Goal: Task Accomplishment & Management: Manage account settings

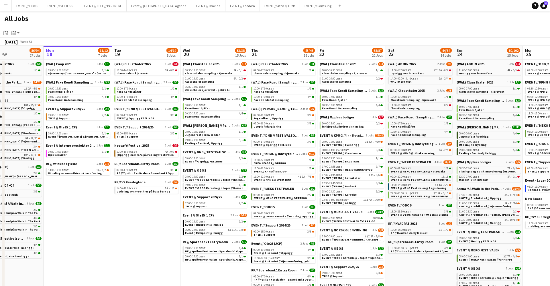
scroll to position [0, 166]
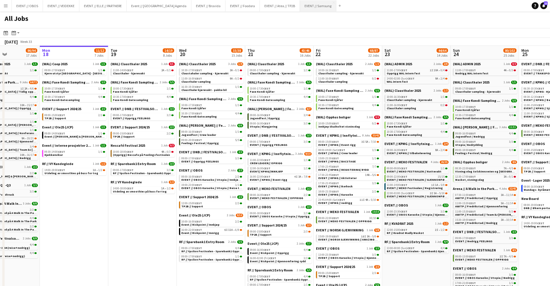
click at [307, 7] on button "EVENT // Samsung Close" at bounding box center [318, 5] width 36 height 11
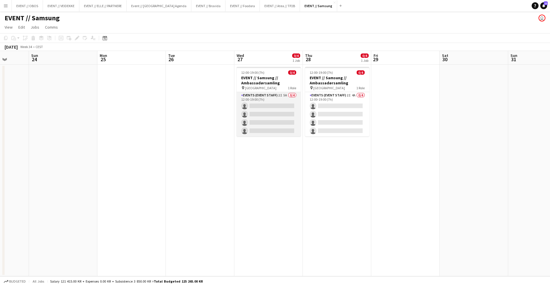
scroll to position [0, 177]
click at [245, 111] on app-card-role "Events (Event Staff) 2I 5A 0/4 12:00-19:00 (7h) single-neutral-actions single-n…" at bounding box center [268, 114] width 64 height 44
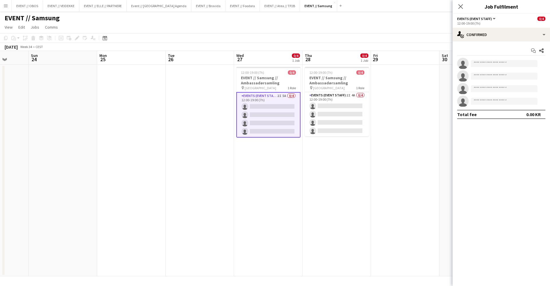
click at [521, 47] on div "Start chat Share" at bounding box center [501, 50] width 88 height 9
click at [519, 27] on app-options-switcher "Events (Event Staff) All roles Events (Event Staff) 0/4 12:00-19:00 (7h)" at bounding box center [500, 21] width 97 height 14
click at [519, 28] on div "single-neutral-actions-check-2 Confirmed" at bounding box center [500, 35] width 97 height 14
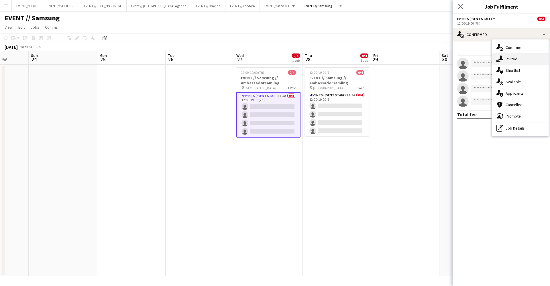
click at [508, 62] on div "single-neutral-actions-share-1 Invited" at bounding box center [520, 58] width 57 height 11
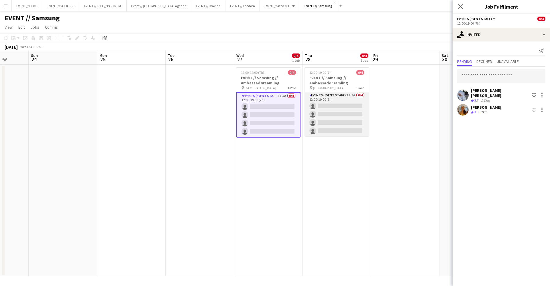
click at [353, 109] on app-card-role "Events (Event Staff) 2I 4A 0/4 12:00-19:00 (7h) single-neutral-actions single-n…" at bounding box center [337, 114] width 64 height 44
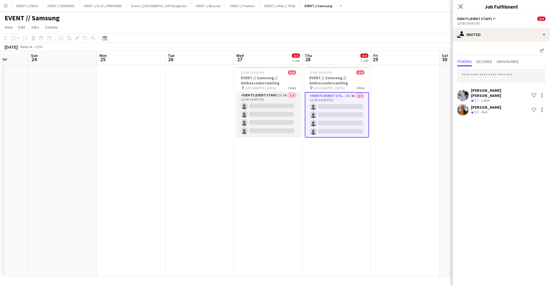
click at [293, 117] on app-card-role "Events (Event Staff) 2I 5A 0/4 12:00-19:00 (7h) single-neutral-actions single-n…" at bounding box center [268, 114] width 64 height 44
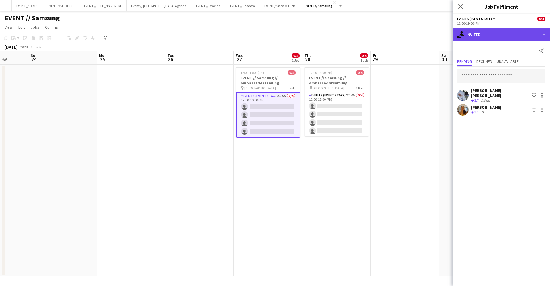
click at [458, 40] on div "single-neutral-actions-share-1 Invited" at bounding box center [500, 35] width 97 height 14
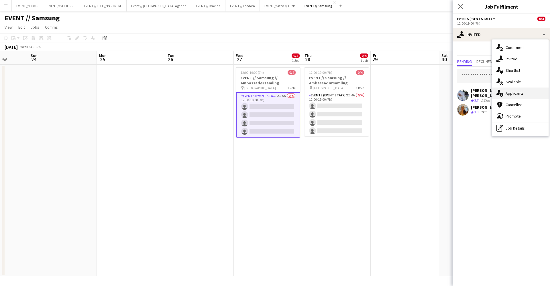
click at [513, 92] on div "single-neutral-actions-information Applicants" at bounding box center [520, 93] width 57 height 11
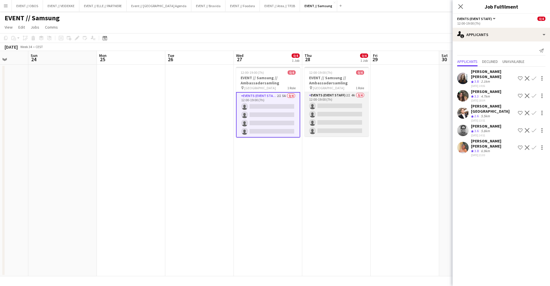
click at [328, 120] on app-card-role "Events (Event Staff) 2I 4A 0/4 12:00-19:00 (7h) single-neutral-actions single-n…" at bounding box center [336, 114] width 64 height 44
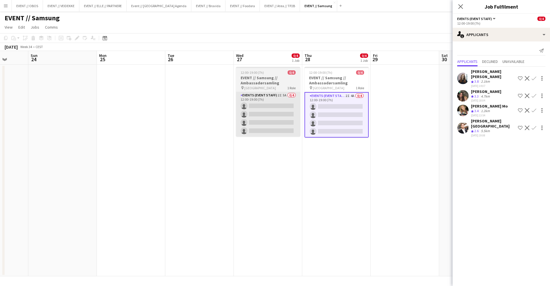
click at [281, 121] on app-card-role "Events (Event Staff) 2I 5A 0/4 12:00-19:00 (7h) single-neutral-actions single-n…" at bounding box center [268, 114] width 64 height 44
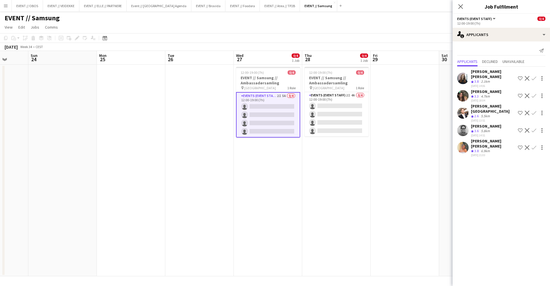
click at [459, 76] on app-user-avatar at bounding box center [462, 78] width 11 height 11
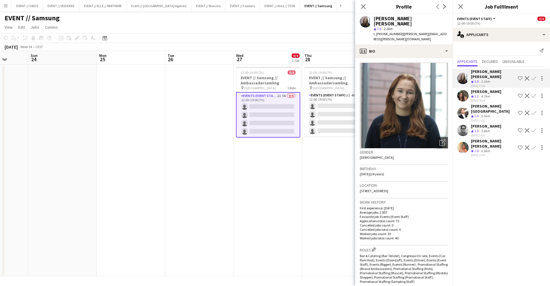
scroll to position [0, 0]
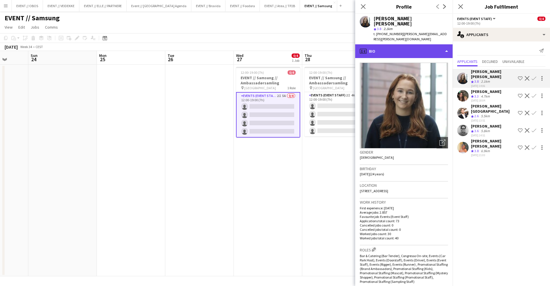
click at [399, 44] on div "profile Bio" at bounding box center [403, 51] width 97 height 14
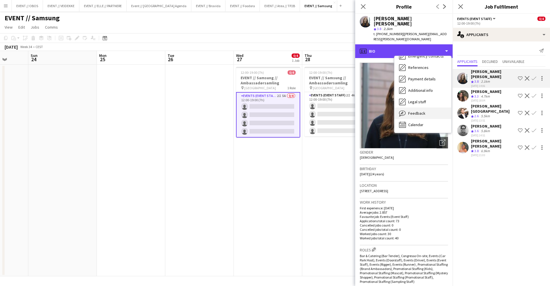
scroll to position [54, 0]
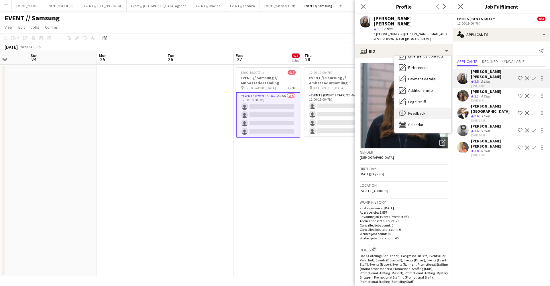
click at [418, 108] on div "Feedback Feedback" at bounding box center [422, 113] width 57 height 11
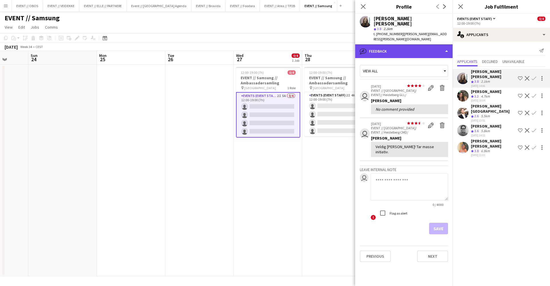
click at [401, 44] on div "bubble-pencil Feedback" at bounding box center [403, 51] width 97 height 14
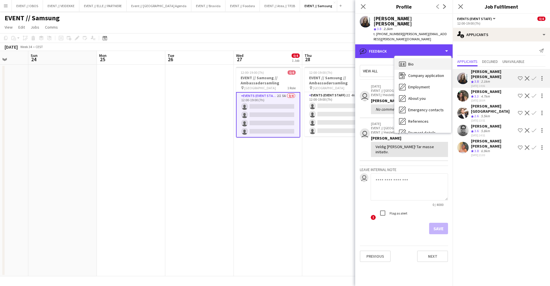
scroll to position [0, 0]
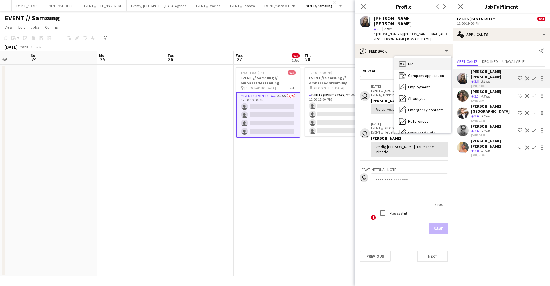
click at [424, 58] on div "Bio Bio" at bounding box center [422, 63] width 57 height 11
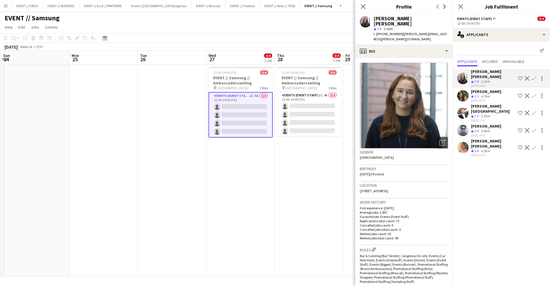
scroll to position [0, 212]
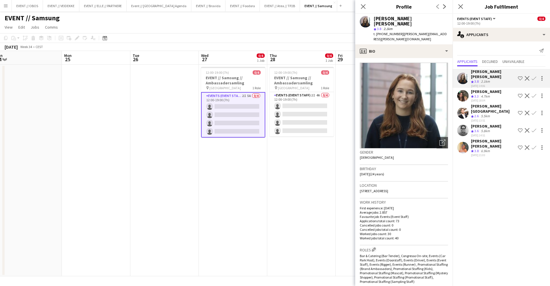
click at [533, 76] on app-icon "Confirm" at bounding box center [533, 78] width 5 height 5
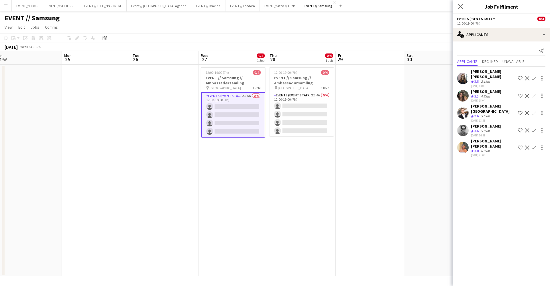
click at [533, 77] on app-icon "Confirm" at bounding box center [533, 78] width 5 height 5
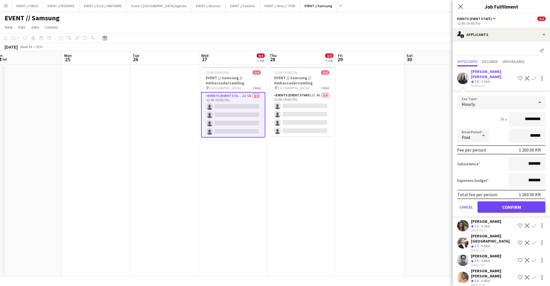
click at [507, 202] on button "Confirm" at bounding box center [511, 207] width 68 height 11
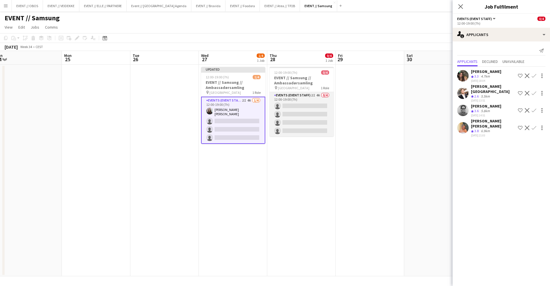
click at [303, 109] on app-card-role "Events (Event Staff) 2I 4A 0/4 12:00-19:00 (7h) single-neutral-actions single-n…" at bounding box center [301, 114] width 64 height 44
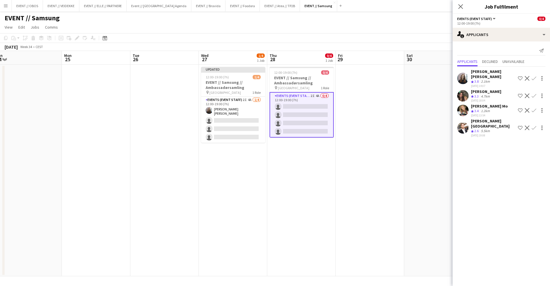
click at [534, 76] on app-icon "Confirm" at bounding box center [533, 78] width 5 height 5
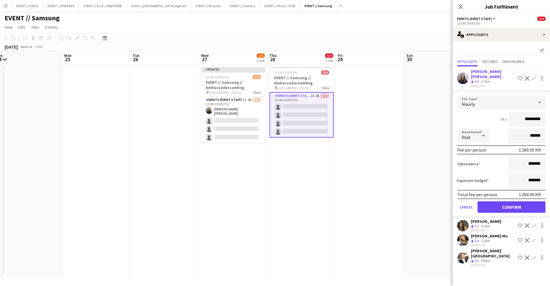
click at [503, 202] on button "Confirm" at bounding box center [511, 207] width 68 height 11
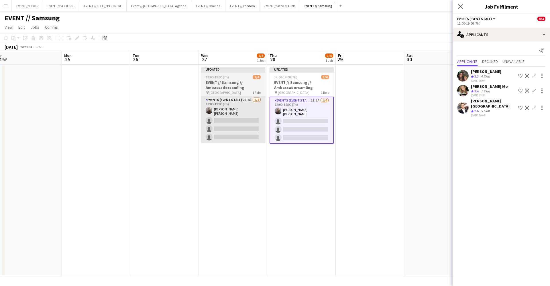
click at [253, 133] on app-card-role "Events (Event Staff) 2I 4A [DATE] 12:00-19:00 (7h) [PERSON_NAME] [PERSON_NAME] …" at bounding box center [233, 120] width 64 height 46
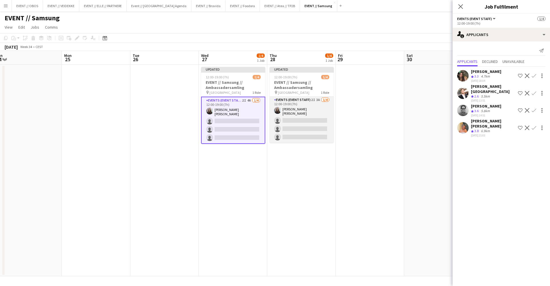
click at [297, 129] on app-card-role "Events (Event Staff) 2I 3A [DATE] 12:00-19:00 (7h) [PERSON_NAME] [PERSON_NAME] …" at bounding box center [301, 120] width 64 height 46
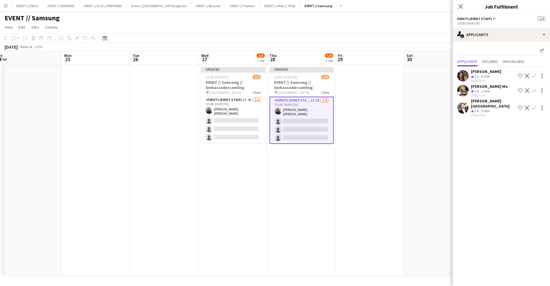
click at [459, 82] on div "[PERSON_NAME] Crew rating 3.3 4.7km [DATE] 18:04 Shortlist crew Decline Confirm" at bounding box center [500, 76] width 97 height 14
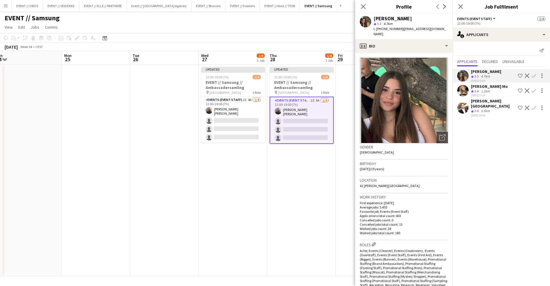
click at [310, 24] on app-page-menu "View Day view expanded Day view collapsed Month view Date picker Jump to [DATE]…" at bounding box center [275, 27] width 550 height 11
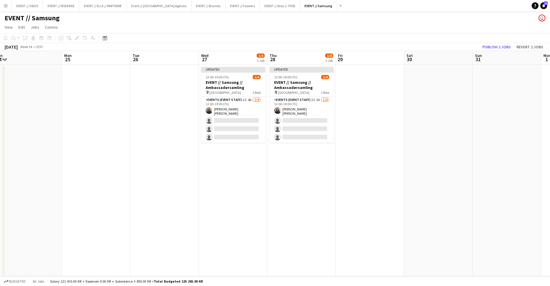
click at [486, 43] on app-toolbar "Copy Paste Paste Command V Paste with crew Command Shift V Paste linked Job [GE…" at bounding box center [275, 38] width 550 height 10
click at [488, 48] on button "Publish 2 jobs" at bounding box center [496, 46] width 33 height 7
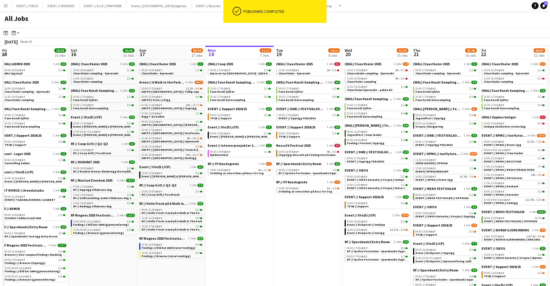
scroll to position [0, 137]
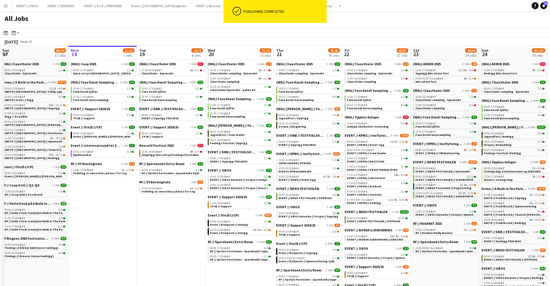
click at [201, 25] on div "All Jobs" at bounding box center [275, 19] width 550 height 17
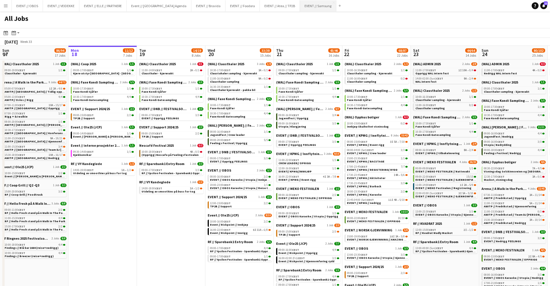
click at [300, 9] on button "EVENT // Samsung Close" at bounding box center [318, 5] width 36 height 11
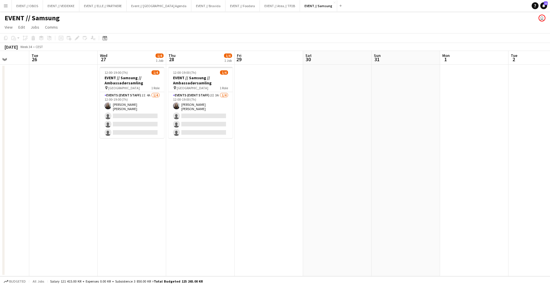
scroll to position [0, 133]
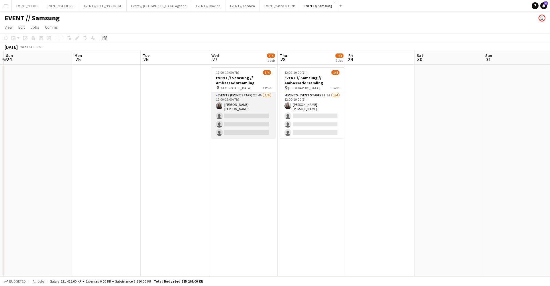
click at [234, 119] on app-card-role "Events (Event Staff) 2I 4A [DATE] 12:00-19:00 (7h) [PERSON_NAME] [PERSON_NAME] …" at bounding box center [243, 115] width 64 height 46
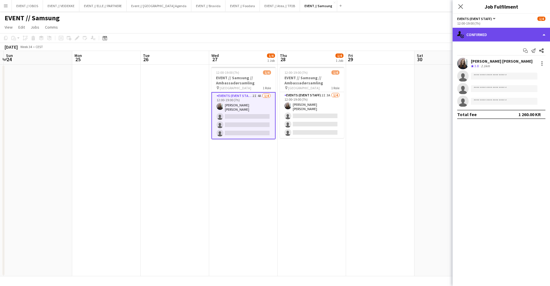
click at [464, 36] on div "single-neutral-actions-check-2 Confirmed" at bounding box center [500, 35] width 97 height 14
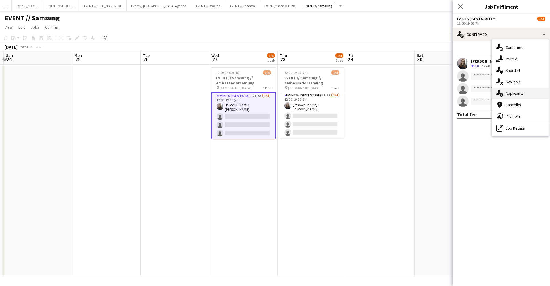
click at [511, 89] on div "single-neutral-actions-information Applicants" at bounding box center [520, 93] width 57 height 11
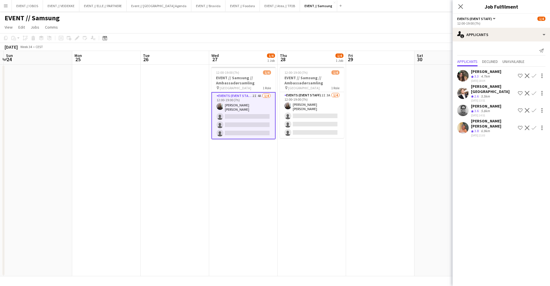
click at [535, 75] on app-icon "Confirm" at bounding box center [533, 76] width 5 height 5
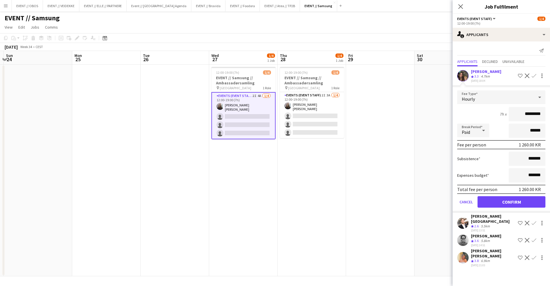
click at [496, 197] on button "Confirm" at bounding box center [511, 201] width 68 height 11
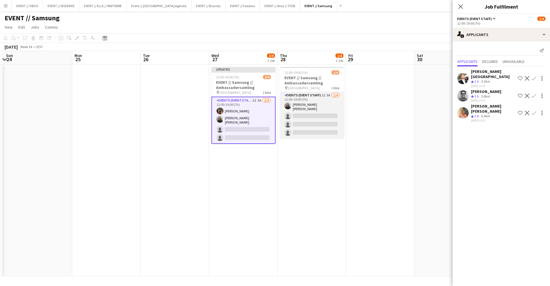
click at [335, 110] on app-card-role "Events (Event Staff) 2I 3A [DATE] 12:00-19:00 (7h) [PERSON_NAME] [PERSON_NAME] …" at bounding box center [312, 115] width 64 height 46
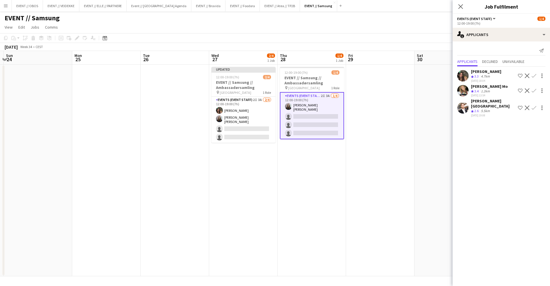
click at [532, 78] on app-icon "Confirm" at bounding box center [533, 76] width 5 height 5
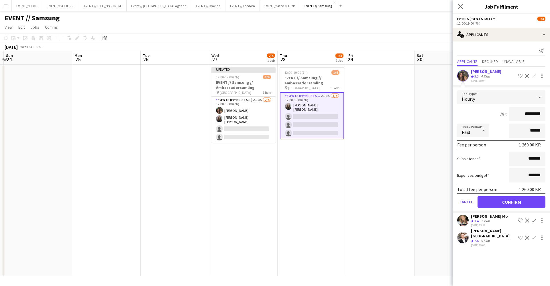
click at [499, 198] on button "Confirm" at bounding box center [511, 201] width 68 height 11
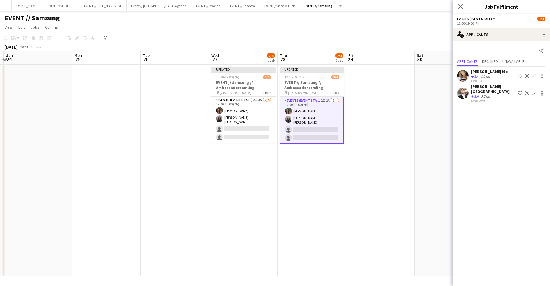
click at [438, 138] on app-date-cell at bounding box center [448, 171] width 68 height 212
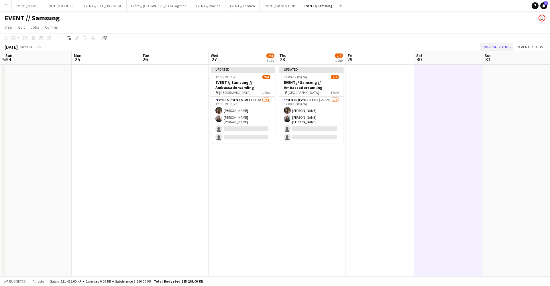
click at [494, 46] on button "Publish 2 jobs" at bounding box center [496, 46] width 33 height 7
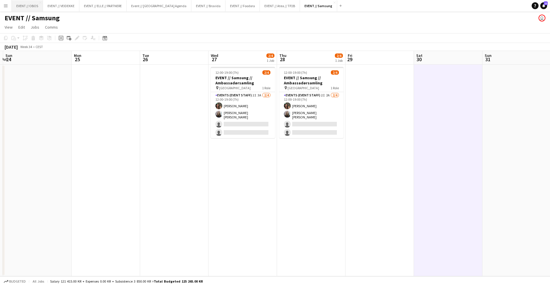
click at [32, 10] on button "EVENT // OBOS Close" at bounding box center [27, 5] width 31 height 11
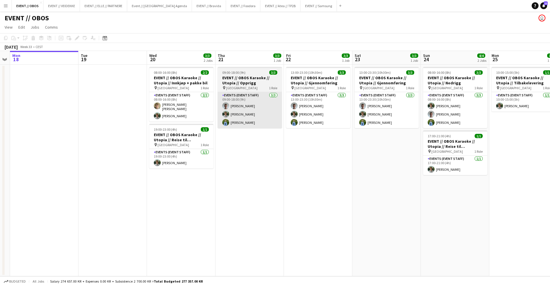
click at [231, 112] on app-card-role "Events (Event Staff) [DATE] 09:00-18:00 (9h) [PERSON_NAME] [PERSON_NAME] [PERSO…" at bounding box center [250, 110] width 64 height 36
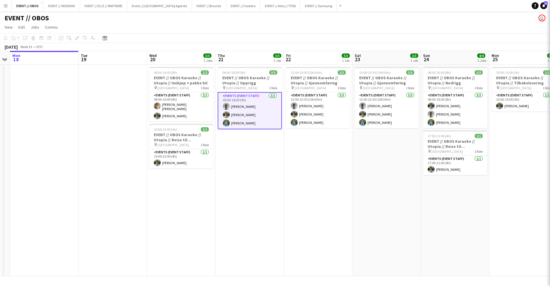
scroll to position [0, 196]
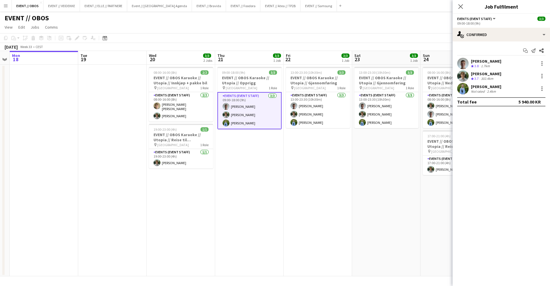
click at [456, 66] on div "[PERSON_NAME] Crew rating 3.8 1.7km" at bounding box center [500, 63] width 97 height 11
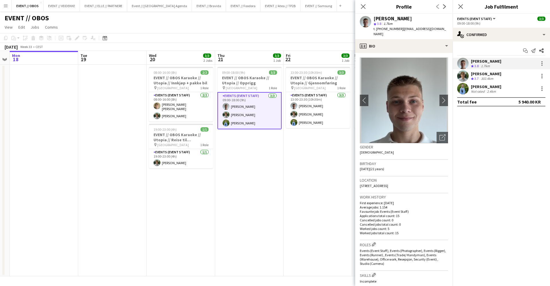
drag, startPoint x: 428, startPoint y: 29, endPoint x: 398, endPoint y: 29, distance: 30.1
click at [398, 29] on span "| [EMAIL_ADDRESS][DOMAIN_NAME]" at bounding box center [409, 31] width 72 height 9
copy span "[EMAIL_ADDRESS][DOMAIN_NAME]"
click at [464, 76] on app-user-avatar at bounding box center [462, 75] width 11 height 11
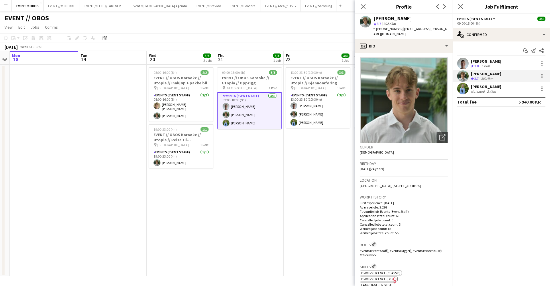
drag, startPoint x: 434, startPoint y: 29, endPoint x: 398, endPoint y: 30, distance: 35.8
click at [398, 30] on span "| [EMAIL_ADDRESS][PERSON_NAME][DOMAIN_NAME]" at bounding box center [410, 31] width 74 height 9
copy span "[EMAIL_ADDRESS][PERSON_NAME][DOMAIN_NAME]"
click at [462, 92] on app-user-avatar at bounding box center [462, 88] width 11 height 11
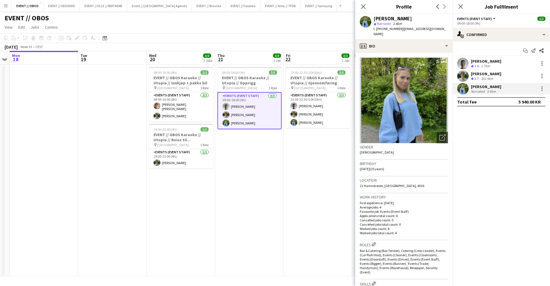
drag, startPoint x: 447, startPoint y: 29, endPoint x: 397, endPoint y: 29, distance: 49.3
click at [397, 29] on span "| [EMAIL_ADDRESS][DOMAIN_NAME]" at bounding box center [409, 31] width 72 height 9
copy span "[EMAIL_ADDRESS][DOMAIN_NAME]"
click at [284, 225] on app-date-cell "13:00-23:30 (10h30m) 3/3 EVENT // OBOS Karaoke // Utopia // Gjennomføring pin S…" at bounding box center [317, 171] width 68 height 212
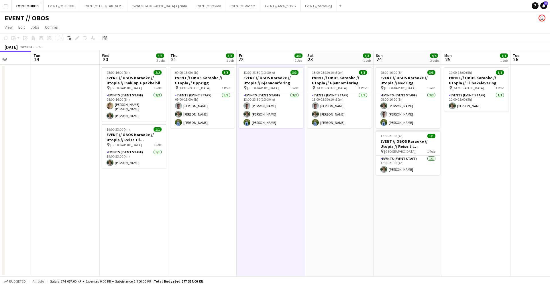
scroll to position [0, 246]
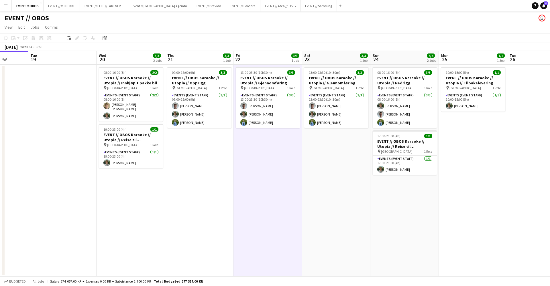
click at [321, 225] on app-date-cell "13:00-23:30 (10h30m) 3/3 EVENT // OBOS Karaoke // Utopia // Gjennomføring pin S…" at bounding box center [336, 171] width 68 height 212
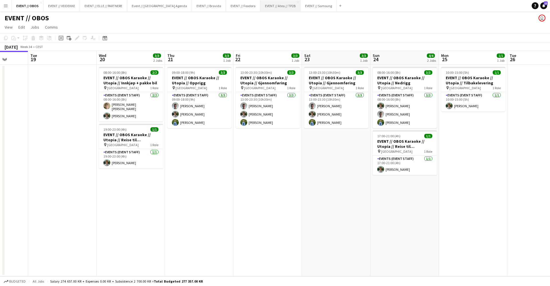
click at [260, 8] on button "EVENT // Atea // TP2B Close" at bounding box center [280, 5] width 40 height 11
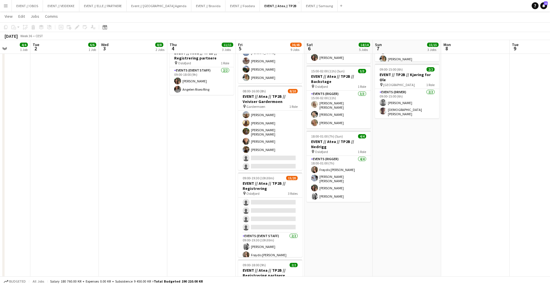
scroll to position [177, 0]
click at [265, 205] on app-card-role "Events (Event Staff) 1A [DATE] 09:00-18:00 (9h) [PERSON_NAME] [PERSON_NAME] [PE…" at bounding box center [270, 189] width 64 height 88
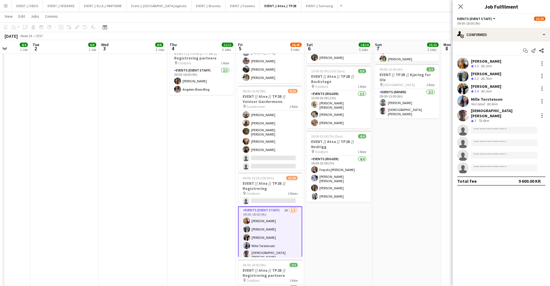
scroll to position [58, 0]
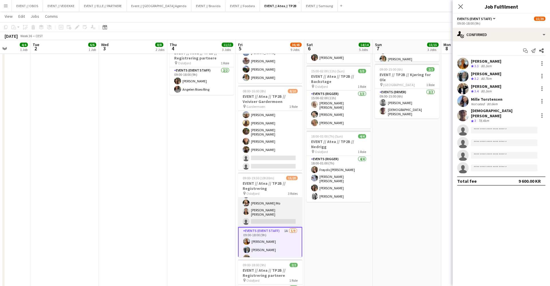
click at [260, 217] on app-card-role "Events (Event Staff) 52I 1A [DATE] 09:00-16:30 (7h30m) [PERSON_NAME] [PERSON_NA…" at bounding box center [270, 184] width 64 height 88
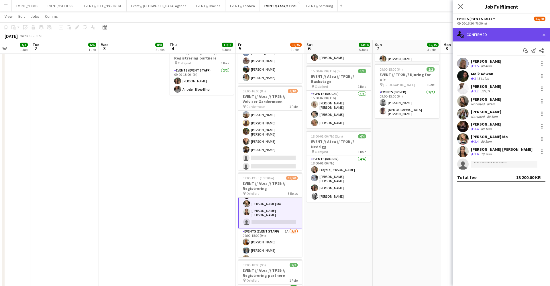
click at [459, 31] on div "single-neutral-actions-check-2 Confirmed" at bounding box center [500, 35] width 97 height 14
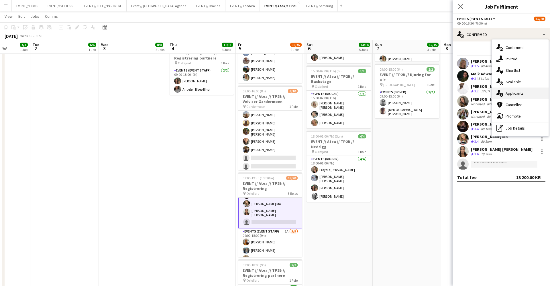
click at [523, 98] on div "single-neutral-actions-information Applicants" at bounding box center [520, 93] width 57 height 11
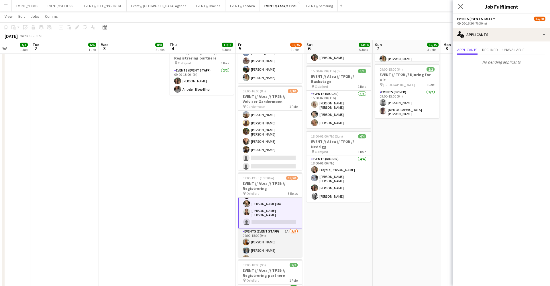
click at [269, 235] on app-card-role "Events (Event Staff) 1A [DATE] 09:00-18:00 (9h) [PERSON_NAME] [PERSON_NAME] [PE…" at bounding box center [270, 273] width 64 height 88
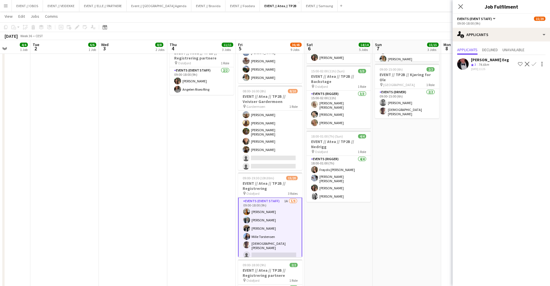
scroll to position [104, 0]
click at [472, 64] on polygon at bounding box center [472, 65] width 3 height 3
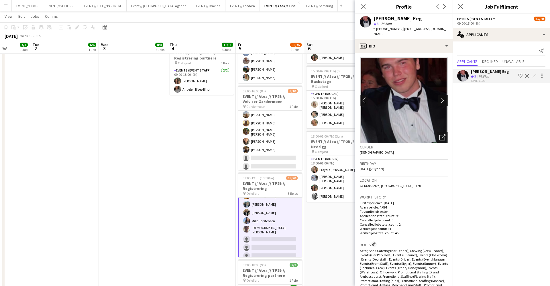
click at [444, 97] on app-icon "chevron-right" at bounding box center [443, 100] width 9 height 6
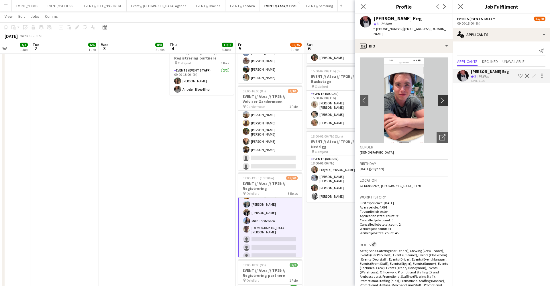
click at [445, 97] on app-icon "chevron-right" at bounding box center [443, 100] width 9 height 6
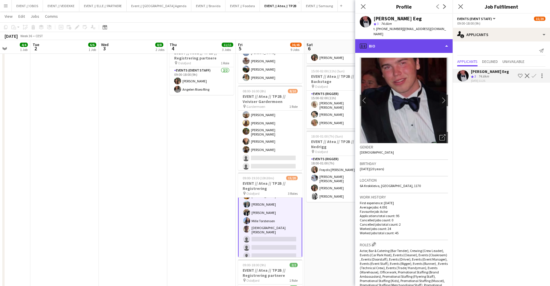
click at [424, 43] on div "profile Bio" at bounding box center [403, 46] width 97 height 14
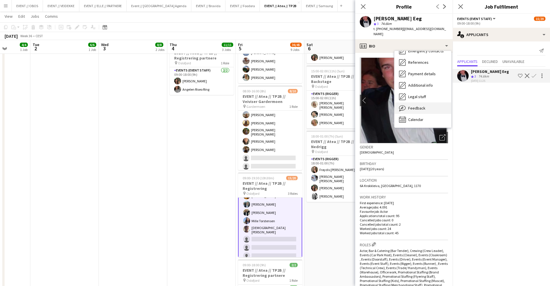
scroll to position [54, 0]
click at [424, 107] on div "Feedback Feedback" at bounding box center [422, 108] width 57 height 11
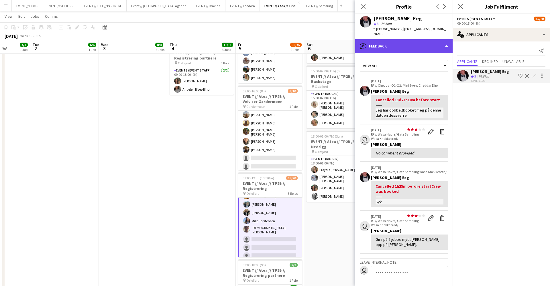
click at [407, 39] on div "bubble-pencil Feedback" at bounding box center [403, 46] width 97 height 14
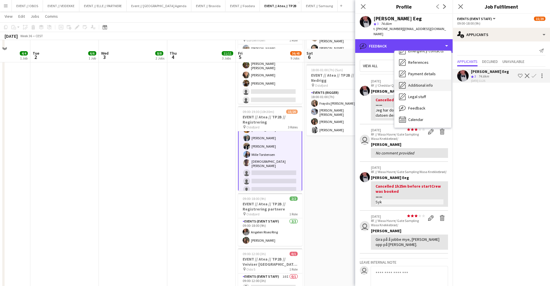
scroll to position [252, 0]
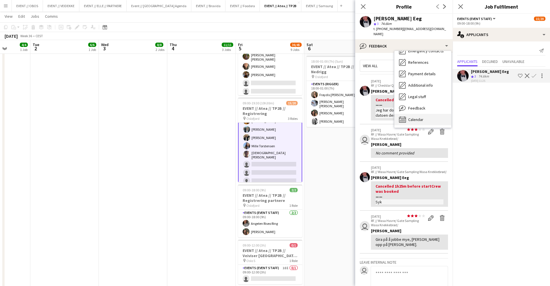
click at [422, 117] on span "Calendar" at bounding box center [415, 119] width 15 height 5
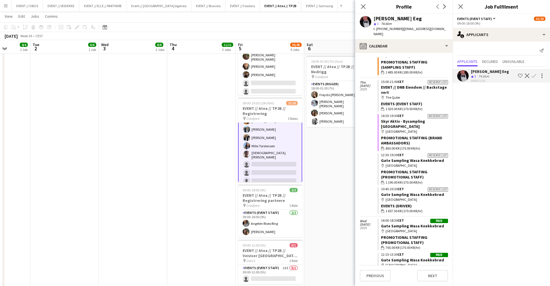
scroll to position [1604, 0]
click at [534, 76] on app-icon "Confirm" at bounding box center [533, 76] width 5 height 5
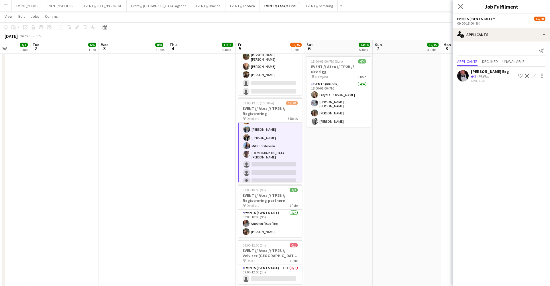
click at [534, 75] on app-icon "Confirm" at bounding box center [533, 76] width 5 height 5
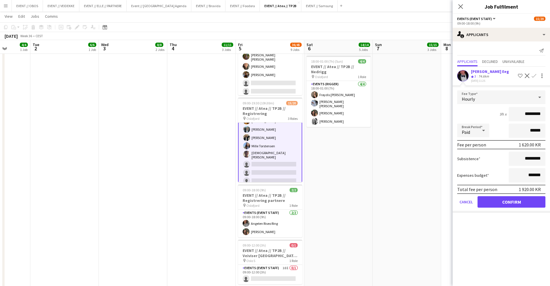
click at [511, 205] on button "Confirm" at bounding box center [511, 201] width 68 height 11
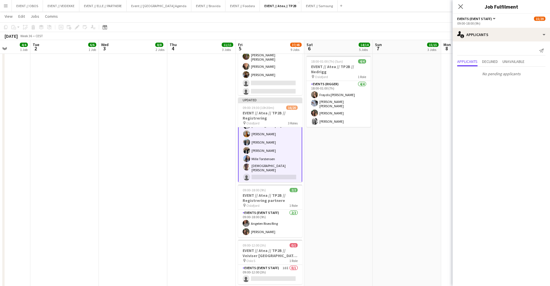
click at [410, 163] on app-date-cell "08:00-16:00 (8h) 6/6 EVENT // Atea // TP2B // Partnere // Nedrigg pin Oslofjord…" at bounding box center [407, 104] width 68 height 584
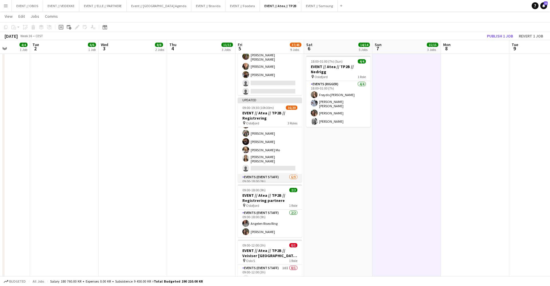
scroll to position [88, 0]
click at [503, 33] on button "Publish 1 job" at bounding box center [500, 35] width 31 height 7
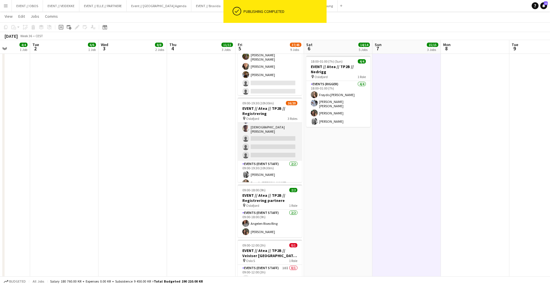
scroll to position [138, 0]
click at [277, 127] on app-card-role "Events (Event Staff) [DATE] 09:00-18:00 (9h) [PERSON_NAME] Eeg [PERSON_NAME] [P…" at bounding box center [270, 117] width 64 height 88
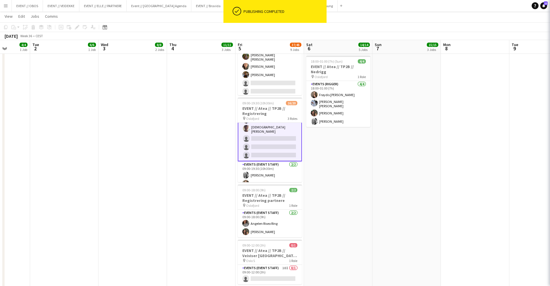
scroll to position [0, 176]
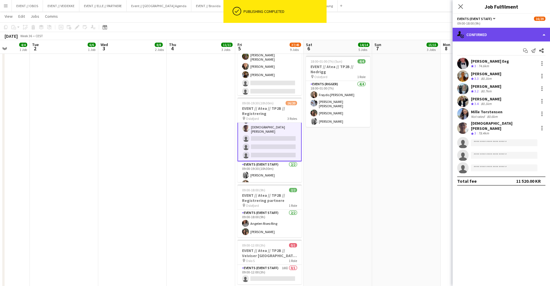
click at [488, 30] on div "single-neutral-actions-check-2 Confirmed" at bounding box center [500, 35] width 97 height 14
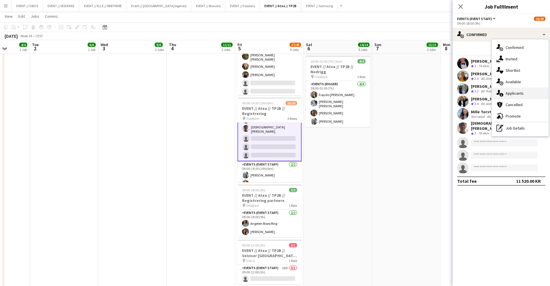
click at [515, 92] on div "single-neutral-actions-information Applicants" at bounding box center [520, 93] width 57 height 11
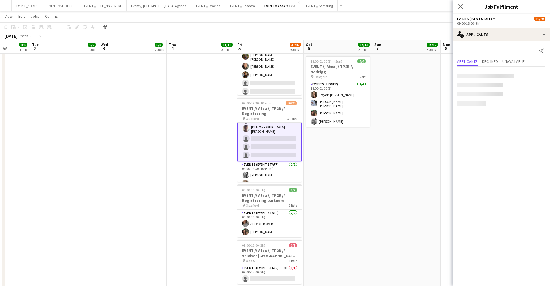
click at [489, 48] on div "Send notification" at bounding box center [501, 50] width 88 height 9
click at [274, 168] on app-card-role "Events (Event Staff) [DATE] 09:00-19:30 (10h30m) [PERSON_NAME] Grefberg Frøydis…" at bounding box center [269, 176] width 64 height 28
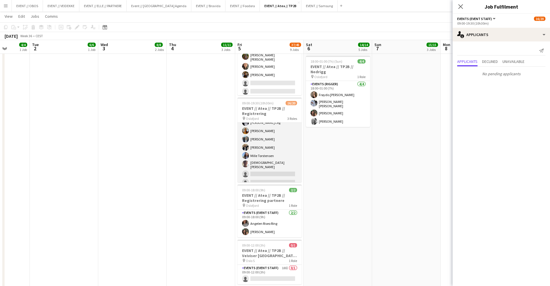
scroll to position [93, 0]
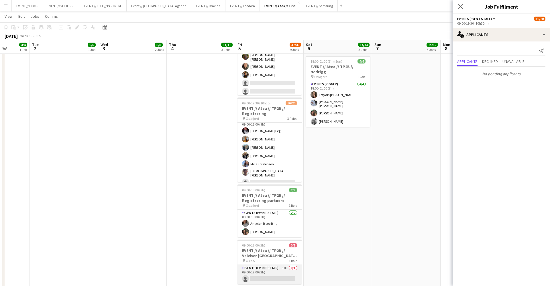
click at [277, 272] on app-card-role "Events (Event Staff) 10I 0/1 09:00-12:00 (3h) single-neutral-actions" at bounding box center [269, 274] width 64 height 19
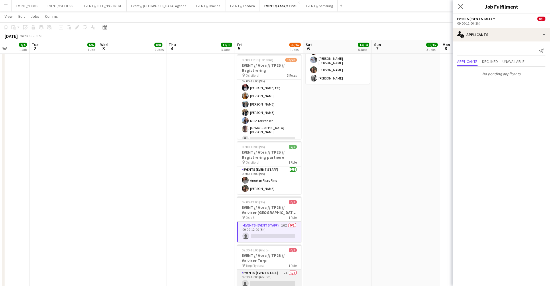
click at [275, 270] on app-card-role "Events (Event Staff) 2I 0/1 09:30-16:00 (6h30m) single-neutral-actions" at bounding box center [269, 279] width 64 height 19
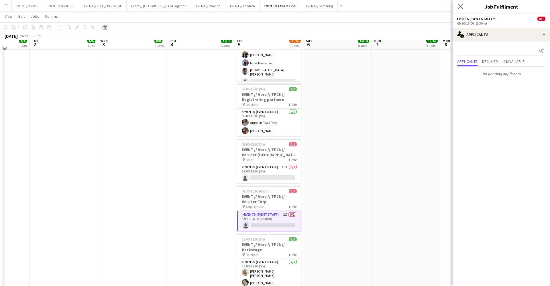
scroll to position [354, 0]
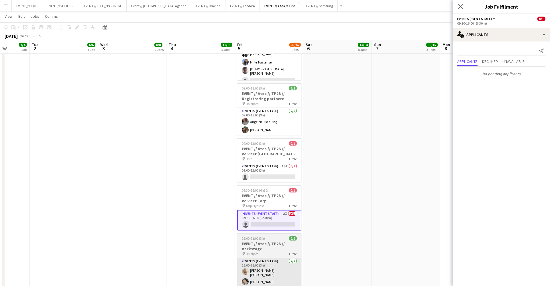
click at [270, 270] on app-card-role "Events (Event Staff) [DATE] 18:00-21:00 (3h) [PERSON_NAME] [PERSON_NAME] [PERSO…" at bounding box center [269, 272] width 64 height 29
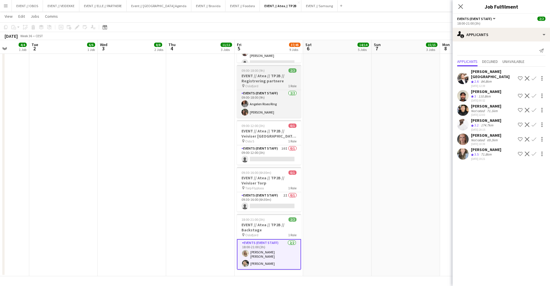
scroll to position [371, 0]
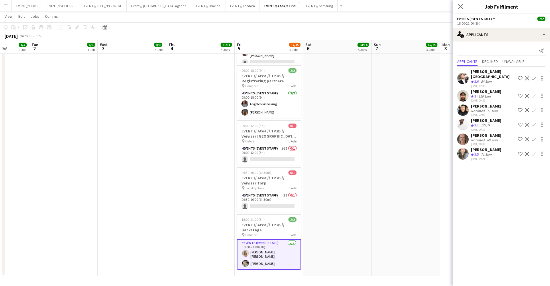
click at [464, 134] on app-user-avatar at bounding box center [462, 139] width 11 height 11
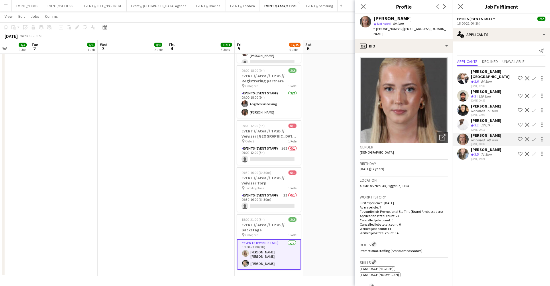
click at [463, 148] on app-user-avatar at bounding box center [462, 153] width 11 height 11
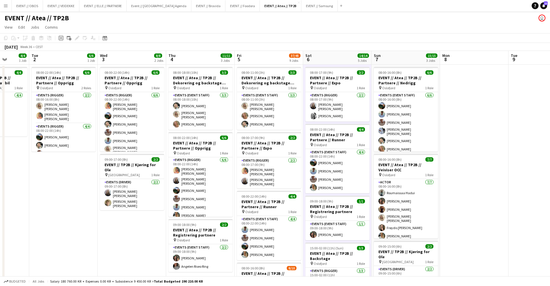
scroll to position [0, 169]
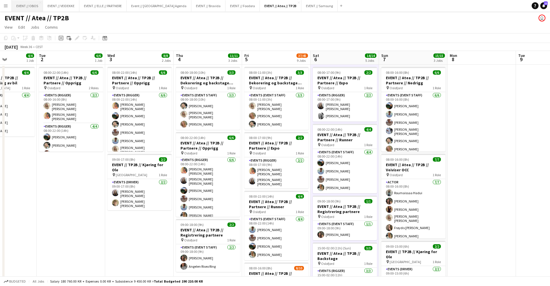
click at [27, 7] on button "EVENT // OBOS Close" at bounding box center [27, 5] width 31 height 11
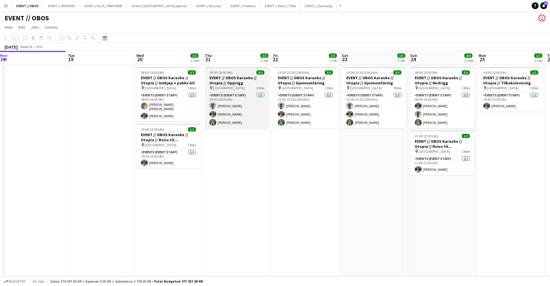
click at [220, 85] on h3 "EVENT // OBOS Karaoke // Utopia // Opprigg" at bounding box center [237, 80] width 64 height 10
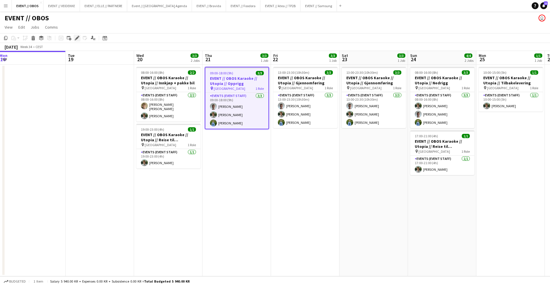
click at [76, 40] on icon "Edit" at bounding box center [77, 38] width 5 height 5
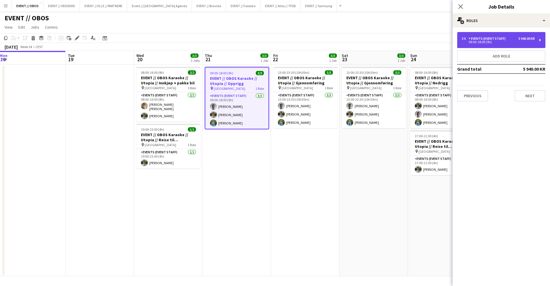
click at [474, 40] on div "Events (Event Staff)" at bounding box center [487, 39] width 39 height 4
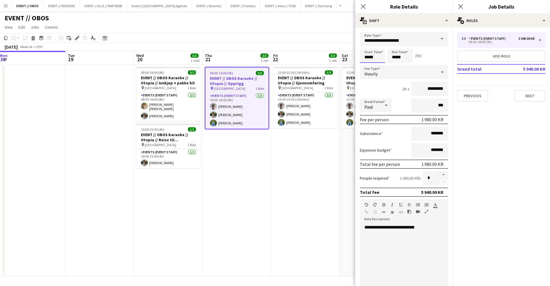
click at [369, 58] on input "*****" at bounding box center [372, 56] width 25 height 14
click at [367, 66] on div at bounding box center [366, 66] width 11 height 6
click at [375, 47] on div at bounding box center [377, 46] width 11 height 6
type input "*****"
click at [375, 47] on div at bounding box center [377, 46] width 11 height 6
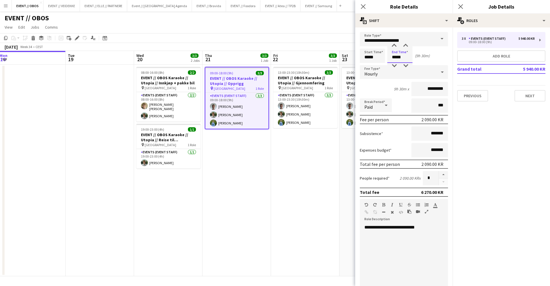
click at [393, 53] on input "*****" at bounding box center [399, 56] width 25 height 14
click at [395, 44] on div at bounding box center [393, 46] width 11 height 6
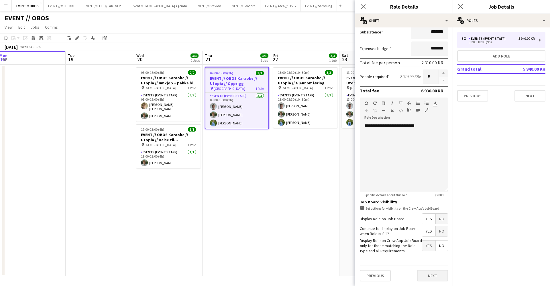
scroll to position [101, 0]
click at [438, 277] on button "Next" at bounding box center [432, 276] width 31 height 11
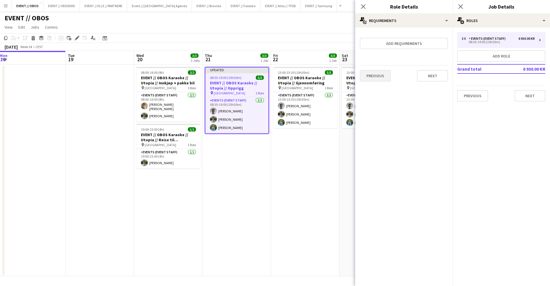
click at [378, 78] on button "Previous" at bounding box center [375, 75] width 31 height 11
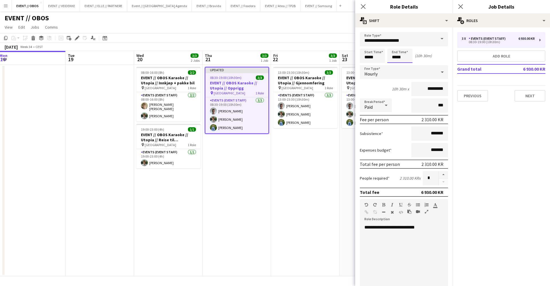
click at [393, 55] on input "*****" at bounding box center [399, 56] width 25 height 14
click at [391, 65] on div at bounding box center [393, 66] width 11 height 6
click at [406, 44] on div at bounding box center [405, 46] width 11 height 6
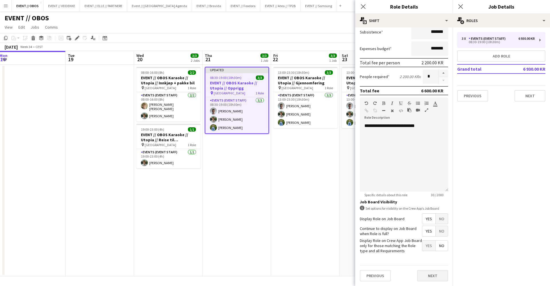
scroll to position [101, 0]
click at [431, 274] on button "Next" at bounding box center [432, 276] width 31 height 11
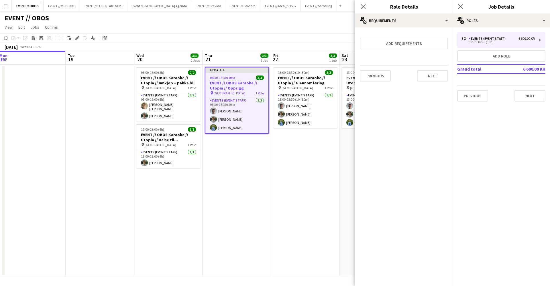
click at [426, 82] on div "Previous Next" at bounding box center [404, 75] width 88 height 21
click at [377, 84] on div "Previous Next" at bounding box center [404, 75] width 88 height 21
click at [377, 82] on div "Previous Next" at bounding box center [404, 75] width 88 height 21
click at [377, 81] on button "Previous" at bounding box center [375, 75] width 31 height 11
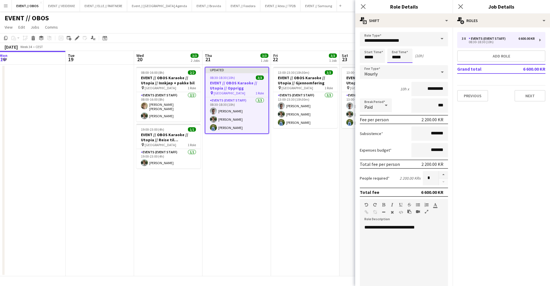
click at [392, 58] on input "*****" at bounding box center [399, 56] width 25 height 14
click at [406, 59] on input "*****" at bounding box center [399, 56] width 25 height 14
click at [406, 63] on input "*****" at bounding box center [399, 56] width 25 height 14
click at [405, 65] on div at bounding box center [405, 66] width 11 height 6
type input "*****"
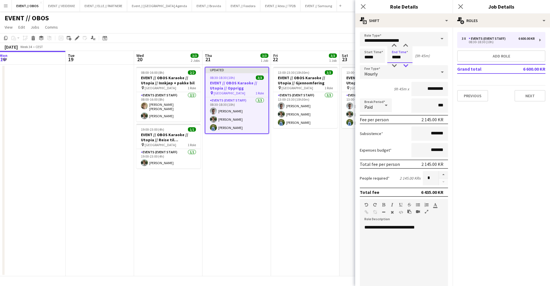
click at [405, 66] on div at bounding box center [405, 66] width 11 height 6
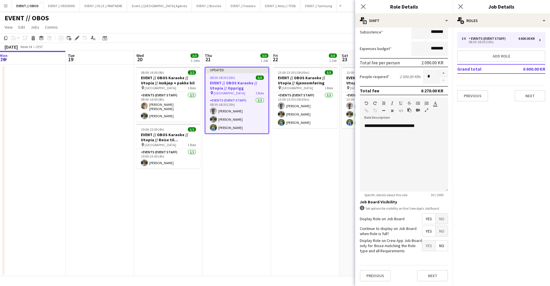
click at [435, 285] on div "Previous Next" at bounding box center [404, 275] width 88 height 21
click at [436, 281] on button "Next" at bounding box center [432, 276] width 31 height 11
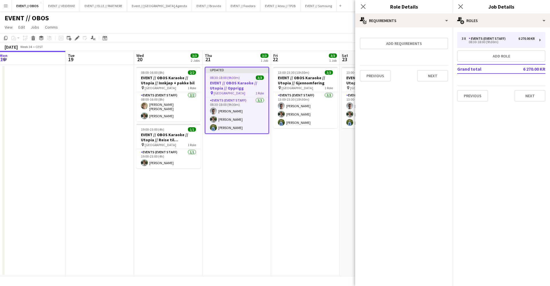
click at [430, 76] on button "Next" at bounding box center [432, 75] width 31 height 11
click at [435, 76] on button "Finish" at bounding box center [436, 76] width 21 height 11
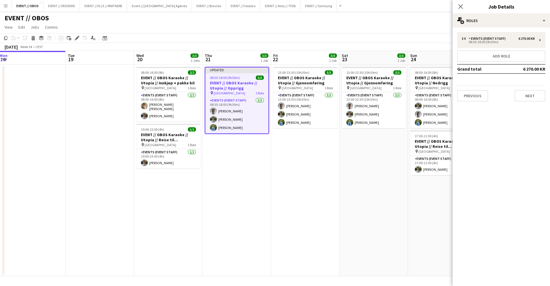
click at [426, 50] on div "[DATE] Week 34 • CEST Publish 1 job Revert 1 job" at bounding box center [275, 47] width 550 height 8
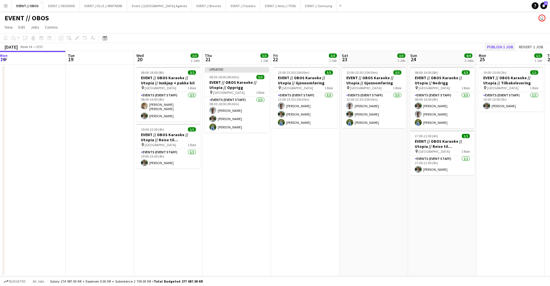
click at [488, 44] on button "Publish 1 job" at bounding box center [500, 46] width 31 height 7
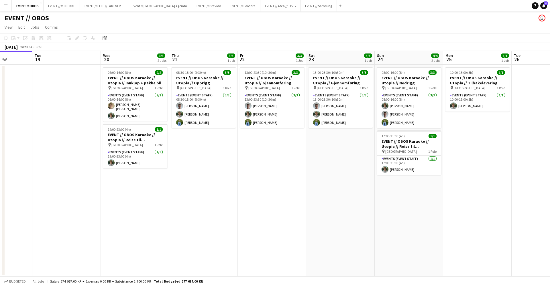
scroll to position [0, 245]
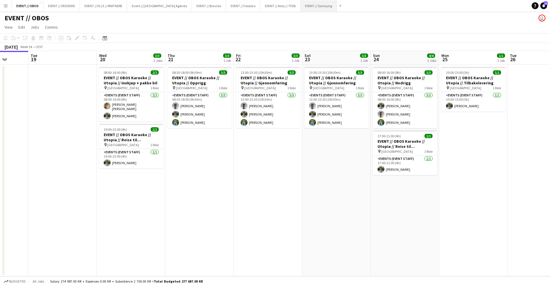
click at [306, 2] on button "EVENT // Samsung Close" at bounding box center [318, 5] width 36 height 11
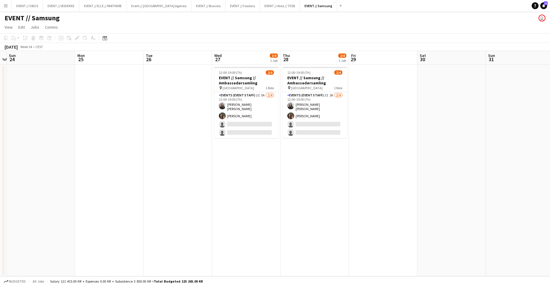
scroll to position [0, 213]
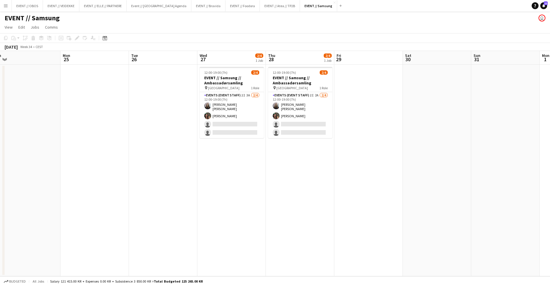
click at [251, 139] on app-date-cell "12:00-19:00 (7h) 2/4 EVENT // Samsung // Ambassadørsamling pin Oslo 1 Role Even…" at bounding box center [231, 171] width 68 height 212
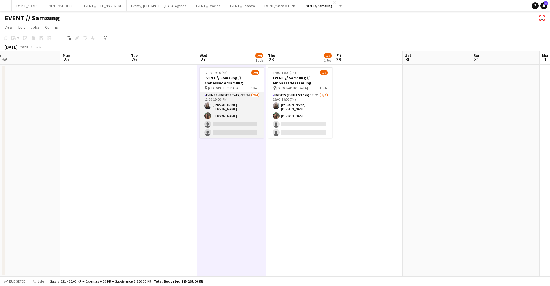
click at [235, 129] on app-card-role "Events (Event Staff) 2I 3A [DATE] 12:00-19:00 (7h) [PERSON_NAME] [PERSON_NAME] …" at bounding box center [232, 115] width 64 height 46
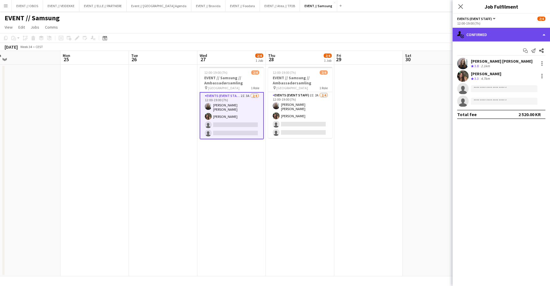
click at [462, 30] on div "single-neutral-actions-check-2 Confirmed" at bounding box center [500, 35] width 97 height 14
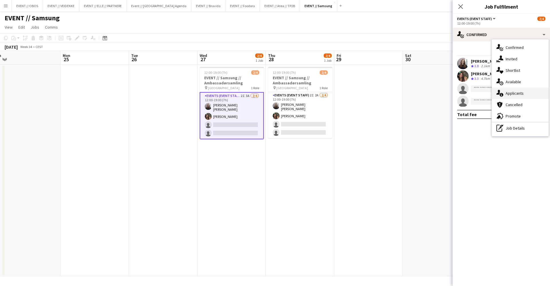
click at [503, 89] on div "single-neutral-actions-information Applicants" at bounding box center [520, 93] width 57 height 11
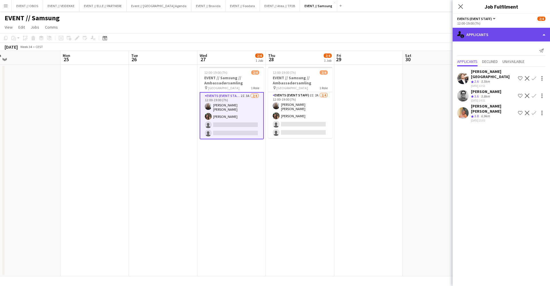
click at [475, 37] on div "single-neutral-actions-information Applicants" at bounding box center [500, 35] width 97 height 14
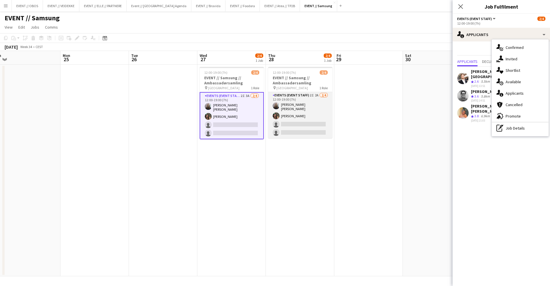
click at [308, 114] on app-card-role "Events (Event Staff) 2I 2A [DATE] 12:00-19:00 (7h) [PERSON_NAME] [PERSON_NAME] …" at bounding box center [300, 115] width 64 height 46
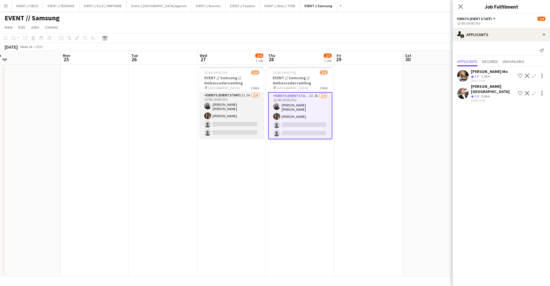
click at [247, 113] on app-card-role "Events (Event Staff) 2I 3A [DATE] 12:00-19:00 (7h) [PERSON_NAME] [PERSON_NAME] …" at bounding box center [232, 115] width 64 height 46
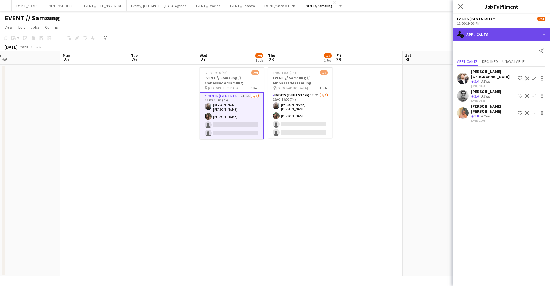
click at [466, 32] on div "single-neutral-actions-information Applicants" at bounding box center [500, 35] width 97 height 14
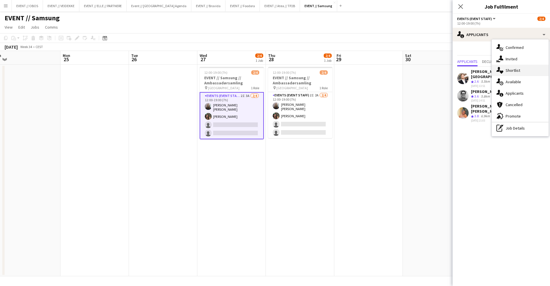
click at [497, 71] on icon at bounding box center [498, 69] width 4 height 5
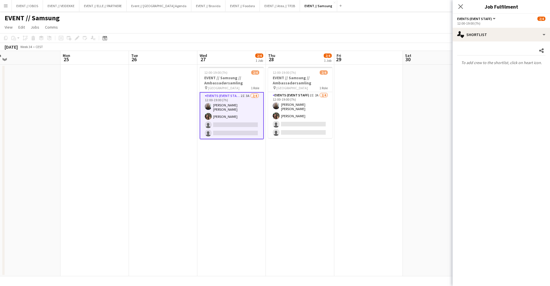
click at [412, 87] on app-date-cell at bounding box center [437, 171] width 68 height 212
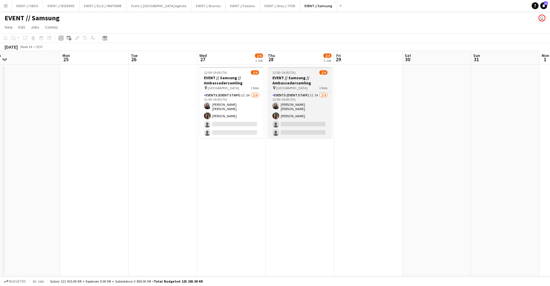
click at [284, 89] on div "pin Oslo 1 Role" at bounding box center [300, 88] width 64 height 5
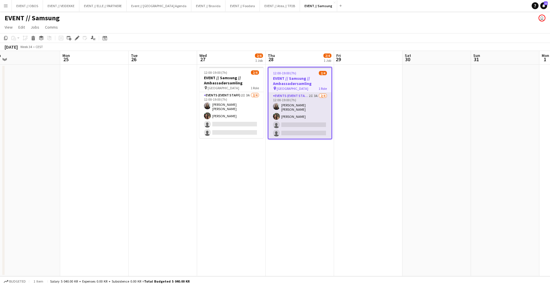
click at [287, 100] on app-card-role "Events (Event Staff) 2I 3A [DATE] 12:00-19:00 (7h) [PERSON_NAME] [PERSON_NAME] …" at bounding box center [299, 116] width 63 height 46
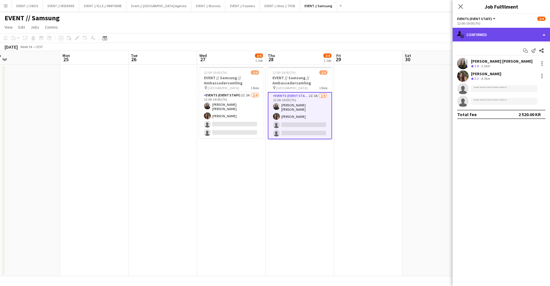
click at [464, 34] on div "single-neutral-actions-check-2 Confirmed" at bounding box center [500, 35] width 97 height 14
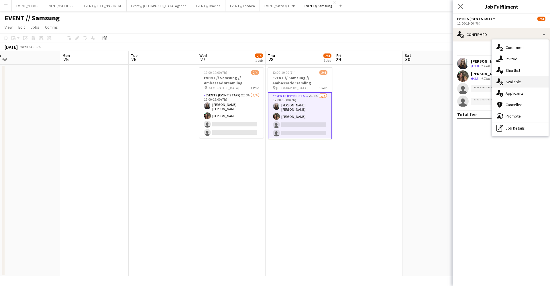
click at [496, 83] on div "single-neutral-actions-upload Available" at bounding box center [520, 81] width 57 height 11
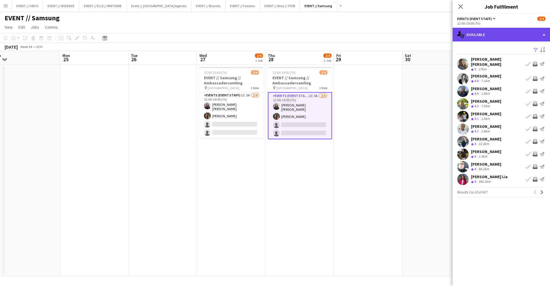
click at [473, 28] on div "single-neutral-actions-upload Available" at bounding box center [500, 35] width 97 height 14
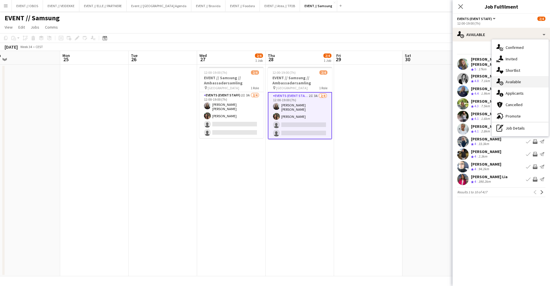
click at [517, 86] on div "single-neutral-actions-upload Available" at bounding box center [520, 81] width 57 height 11
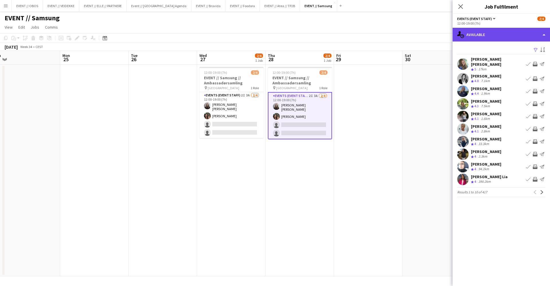
click at [491, 32] on div "single-neutral-actions-upload Available" at bounding box center [500, 35] width 97 height 14
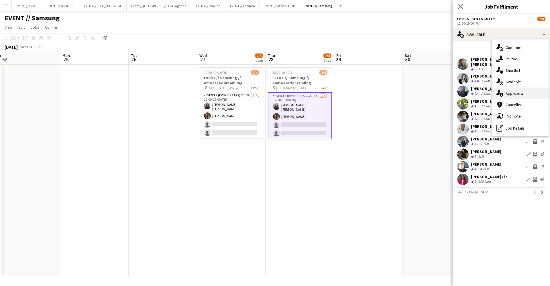
click at [518, 93] on div "single-neutral-actions-information Applicants" at bounding box center [520, 93] width 57 height 11
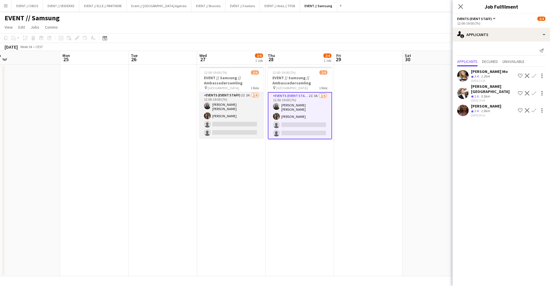
click at [255, 126] on app-card-role "Events (Event Staff) 2I 3A [DATE] 12:00-19:00 (7h) [PERSON_NAME] [PERSON_NAME] …" at bounding box center [231, 115] width 64 height 46
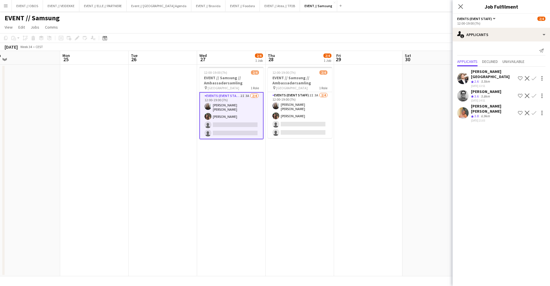
click at [347, 223] on app-date-cell at bounding box center [368, 171] width 68 height 212
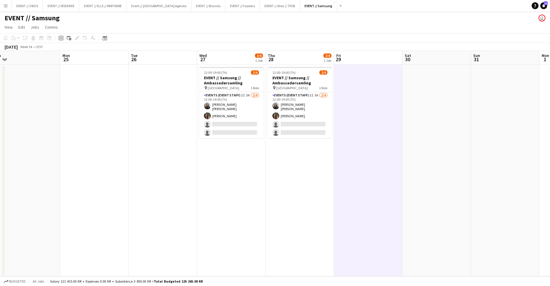
click at [0, 7] on button "Menu" at bounding box center [5, 5] width 11 height 11
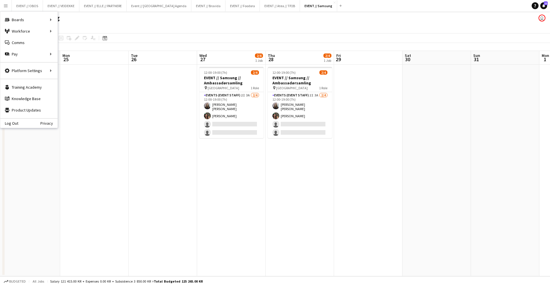
click at [104, 128] on app-date-cell at bounding box center [94, 171] width 68 height 212
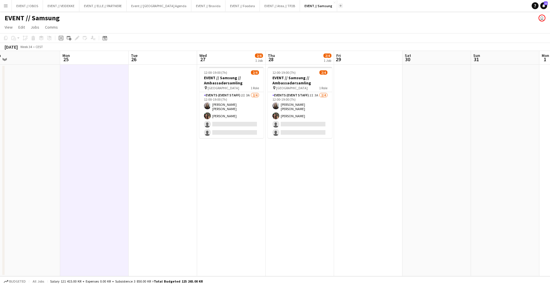
click at [339, 6] on app-icon "Add" at bounding box center [340, 6] width 2 height 2
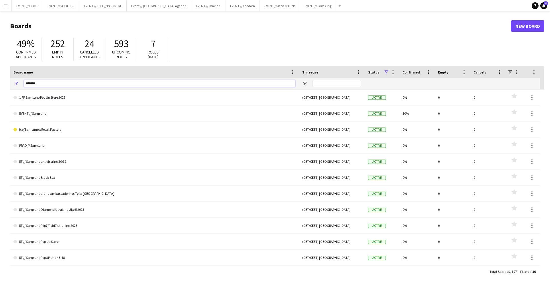
drag, startPoint x: 82, startPoint y: 84, endPoint x: 24, endPoint y: 79, distance: 58.3
click at [24, 79] on div "*******" at bounding box center [159, 83] width 271 height 11
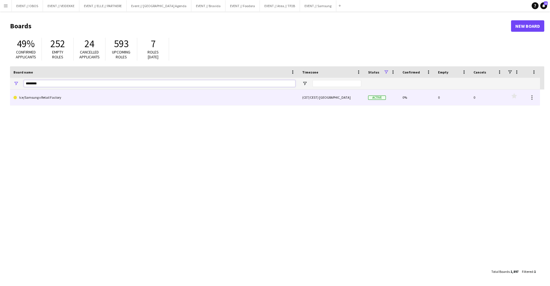
type input "********"
click at [45, 100] on link "Ice/Samsung x Retail Factory" at bounding box center [154, 98] width 282 height 16
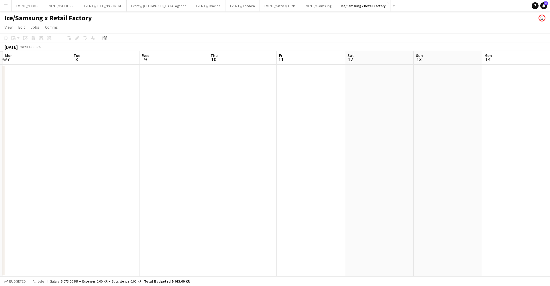
scroll to position [0, 174]
click at [303, 9] on button "EVENT // Samsung Close" at bounding box center [318, 5] width 36 height 11
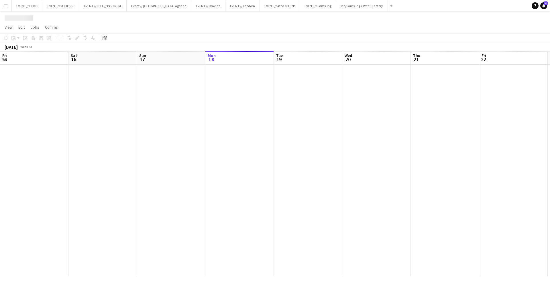
scroll to position [0, 137]
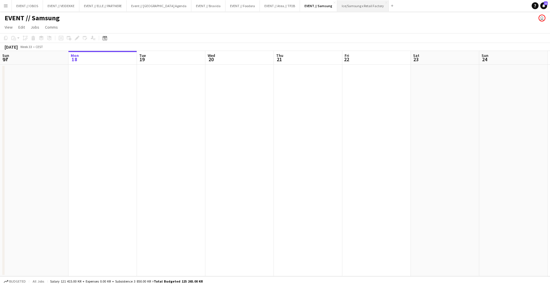
click at [370, 4] on button "Ice/Samsung x Retail Factory Close" at bounding box center [363, 5] width 52 height 11
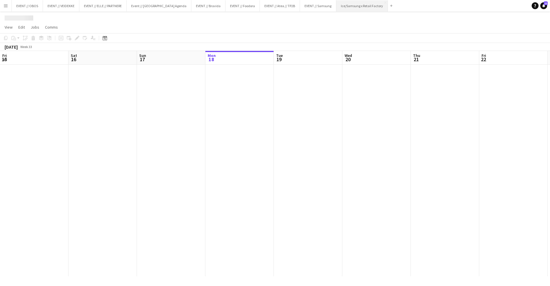
scroll to position [0, 137]
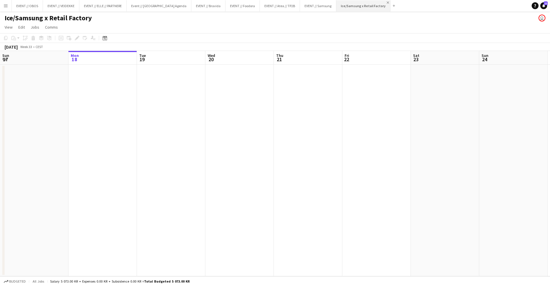
click at [387, 2] on app-icon "Close" at bounding box center [388, 2] width 2 height 2
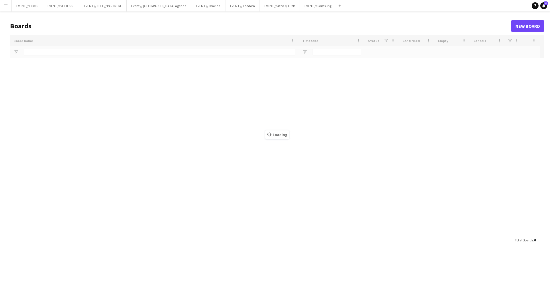
type input "********"
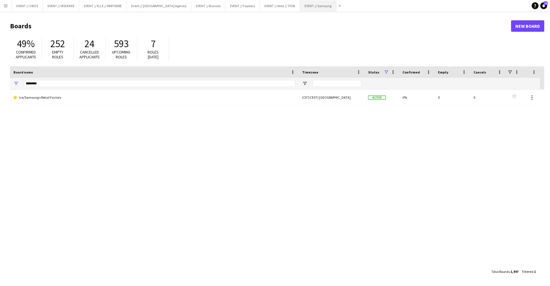
click at [300, 7] on button "EVENT // Samsung Close" at bounding box center [318, 5] width 36 height 11
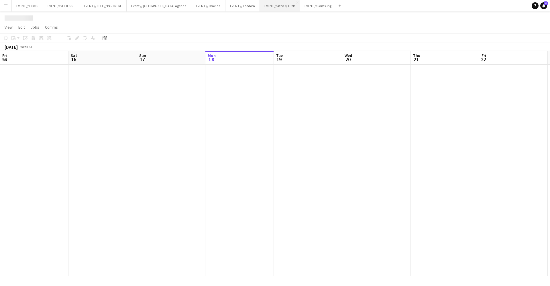
scroll to position [0, 137]
click at [264, 11] on button "EVENT // Atea // TP2B Close" at bounding box center [280, 5] width 40 height 11
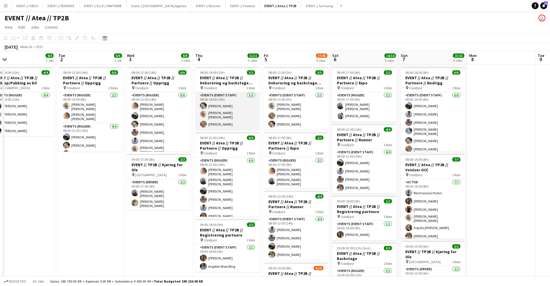
click at [228, 115] on app-card-role "Events (Event Staff) [DATE] 08:00-18:00 (10h) [PERSON_NAME] [PERSON_NAME] [PERS…" at bounding box center [227, 111] width 64 height 38
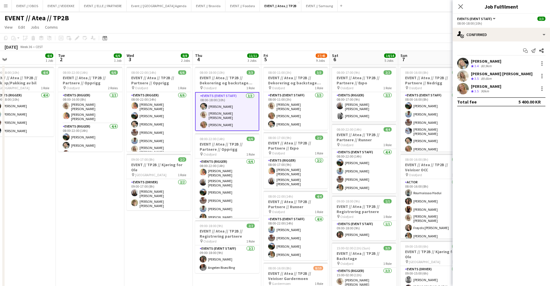
click at [535, 84] on div "[PERSON_NAME] Crew rating 3.5 90km" at bounding box center [500, 88] width 97 height 11
click at [540, 87] on div at bounding box center [541, 88] width 7 height 7
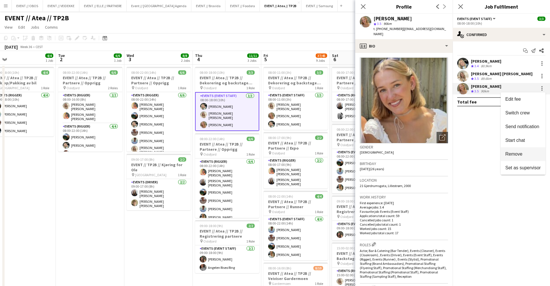
click at [514, 153] on span "Remove" at bounding box center [513, 154] width 17 height 5
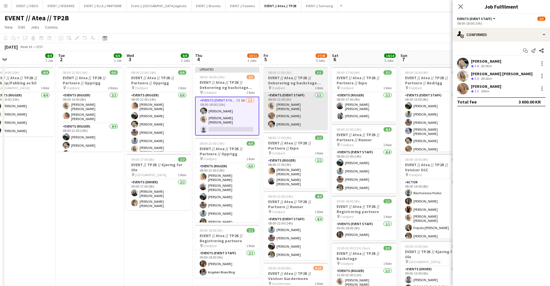
click at [324, 115] on app-card-role "Events (Event Staff) [DATE] 08:00-11:00 (3h) [PERSON_NAME] [PERSON_NAME] [PERSO…" at bounding box center [295, 111] width 64 height 38
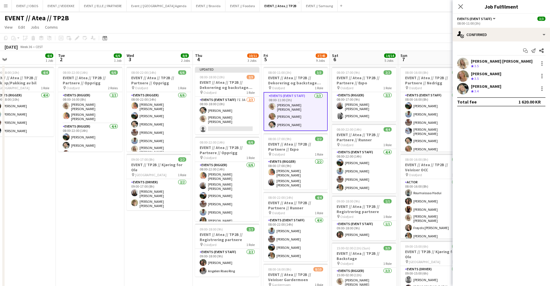
scroll to position [0, 218]
click at [540, 74] on div at bounding box center [541, 76] width 7 height 7
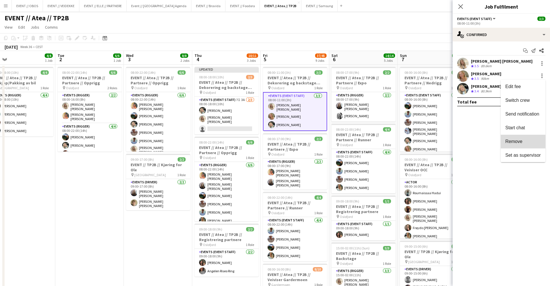
click at [533, 140] on span "Remove" at bounding box center [523, 141] width 36 height 5
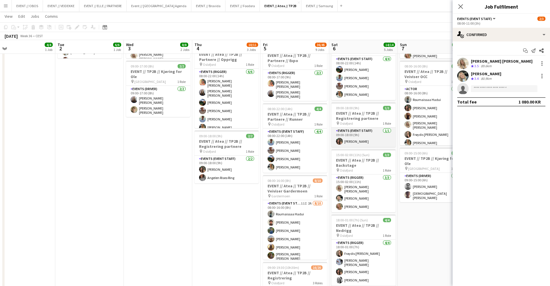
scroll to position [93, 0]
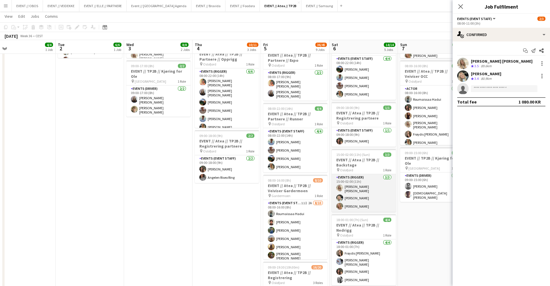
click at [356, 195] on app-card-role "Events (Rigger) [DATE] 15:00-02:00 (11h) [PERSON_NAME] [PERSON_NAME] [PERSON_NA…" at bounding box center [364, 193] width 64 height 38
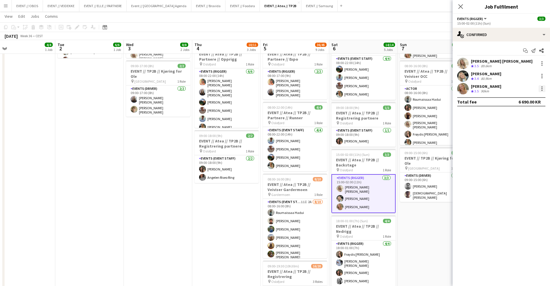
click at [543, 88] on div at bounding box center [541, 88] width 7 height 7
click at [514, 156] on span "Remove" at bounding box center [513, 154] width 17 height 5
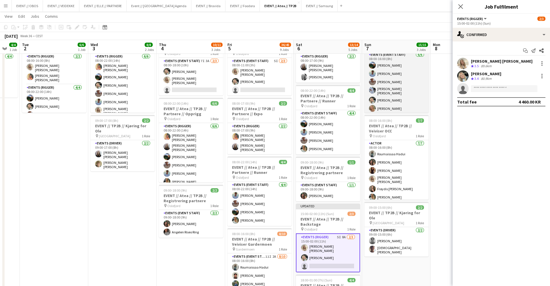
scroll to position [1, 0]
click at [386, 91] on app-card-role "Events (Event Staff) [DATE] 08:00-16:00 (8h) [PERSON_NAME] [PERSON_NAME] [PERSO…" at bounding box center [396, 83] width 64 height 63
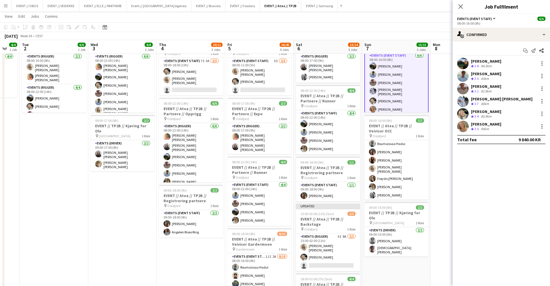
scroll to position [10, 0]
click at [543, 125] on div at bounding box center [541, 126] width 7 height 7
click at [510, 189] on button "Remove" at bounding box center [523, 192] width 45 height 14
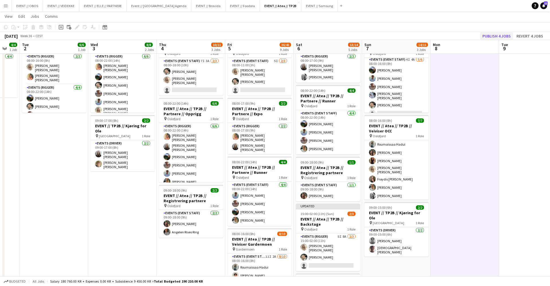
click at [489, 36] on button "Publish 4 jobs" at bounding box center [496, 35] width 33 height 7
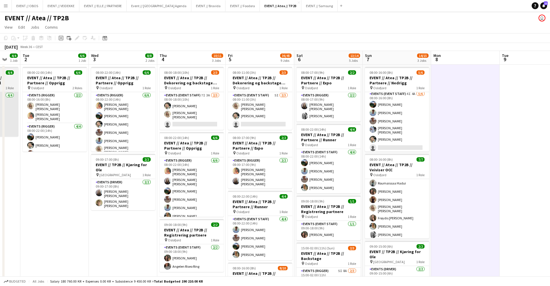
scroll to position [0, 0]
click at [303, 5] on button "EVENT // Samsung Close" at bounding box center [319, 5] width 36 height 11
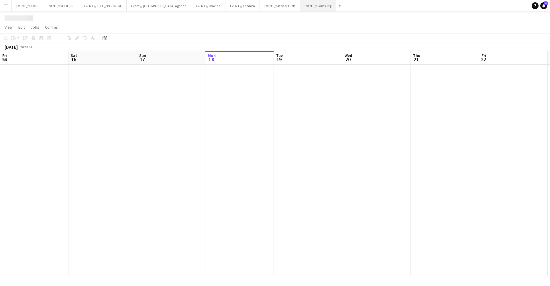
scroll to position [0, 137]
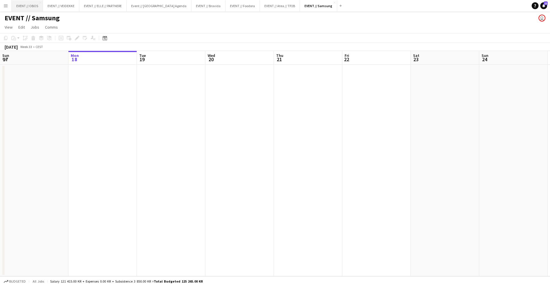
click at [19, 1] on button "EVENT // OBOS Close" at bounding box center [27, 5] width 31 height 11
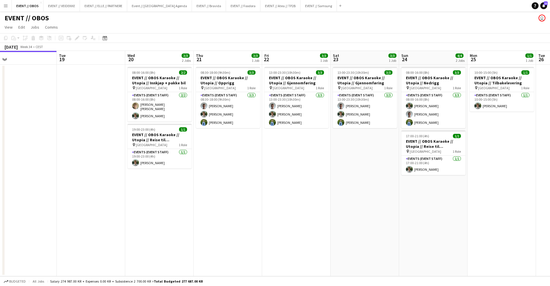
scroll to position [0, 223]
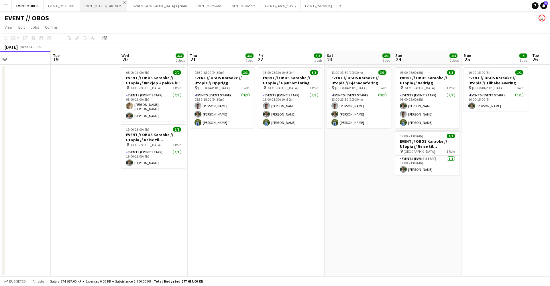
click at [126, 2] on app-icon "Close" at bounding box center [124, 2] width 2 height 2
click at [0, 0] on app-icon "Close" at bounding box center [0, 0] width 0 height 0
click at [198, 6] on button "EVENT // Samsung Close" at bounding box center [206, 5] width 36 height 11
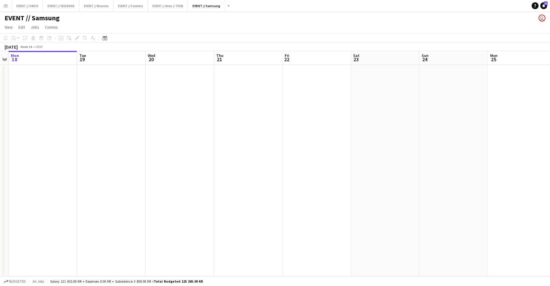
scroll to position [0, 263]
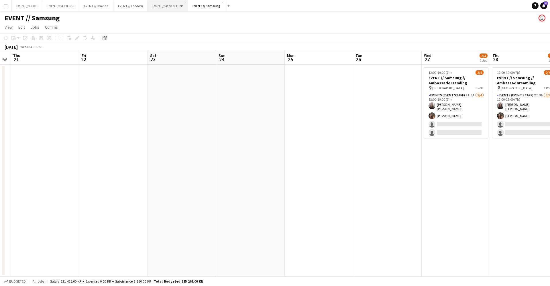
click at [163, 9] on button "EVENT // Atea // TP2B Close" at bounding box center [168, 5] width 40 height 11
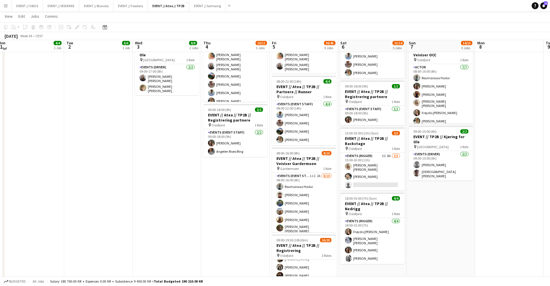
scroll to position [113, 0]
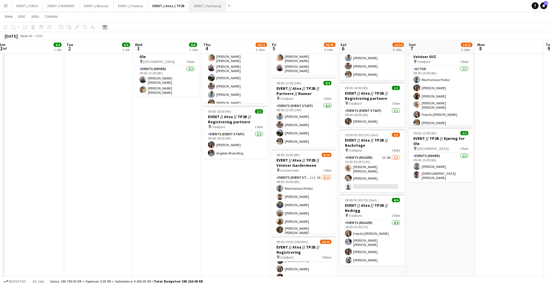
click at [219, 8] on button "EVENT // Samsung Close" at bounding box center [207, 5] width 36 height 11
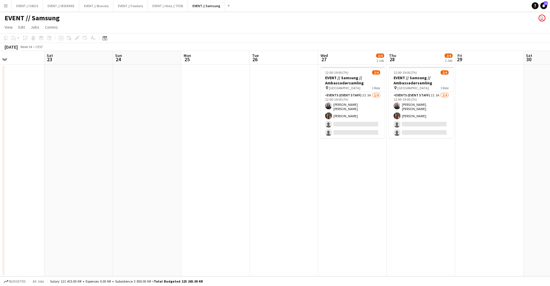
scroll to position [0, 274]
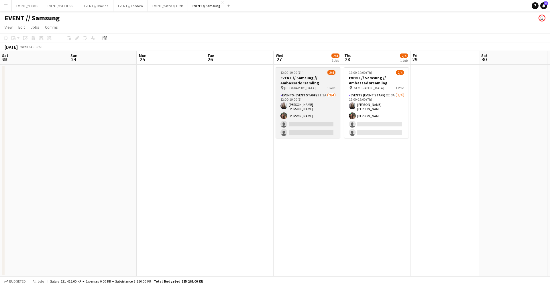
click at [285, 87] on span "[GEOGRAPHIC_DATA]" at bounding box center [299, 88] width 31 height 4
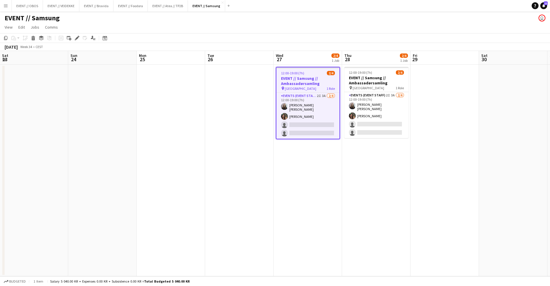
scroll to position [0, 274]
click at [76, 39] on icon at bounding box center [76, 38] width 3 height 3
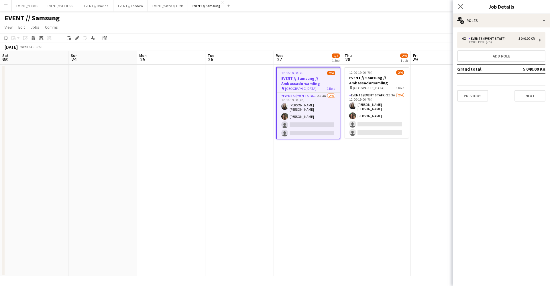
click at [473, 87] on div "Previous Next" at bounding box center [501, 93] width 88 height 16
click at [476, 93] on button "Previous" at bounding box center [472, 95] width 31 height 11
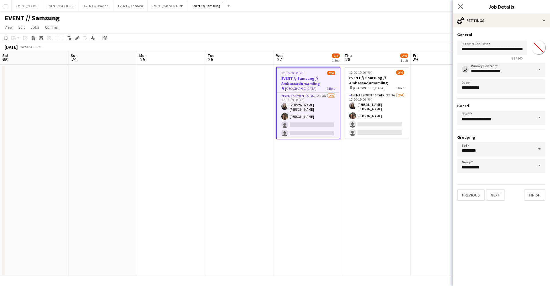
click at [492, 189] on div "Previous Next Finish" at bounding box center [501, 193] width 88 height 16
click at [493, 193] on button "Next" at bounding box center [495, 195] width 19 height 11
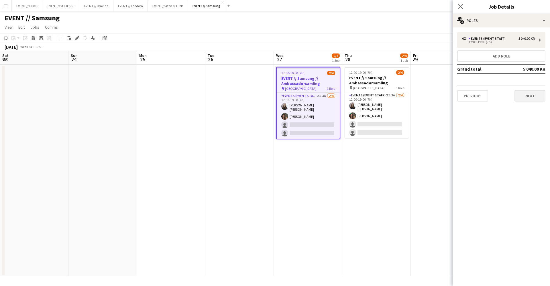
click at [528, 99] on button "Next" at bounding box center [529, 95] width 31 height 11
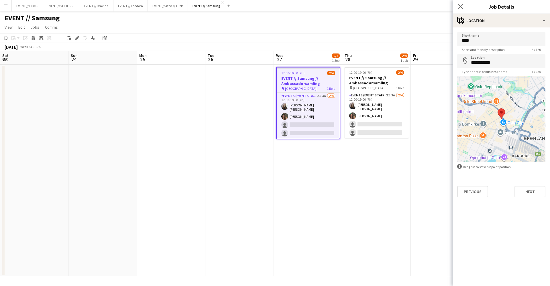
click at [534, 185] on div "Previous Next" at bounding box center [501, 189] width 88 height 16
click at [535, 187] on button "Next" at bounding box center [529, 191] width 31 height 11
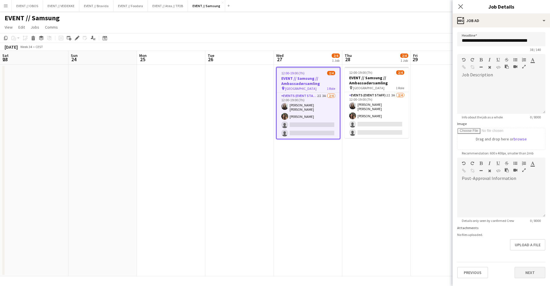
click at [538, 270] on button "Next" at bounding box center [529, 272] width 31 height 11
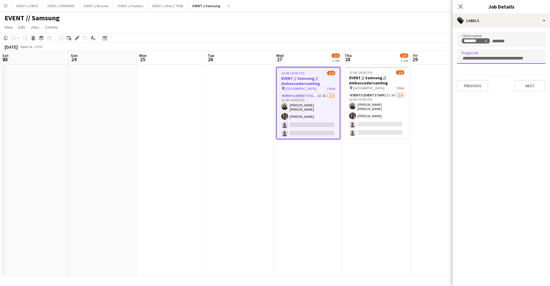
click at [484, 58] on input "Type to search project ID labels..." at bounding box center [501, 58] width 79 height 5
type input "******"
click at [524, 87] on button "Next" at bounding box center [529, 85] width 31 height 11
type input "*******"
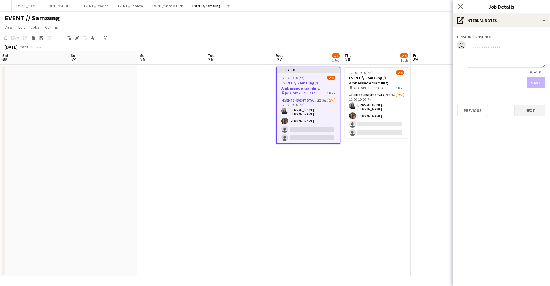
click at [522, 113] on button "Next" at bounding box center [529, 110] width 31 height 11
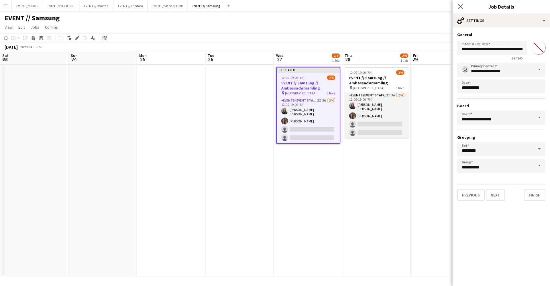
click at [393, 112] on app-card-role "Events (Event Staff) 2I 3A [DATE] 12:00-19:00 (7h) [PERSON_NAME] [PERSON_NAME] …" at bounding box center [376, 115] width 64 height 46
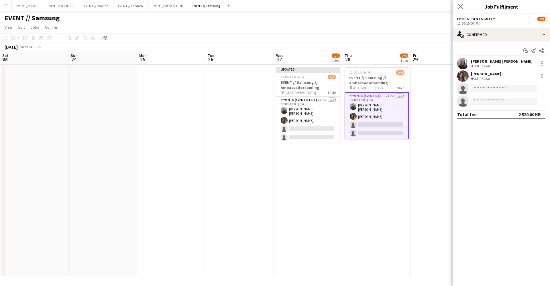
click at [357, 88] on span "[GEOGRAPHIC_DATA]" at bounding box center [368, 88] width 31 height 4
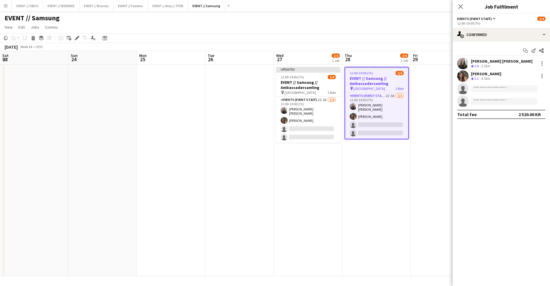
scroll to position [0, 274]
click at [75, 40] on icon at bounding box center [75, 39] width 1 height 1
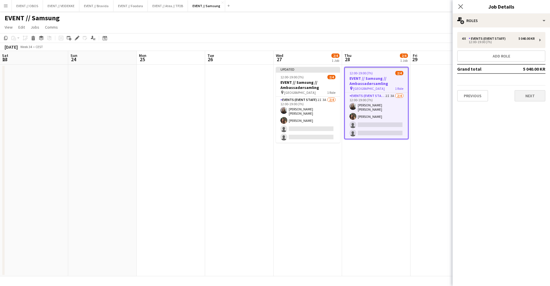
click at [529, 97] on button "Next" at bounding box center [529, 95] width 31 height 11
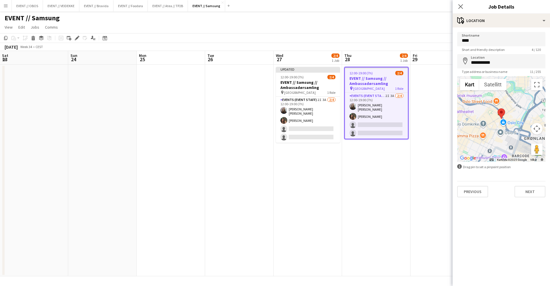
click at [528, 185] on div "Previous Next" at bounding box center [501, 189] width 88 height 16
click at [529, 191] on button "Next" at bounding box center [529, 191] width 31 height 11
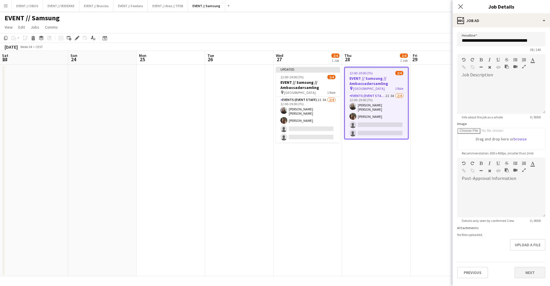
click at [535, 275] on button "Next" at bounding box center [529, 272] width 31 height 11
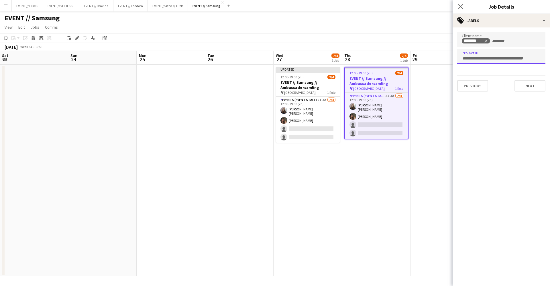
click at [494, 54] on div at bounding box center [501, 56] width 88 height 15
type input "******"
click at [528, 83] on button "Next" at bounding box center [529, 85] width 31 height 11
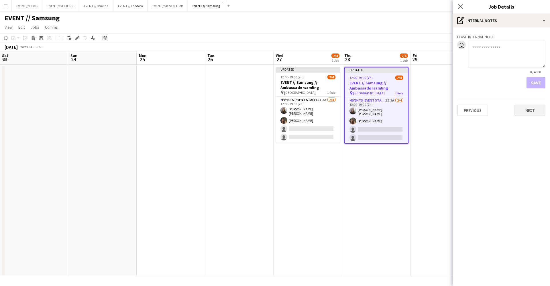
click at [531, 109] on button "Next" at bounding box center [529, 110] width 31 height 11
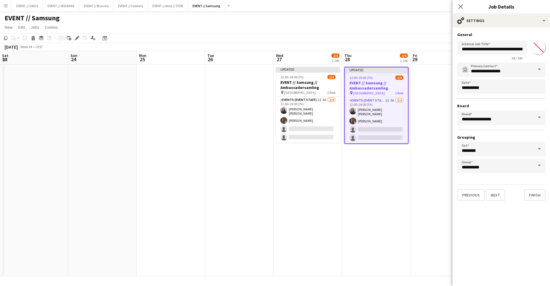
click at [450, 76] on app-date-cell at bounding box center [444, 171] width 68 height 212
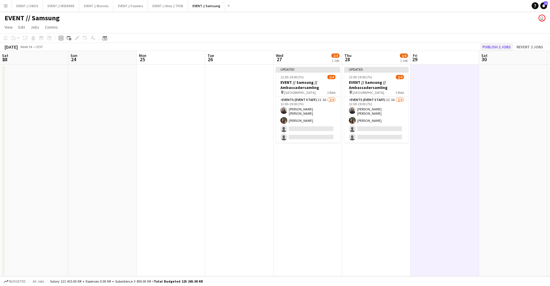
click at [489, 46] on button "Publish 2 jobs" at bounding box center [496, 46] width 33 height 7
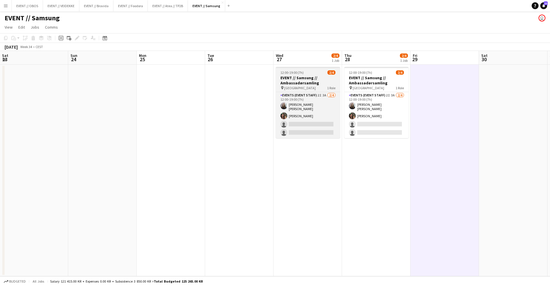
click at [298, 74] on span "12:00-19:00 (7h)" at bounding box center [291, 72] width 23 height 4
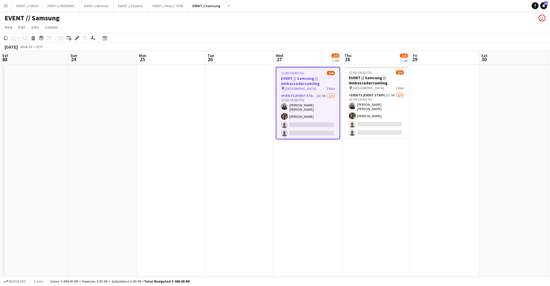
click at [72, 39] on div "Add job Add linked Job Edit Edit linked Job Applicants" at bounding box center [75, 38] width 44 height 7
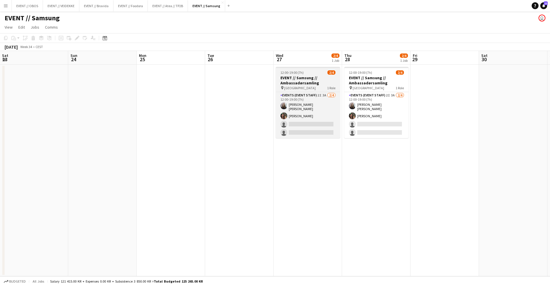
click at [312, 69] on app-job-card "12:00-19:00 (7h) 2/4 EVENT // Samsung // Ambassadørsamling pin Oslo 1 Role Even…" at bounding box center [308, 102] width 64 height 71
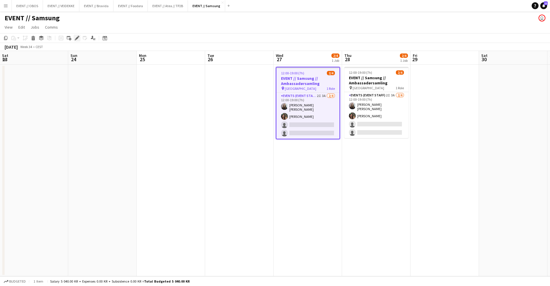
click at [76, 38] on icon "Edit" at bounding box center [77, 38] width 5 height 5
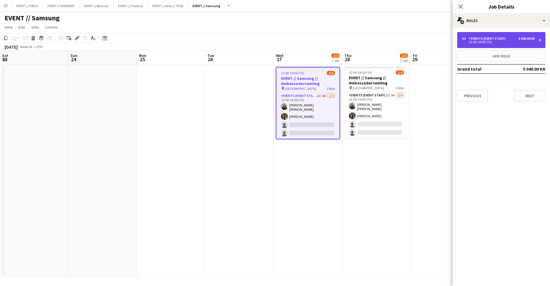
click at [472, 38] on div "Events (Event Staff)" at bounding box center [487, 39] width 39 height 4
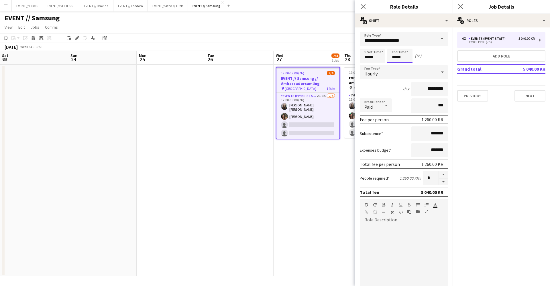
click at [400, 56] on input "*****" at bounding box center [399, 56] width 25 height 14
type input "*****"
click at [393, 63] on div at bounding box center [393, 66] width 11 height 6
click at [351, 75] on app-job-card "12:00-19:00 (7h) 2/4 EVENT // Samsung // Ambassadørsamling pin Oslo 1 Role Even…" at bounding box center [376, 102] width 64 height 71
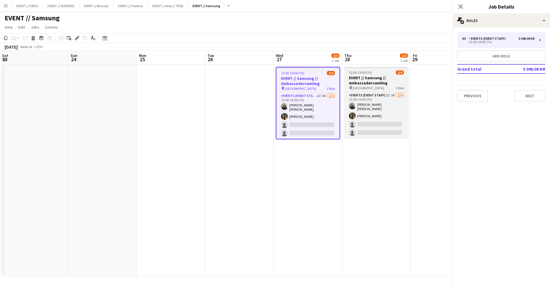
scroll to position [0, 274]
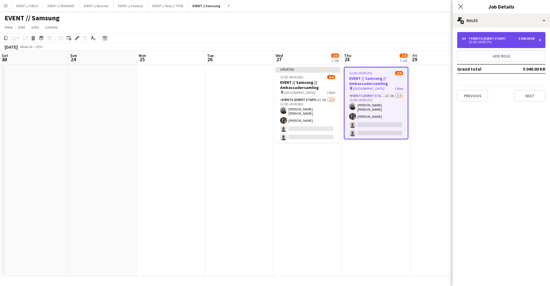
click at [470, 43] on div "12:00-19:00 (7h)" at bounding box center [498, 42] width 73 height 3
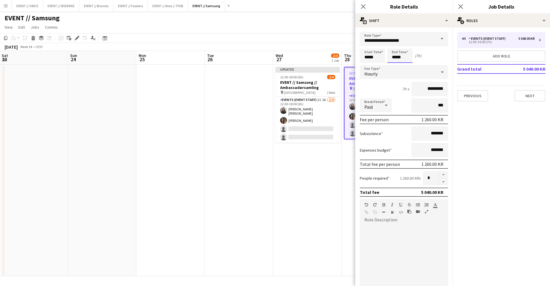
click at [389, 59] on input "*****" at bounding box center [399, 56] width 25 height 14
type input "*****"
click at [395, 64] on div at bounding box center [393, 66] width 11 height 6
click at [339, 42] on app-toolbar "Copy Paste Paste Command V Paste with crew Command Shift V Paste linked Job [GE…" at bounding box center [275, 38] width 550 height 10
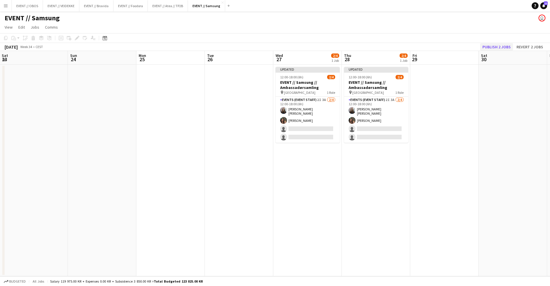
click at [495, 45] on button "Publish 2 jobs" at bounding box center [496, 46] width 33 height 7
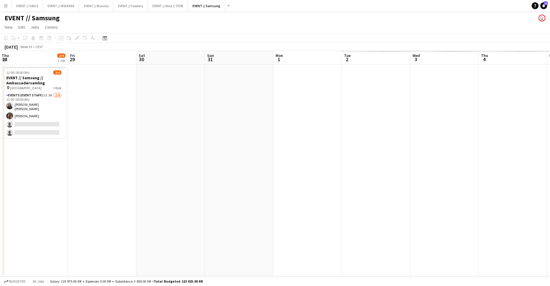
scroll to position [0, 205]
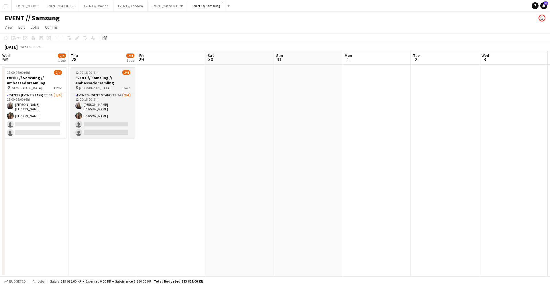
click at [97, 82] on h3 "EVENT // Samsung // Ambassadørsamling" at bounding box center [103, 80] width 64 height 10
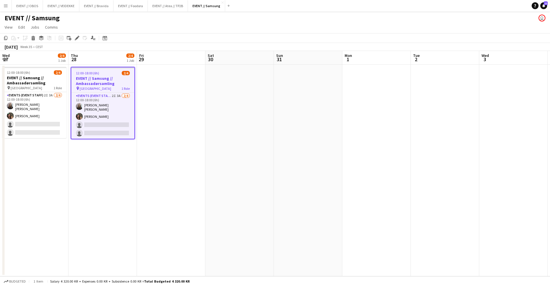
click at [73, 76] on h3 "EVENT // Samsung // Ambassadørsamling" at bounding box center [102, 81] width 63 height 10
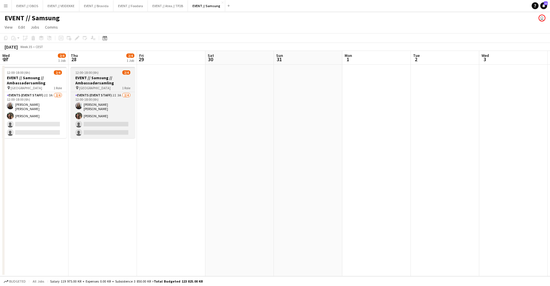
click at [76, 88] on icon "pin" at bounding box center [77, 87] width 4 height 3
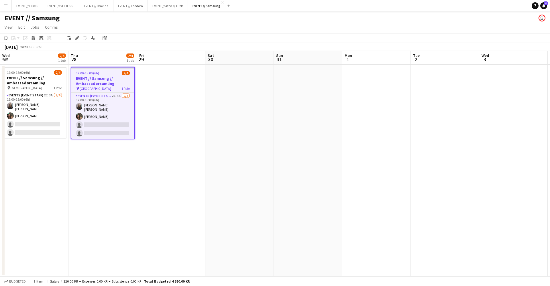
click at [77, 83] on h3 "EVENT // Samsung // Ambassadørsamling" at bounding box center [102, 81] width 63 height 10
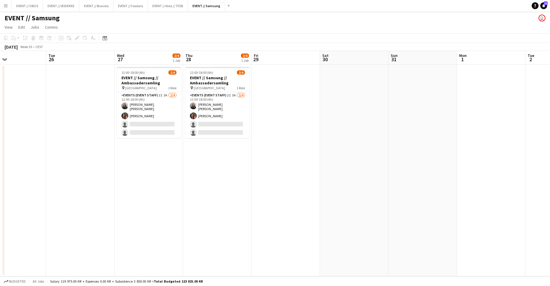
scroll to position [0, 154]
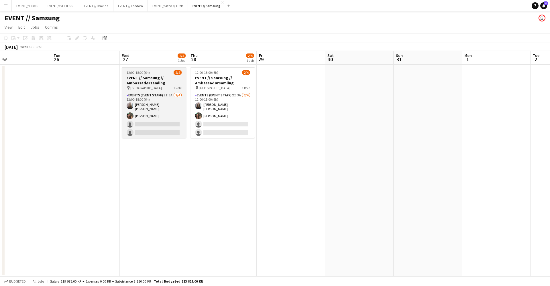
click at [162, 78] on h3 "EVENT // Samsung // Ambassadørsamling" at bounding box center [154, 80] width 64 height 10
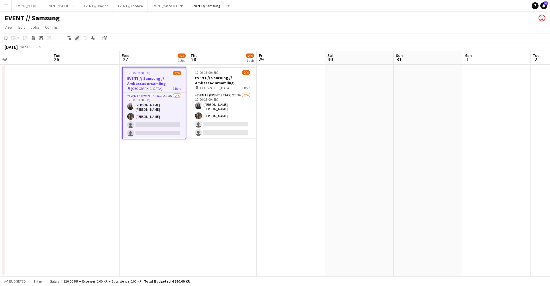
click at [76, 38] on icon at bounding box center [76, 38] width 3 height 3
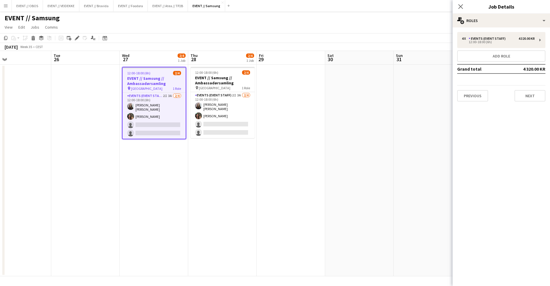
click at [523, 84] on div "4 x Events (Event Staff) 4 320.00 KR 12:00-18:00 (6h) Add role Grand total 4 32…" at bounding box center [500, 67] width 97 height 70
click at [523, 92] on button "Next" at bounding box center [529, 95] width 31 height 11
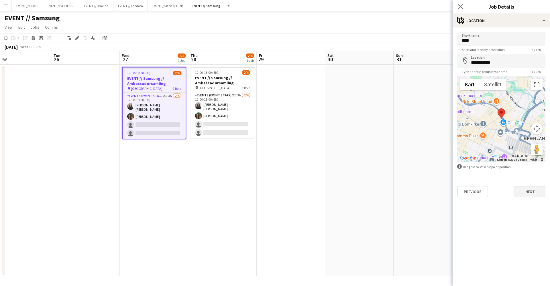
click at [529, 191] on button "Next" at bounding box center [529, 191] width 31 height 11
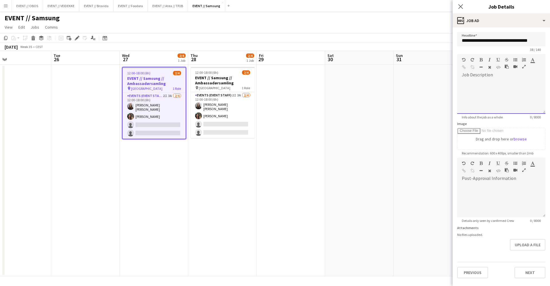
click at [487, 90] on div at bounding box center [501, 97] width 88 height 34
click at [527, 271] on button "Next" at bounding box center [529, 272] width 31 height 11
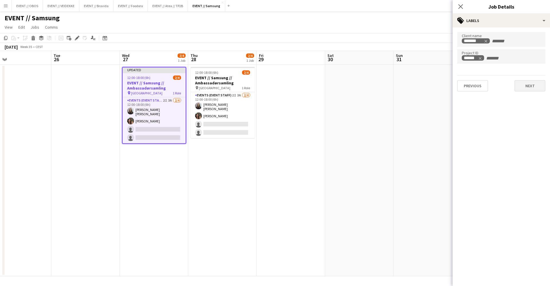
click at [523, 85] on button "Next" at bounding box center [529, 85] width 31 height 11
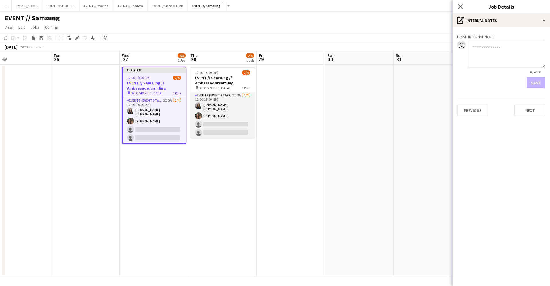
click at [229, 104] on app-card-role "Events (Event Staff) 2I 3A [DATE] 12:00-18:00 (6h) [PERSON_NAME] [PERSON_NAME] …" at bounding box center [222, 115] width 64 height 46
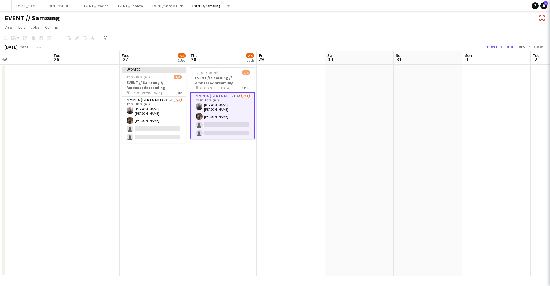
click at [224, 77] on h3 "EVENT // Samsung // Ambassadørsamling" at bounding box center [222, 80] width 64 height 10
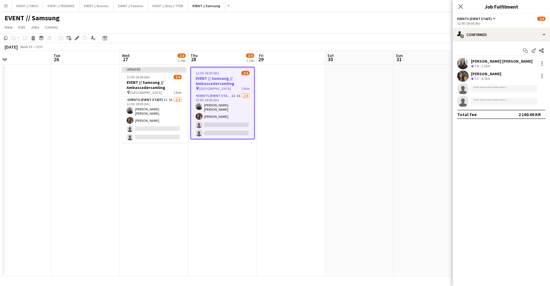
scroll to position [0, 154]
click at [76, 38] on icon "Edit" at bounding box center [77, 38] width 5 height 5
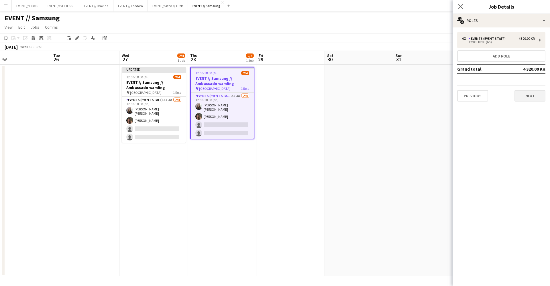
click at [527, 97] on button "Next" at bounding box center [529, 95] width 31 height 11
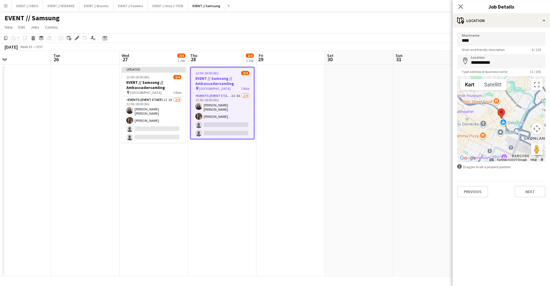
click at [528, 186] on div "Previous Next" at bounding box center [501, 189] width 88 height 16
click at [530, 190] on button "Next" at bounding box center [529, 191] width 31 height 11
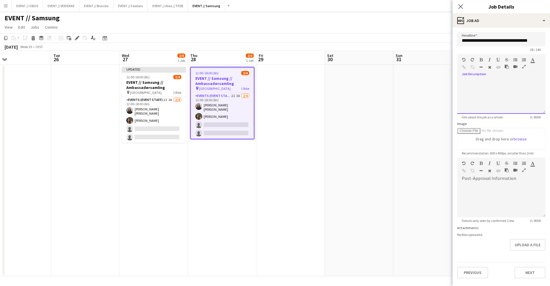
click at [487, 110] on div at bounding box center [501, 97] width 88 height 34
click at [534, 272] on button "Next" at bounding box center [529, 272] width 31 height 11
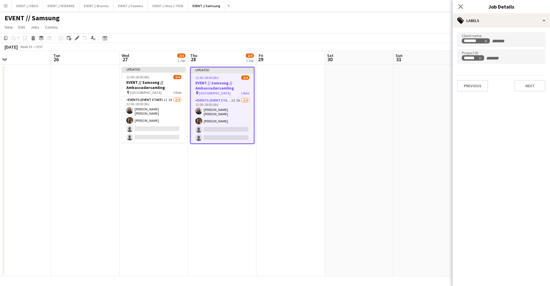
click at [383, 128] on app-date-cell at bounding box center [359, 171] width 68 height 212
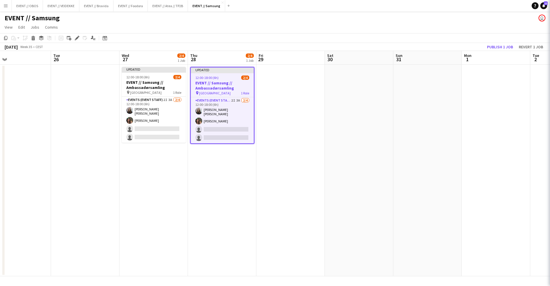
scroll to position [0, 155]
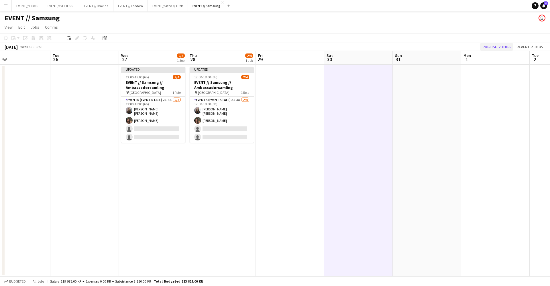
click at [491, 50] on button "Publish 2 jobs" at bounding box center [496, 46] width 33 height 7
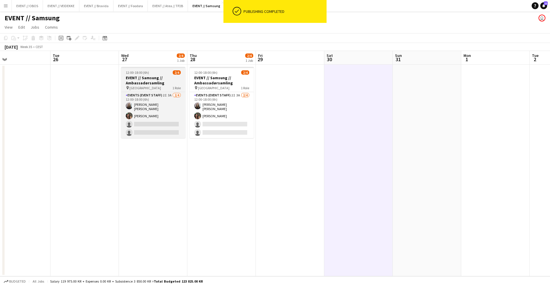
click at [132, 81] on h3 "EVENT // Samsung // Ambassadørsamling" at bounding box center [153, 80] width 64 height 10
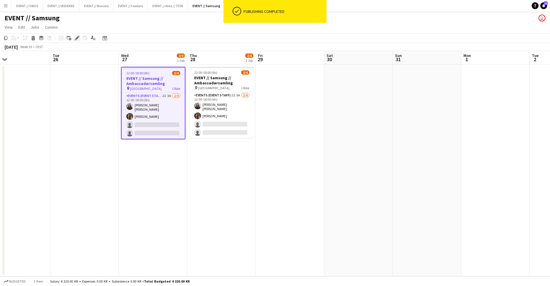
click at [78, 39] on icon "Edit" at bounding box center [77, 38] width 5 height 5
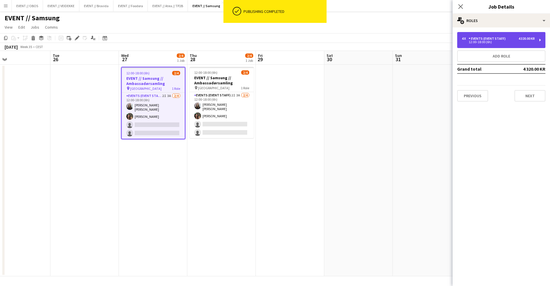
click at [467, 47] on div "4 x Events (Event Staff) 4 320.00 KR 12:00-18:00 (6h)" at bounding box center [501, 40] width 88 height 16
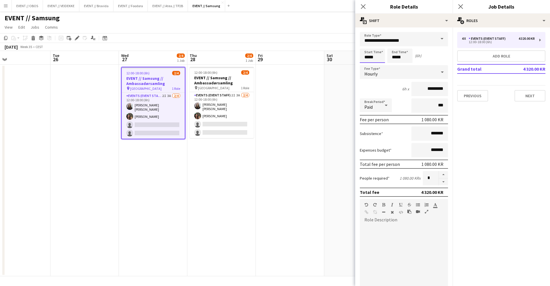
click at [369, 56] on input "*****" at bounding box center [372, 56] width 25 height 14
click at [442, 176] on button "button" at bounding box center [443, 174] width 9 height 7
type input "*"
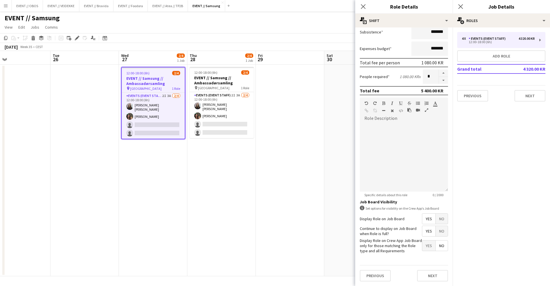
scroll to position [101, 0]
click at [433, 283] on div "Previous Next" at bounding box center [404, 276] width 88 height 21
click at [433, 280] on button "Next" at bounding box center [432, 276] width 31 height 11
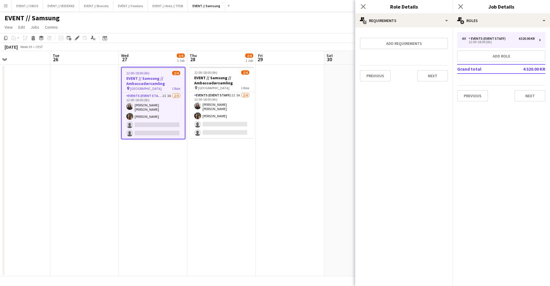
scroll to position [0, 0]
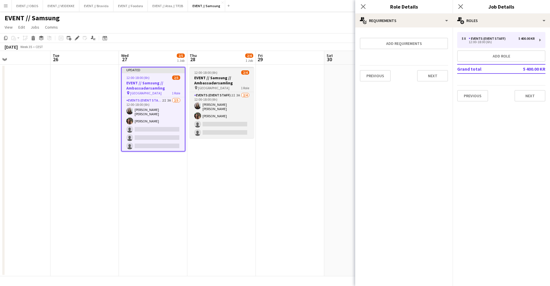
click at [223, 88] on div "pin Oslo 1 Role" at bounding box center [222, 88] width 64 height 5
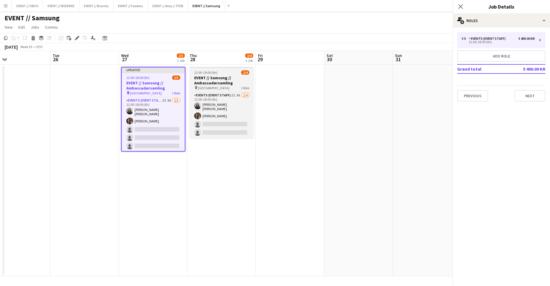
scroll to position [0, 155]
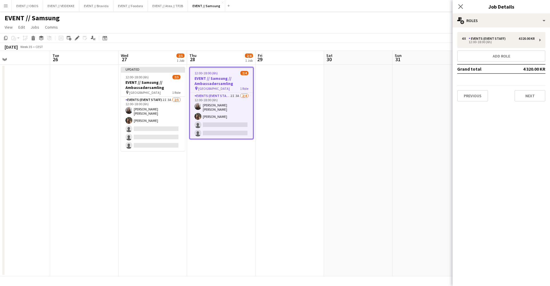
click at [73, 38] on div "Add job Add linked Job Edit Edit linked Job Applicants" at bounding box center [75, 38] width 44 height 7
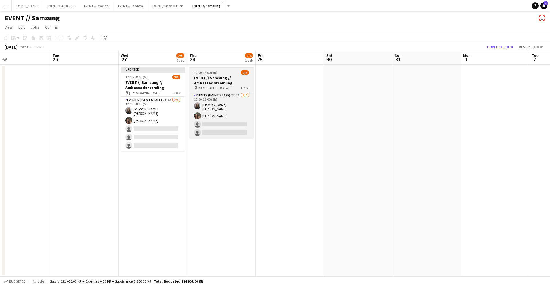
click at [218, 82] on h3 "EVENT // Samsung // Ambassadørsamling" at bounding box center [221, 80] width 64 height 10
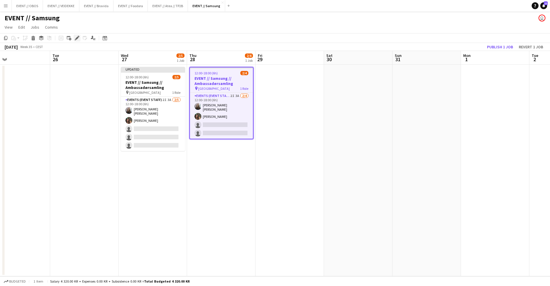
click at [78, 38] on icon "Edit" at bounding box center [77, 38] width 5 height 5
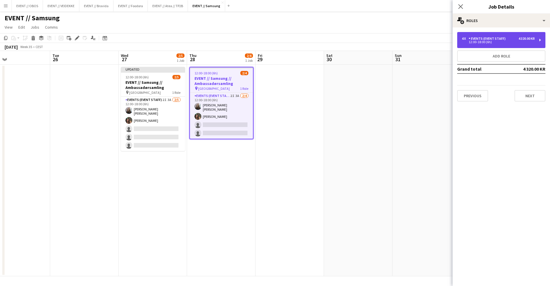
click at [461, 37] on div "4 x Events (Event Staff) 4 320.00 KR 12:00-18:00 (6h)" at bounding box center [501, 40] width 88 height 16
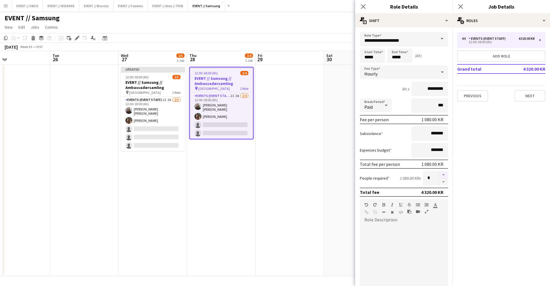
click at [442, 174] on button "button" at bounding box center [443, 174] width 9 height 7
type input "*"
click at [354, 159] on app-date-cell at bounding box center [358, 171] width 68 height 212
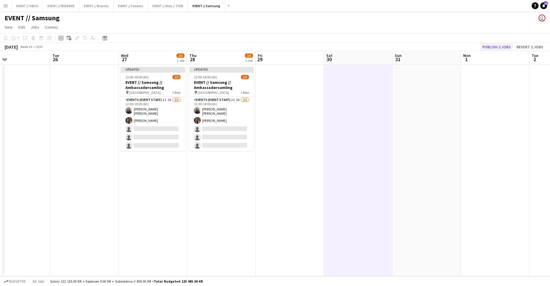
click at [492, 44] on button "Publish 2 jobs" at bounding box center [496, 46] width 33 height 7
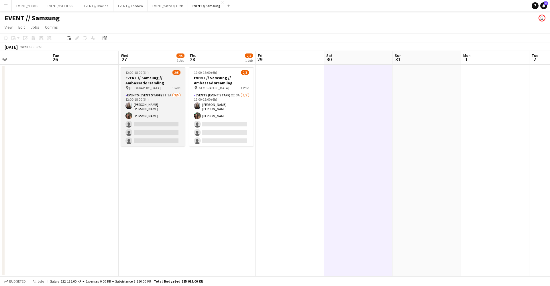
click at [164, 77] on h3 "EVENT // Samsung // Ambassadørsamling" at bounding box center [153, 80] width 64 height 10
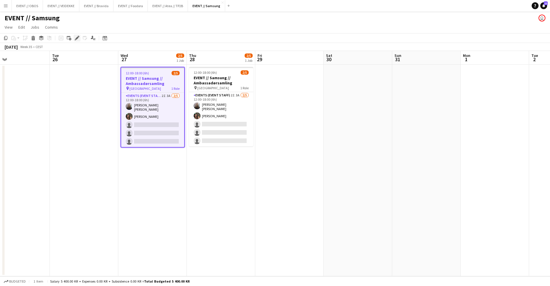
click at [77, 38] on icon at bounding box center [76, 38] width 3 height 3
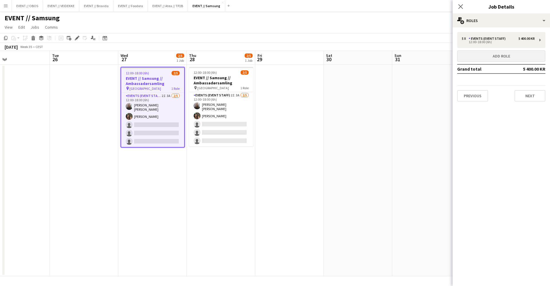
click at [468, 54] on button "Add role" at bounding box center [501, 55] width 88 height 11
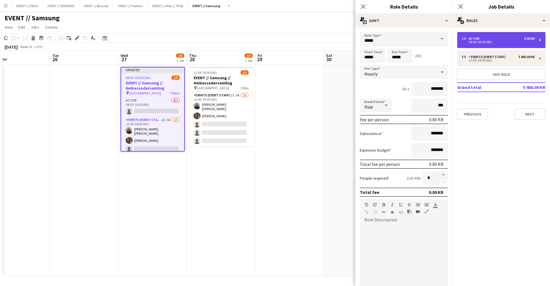
click at [475, 45] on div "1 x Actor 0.00 KR 08:00-16:00 (8h)" at bounding box center [501, 40] width 88 height 16
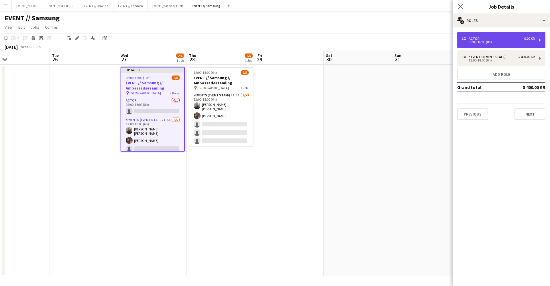
click at [470, 42] on div "08:00-16:00 (8h)" at bounding box center [498, 42] width 73 height 3
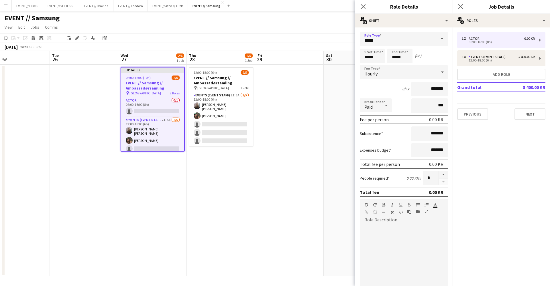
click at [411, 42] on input "*****" at bounding box center [404, 39] width 88 height 14
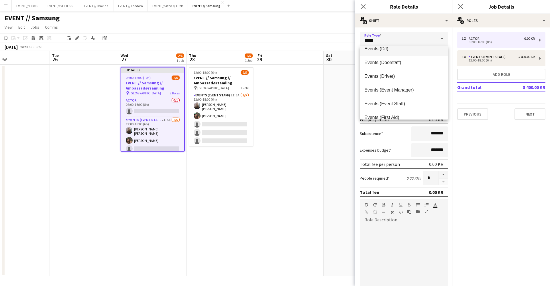
scroll to position [117, 0]
click at [407, 106] on span "Events (Event Staff)" at bounding box center [403, 103] width 79 height 5
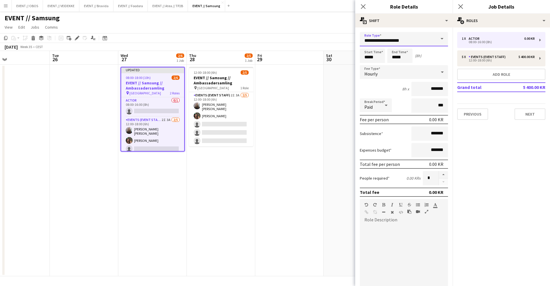
click at [407, 42] on input "**********" at bounding box center [404, 39] width 88 height 14
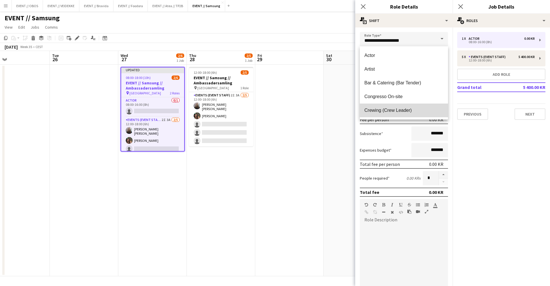
click at [402, 111] on span "Crewing (Crew Leader)" at bounding box center [403, 110] width 79 height 5
type input "**********"
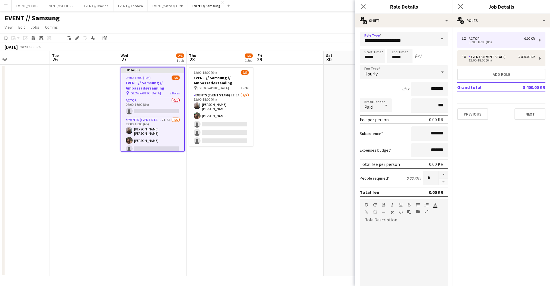
click at [439, 38] on span at bounding box center [442, 39] width 12 height 14
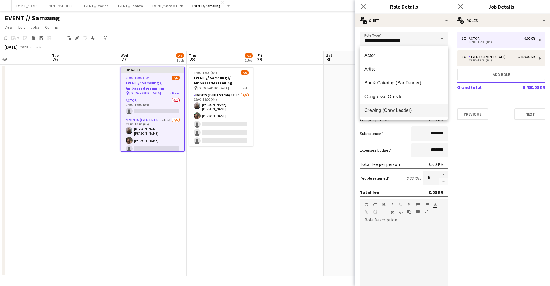
scroll to position [0, 0]
click at [395, 108] on span "Crewing (Crew Leader)" at bounding box center [403, 110] width 79 height 5
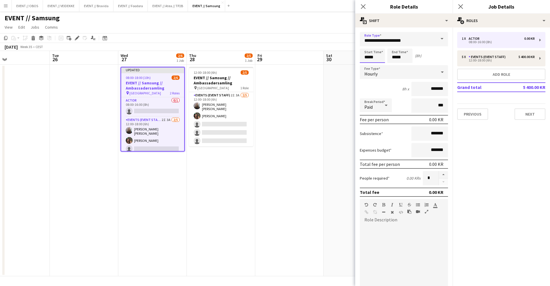
click at [377, 58] on input "*****" at bounding box center [372, 56] width 25 height 14
click at [367, 48] on div at bounding box center [366, 46] width 11 height 6
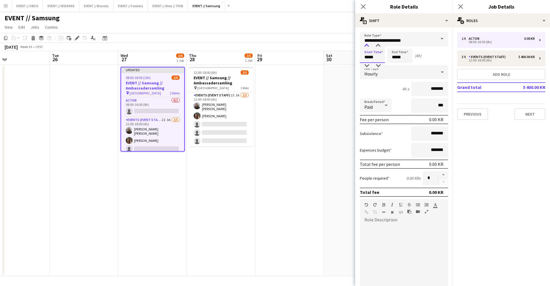
click at [367, 48] on div at bounding box center [366, 46] width 11 height 6
type input "*****"
click at [367, 66] on div at bounding box center [366, 66] width 11 height 6
click at [399, 50] on input "*****" at bounding box center [399, 56] width 25 height 14
click at [393, 44] on div at bounding box center [393, 46] width 11 height 6
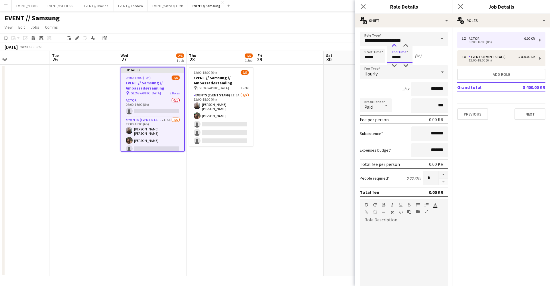
type input "*****"
click at [393, 44] on div at bounding box center [393, 46] width 11 height 6
click at [407, 89] on div "6h x" at bounding box center [405, 88] width 7 height 5
click at [415, 88] on input "*******" at bounding box center [429, 89] width 37 height 14
type input "*********"
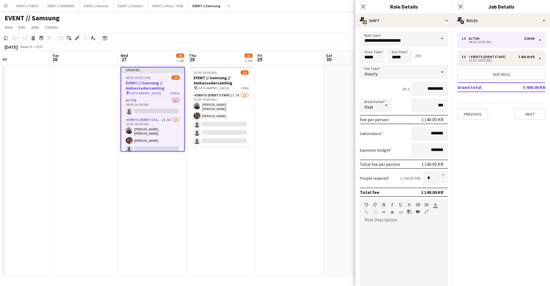
click at [407, 153] on div "Expenses budget *******" at bounding box center [404, 150] width 88 height 14
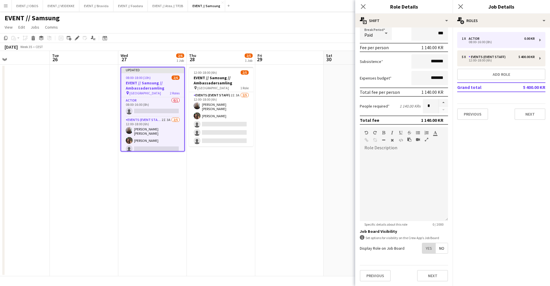
click at [426, 246] on span "Yes" at bounding box center [428, 248] width 13 height 10
click at [430, 259] on span "Yes" at bounding box center [428, 261] width 13 height 10
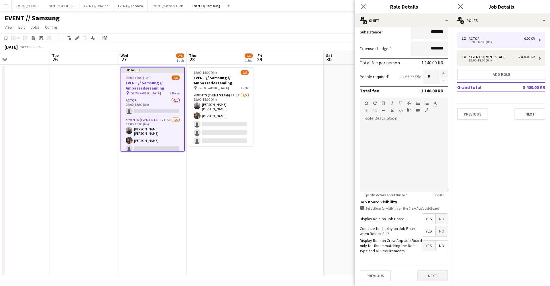
scroll to position [102, 0]
click at [433, 278] on button "Next" at bounding box center [432, 275] width 31 height 11
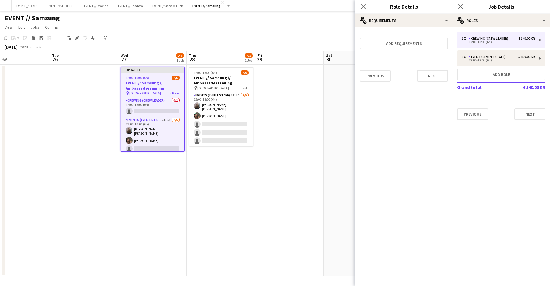
scroll to position [0, 0]
click at [425, 73] on button "Next" at bounding box center [432, 75] width 31 height 11
click at [438, 76] on button "Finish" at bounding box center [436, 76] width 21 height 11
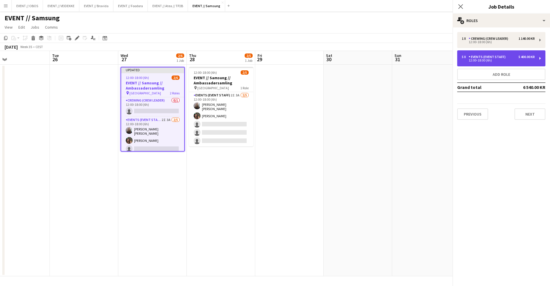
click at [479, 56] on div "Events (Event Staff)" at bounding box center [487, 57] width 39 height 4
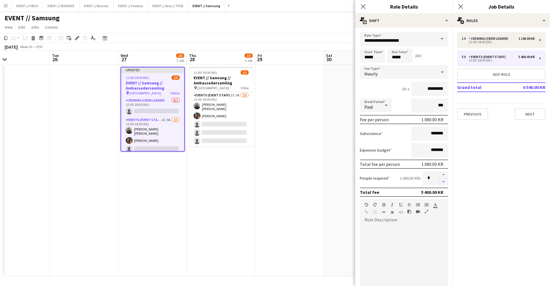
click at [447, 183] on button "button" at bounding box center [443, 182] width 9 height 7
type input "*"
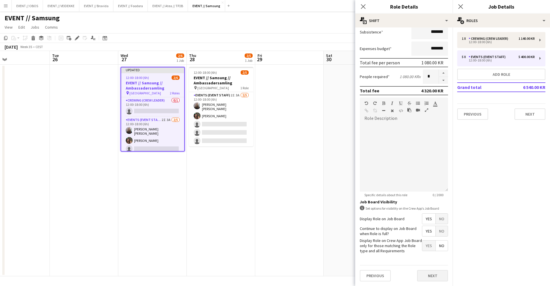
scroll to position [102, 0]
click at [437, 279] on button "Next" at bounding box center [432, 275] width 31 height 11
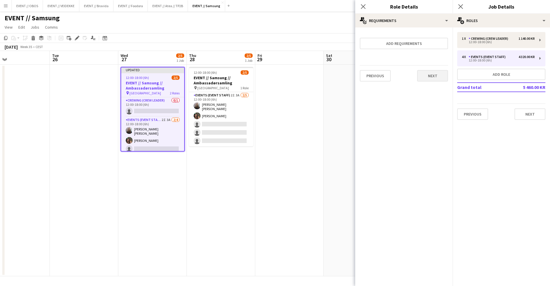
click at [425, 77] on button "Next" at bounding box center [432, 75] width 31 height 11
click at [437, 79] on button "Finish" at bounding box center [436, 76] width 21 height 11
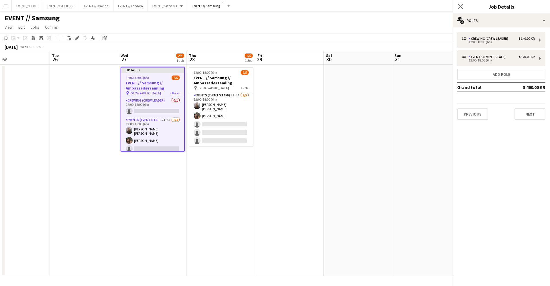
click at [437, 79] on app-date-cell at bounding box center [426, 171] width 68 height 212
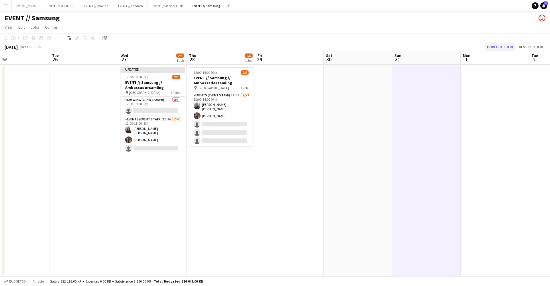
click at [489, 47] on button "Publish 1 job" at bounding box center [500, 46] width 31 height 7
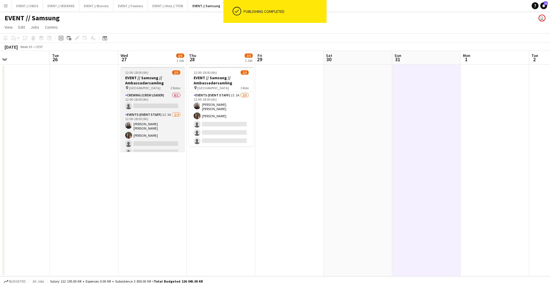
click at [145, 84] on h3 "EVENT // Samsung // Ambassadørsamling" at bounding box center [153, 80] width 64 height 10
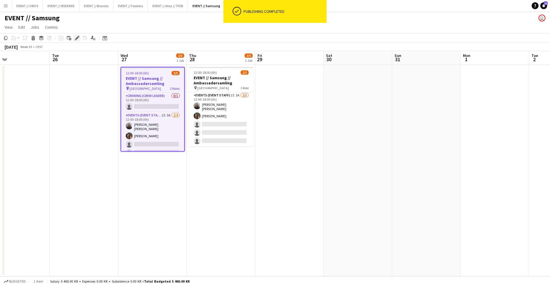
click at [76, 36] on div "Edit" at bounding box center [77, 38] width 7 height 7
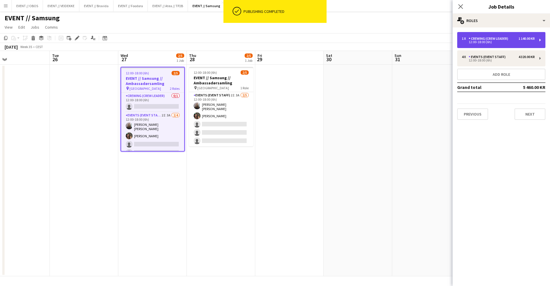
click at [478, 42] on div "12:00-18:00 (6h)" at bounding box center [498, 42] width 73 height 3
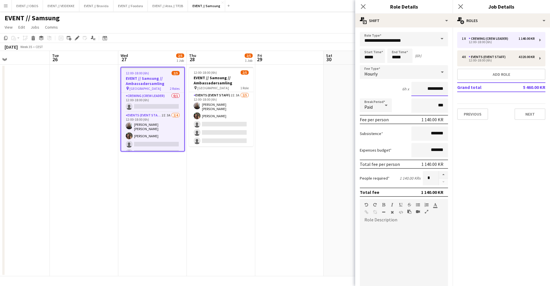
click at [422, 88] on input "*********" at bounding box center [429, 89] width 37 height 14
click at [428, 88] on input "*********" at bounding box center [429, 89] width 37 height 14
click at [428, 89] on input "********" at bounding box center [429, 89] width 37 height 14
click at [429, 89] on input "********" at bounding box center [429, 89] width 37 height 14
click at [432, 90] on input "*****" at bounding box center [429, 89] width 37 height 14
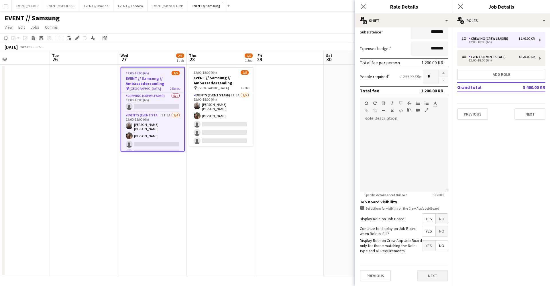
scroll to position [101, 0]
type input "*******"
click at [438, 277] on button "Next" at bounding box center [432, 276] width 31 height 11
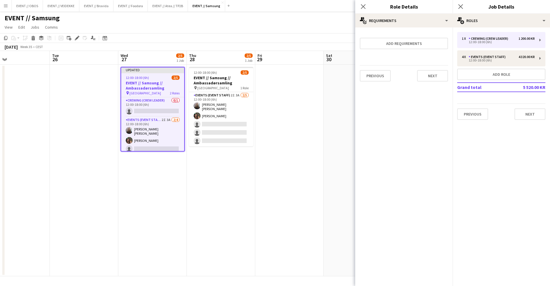
scroll to position [0, 0]
click at [434, 73] on button "Next" at bounding box center [432, 75] width 31 height 11
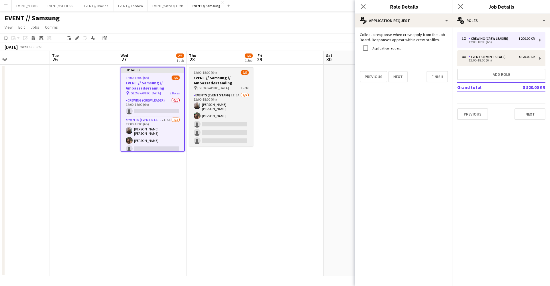
click at [215, 80] on h3 "EVENT // Samsung // Ambassadørsamling" at bounding box center [221, 80] width 64 height 10
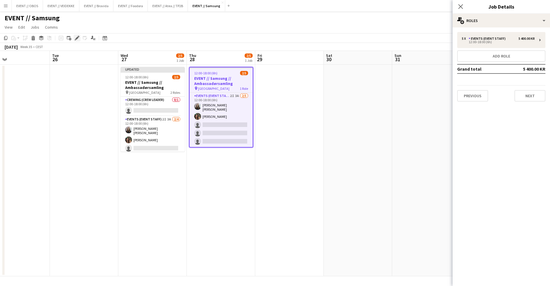
click at [74, 36] on div "Edit" at bounding box center [77, 38] width 7 height 7
click at [492, 40] on div "Events (Event Staff)" at bounding box center [487, 39] width 39 height 4
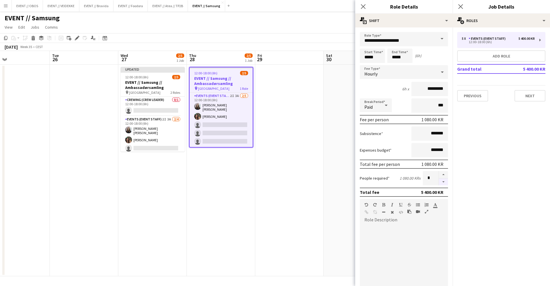
click at [442, 181] on button "button" at bounding box center [443, 182] width 9 height 7
type input "*"
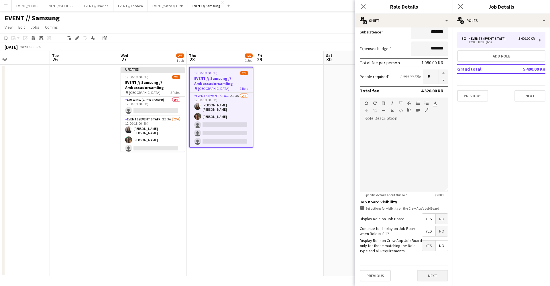
scroll to position [102, 0]
click at [424, 273] on button "Next" at bounding box center [432, 275] width 31 height 11
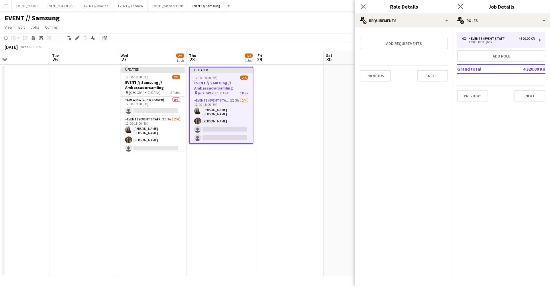
scroll to position [0, 0]
click at [472, 60] on button "Add role" at bounding box center [501, 55] width 88 height 11
type input "*****"
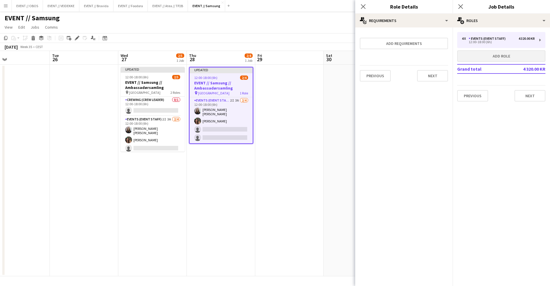
type input "*******"
type input "*"
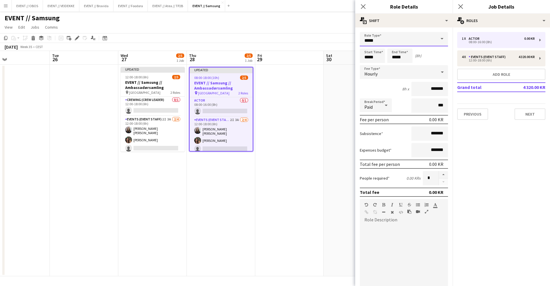
click at [379, 37] on input "*****" at bounding box center [404, 39] width 88 height 14
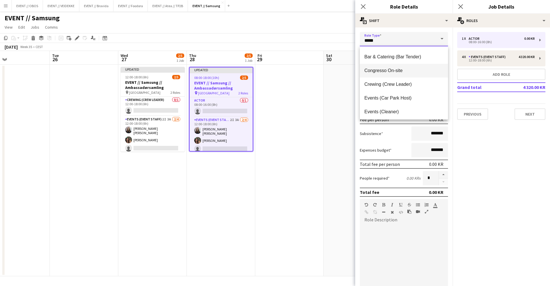
scroll to position [27, 0]
click at [391, 88] on mat-option "Crewing (Crew Leader)" at bounding box center [404, 84] width 88 height 14
type input "**********"
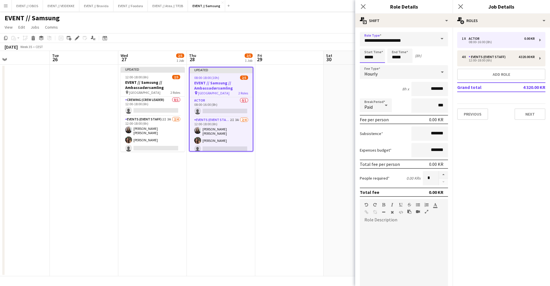
click at [373, 56] on input "*****" at bounding box center [372, 56] width 25 height 14
click at [365, 49] on input "*****" at bounding box center [372, 56] width 25 height 14
click at [366, 45] on div at bounding box center [366, 46] width 11 height 6
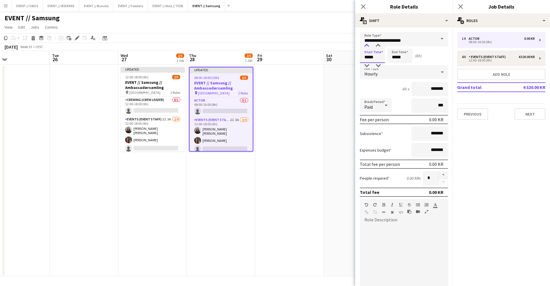
type input "*****"
click at [366, 45] on div at bounding box center [366, 46] width 11 height 6
click at [391, 54] on input "*****" at bounding box center [399, 56] width 25 height 14
click at [391, 45] on div at bounding box center [393, 46] width 11 height 6
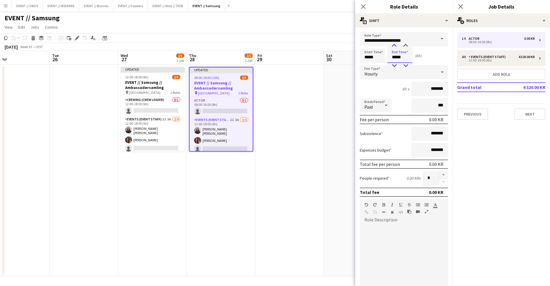
click at [391, 45] on div at bounding box center [393, 46] width 11 height 6
type input "*****"
click at [391, 45] on div at bounding box center [393, 46] width 11 height 6
click at [422, 91] on input "*******" at bounding box center [429, 89] width 37 height 14
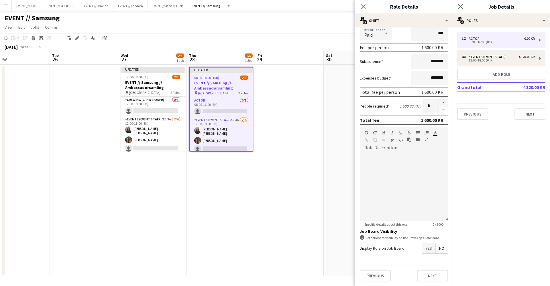
type input "*********"
click at [430, 253] on span "Yes" at bounding box center [428, 248] width 13 height 10
click at [429, 263] on span "Yes" at bounding box center [428, 261] width 13 height 10
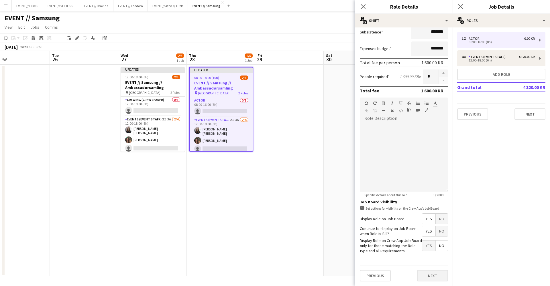
scroll to position [101, 0]
click at [422, 280] on button "Next" at bounding box center [432, 276] width 31 height 11
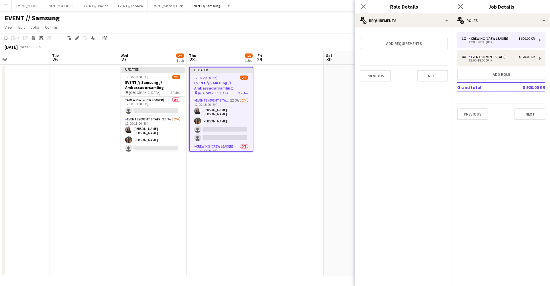
scroll to position [0, 0]
click at [434, 68] on div "Previous Next" at bounding box center [404, 75] width 88 height 21
click at [434, 76] on button "Next" at bounding box center [432, 75] width 31 height 11
click at [435, 76] on button "Finish" at bounding box center [436, 76] width 21 height 11
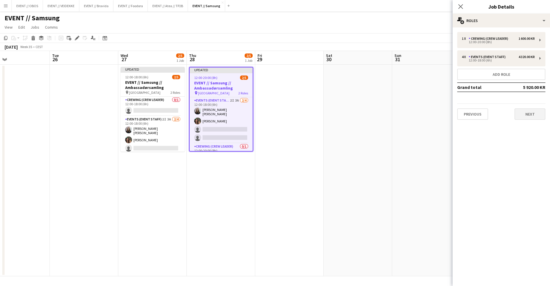
click at [531, 119] on button "Next" at bounding box center [529, 114] width 31 height 11
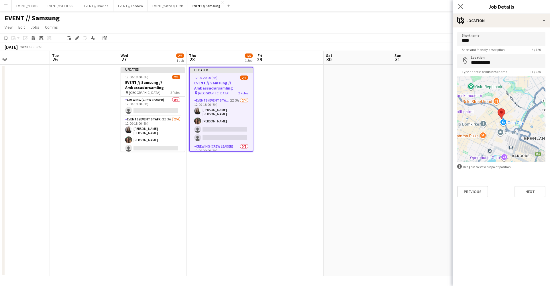
click at [407, 101] on app-date-cell at bounding box center [426, 171] width 68 height 212
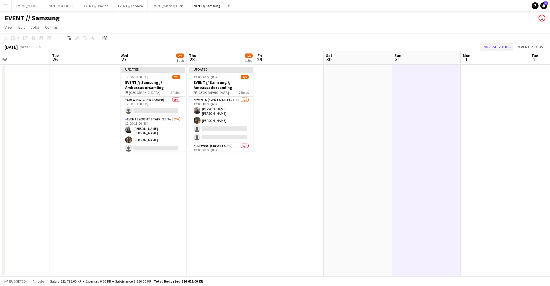
click at [496, 45] on button "Publish 2 jobs" at bounding box center [496, 46] width 33 height 7
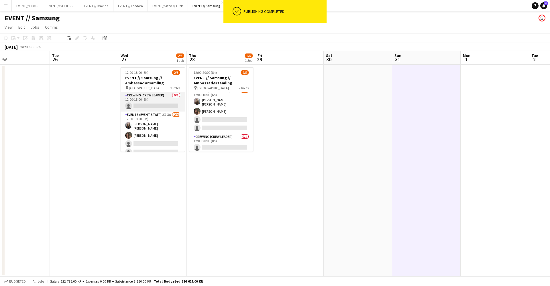
scroll to position [4, 0]
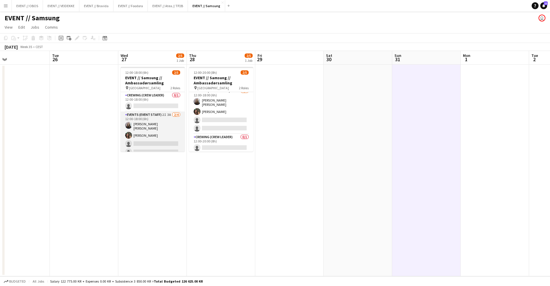
click at [164, 128] on app-card-role "Events (Event Staff) 2I 3A [DATE] 12:00-18:00 (6h) [PERSON_NAME] [PERSON_NAME] …" at bounding box center [153, 135] width 64 height 46
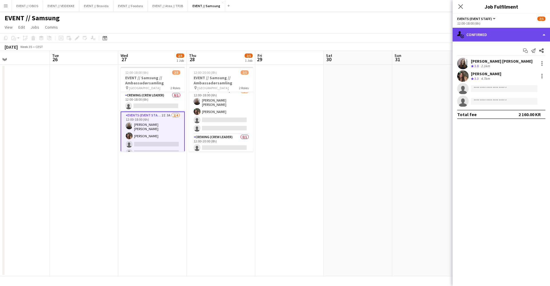
click at [482, 39] on div "single-neutral-actions-check-2 Confirmed" at bounding box center [500, 35] width 97 height 14
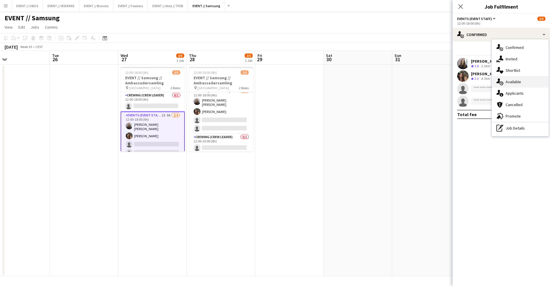
click at [502, 84] on icon "single-neutral-actions-upload" at bounding box center [499, 81] width 7 height 7
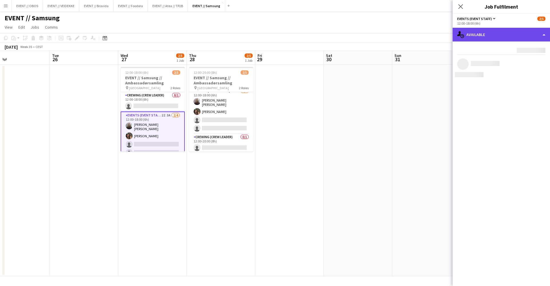
click at [482, 35] on div "single-neutral-actions-upload Available" at bounding box center [500, 35] width 97 height 14
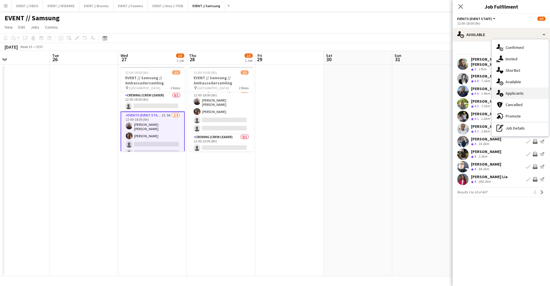
click at [504, 95] on div "single-neutral-actions-information Applicants" at bounding box center [520, 93] width 57 height 11
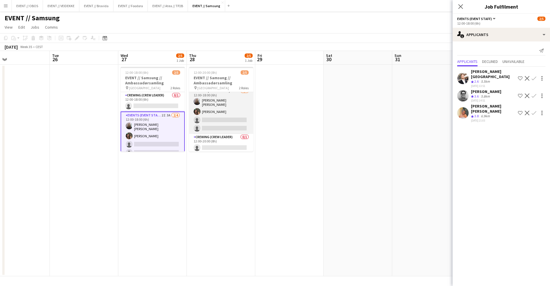
click at [231, 117] on app-card-role "Events (Event Staff) 2I 3A [DATE] 12:00-18:00 (6h) [PERSON_NAME] [PERSON_NAME] …" at bounding box center [221, 111] width 64 height 46
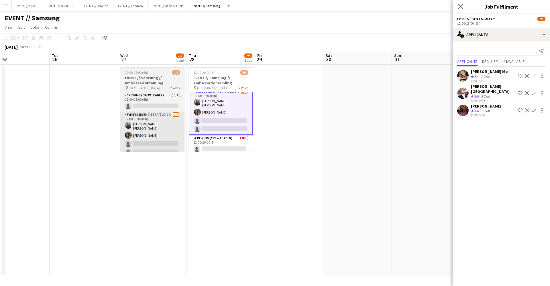
click at [155, 134] on app-card-role "Events (Event Staff) 2I 3A [DATE] 12:00-18:00 (6h) [PERSON_NAME] [PERSON_NAME] …" at bounding box center [152, 135] width 64 height 46
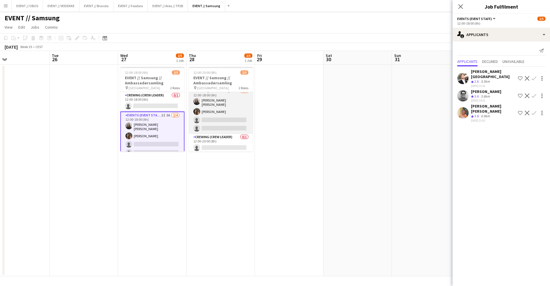
click at [212, 111] on app-card-role "Events (Event Staff) 2I 3A [DATE] 12:00-18:00 (6h) [PERSON_NAME] [PERSON_NAME] …" at bounding box center [221, 111] width 64 height 46
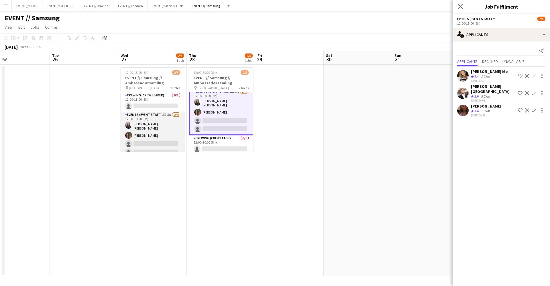
click at [154, 126] on app-card-role "Events (Event Staff) 2I 3A [DATE] 12:00-18:00 (6h) [PERSON_NAME] [PERSON_NAME] …" at bounding box center [153, 135] width 64 height 46
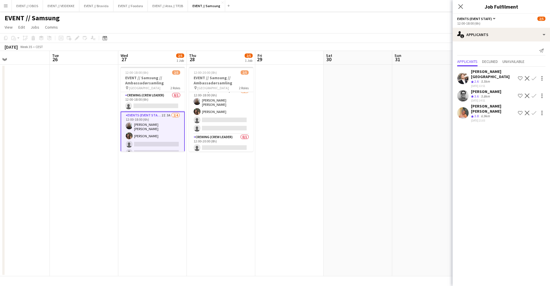
click at [463, 107] on app-user-avatar at bounding box center [462, 112] width 11 height 11
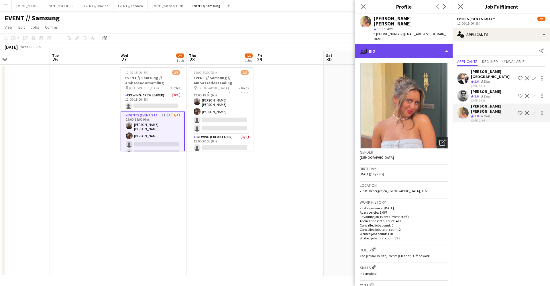
click at [398, 44] on div "profile Bio" at bounding box center [403, 51] width 97 height 14
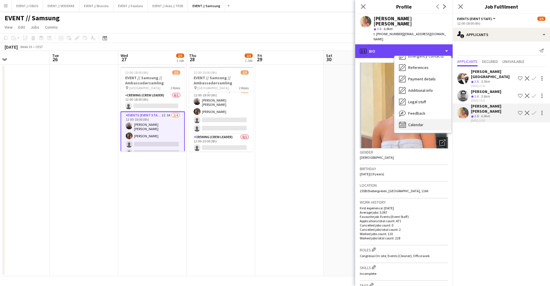
scroll to position [54, 0]
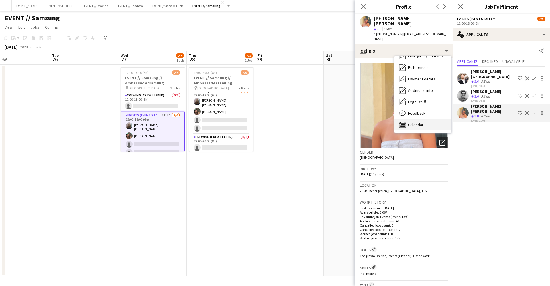
click at [412, 119] on div "Calendar Calendar" at bounding box center [422, 124] width 57 height 11
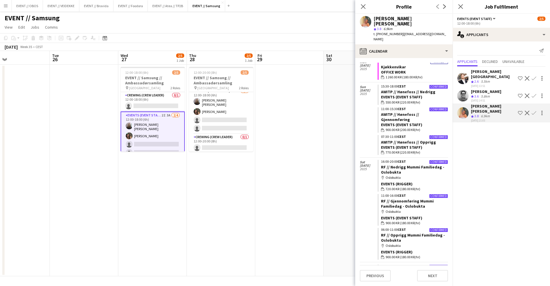
scroll to position [2085, 0]
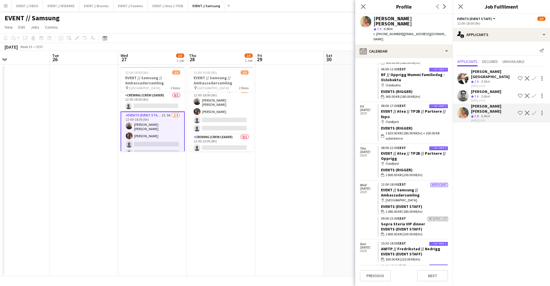
click at [533, 111] on app-icon "Confirm" at bounding box center [533, 113] width 5 height 5
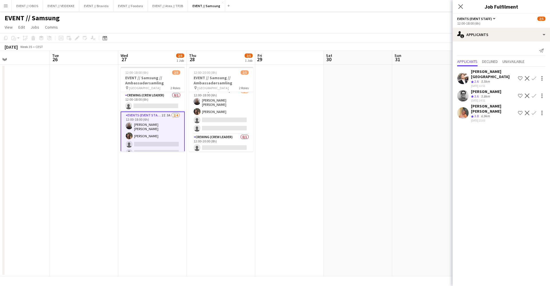
click at [535, 110] on button "Confirm" at bounding box center [533, 113] width 7 height 7
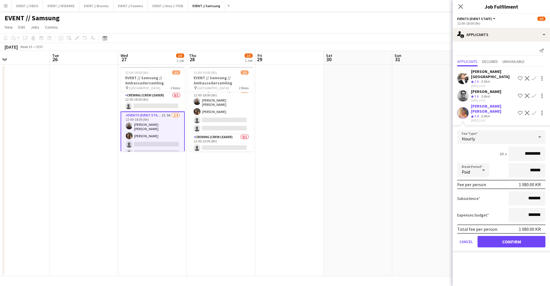
click at [505, 237] on button "Confirm" at bounding box center [511, 241] width 68 height 11
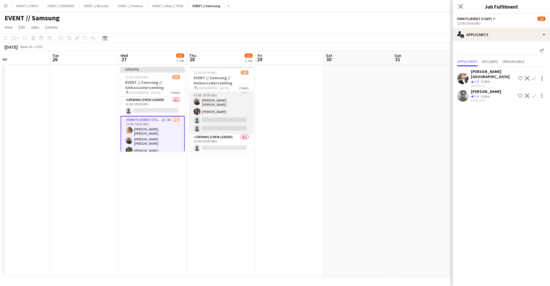
click at [226, 117] on app-card-role "Events (Event Staff) 2I 3A [DATE] 12:00-18:00 (6h) [PERSON_NAME] [PERSON_NAME] …" at bounding box center [221, 111] width 64 height 46
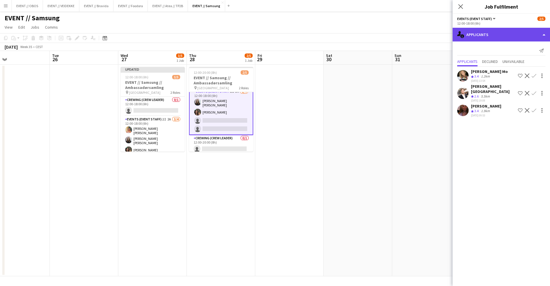
click at [481, 35] on div "single-neutral-actions-information Applicants" at bounding box center [500, 35] width 97 height 14
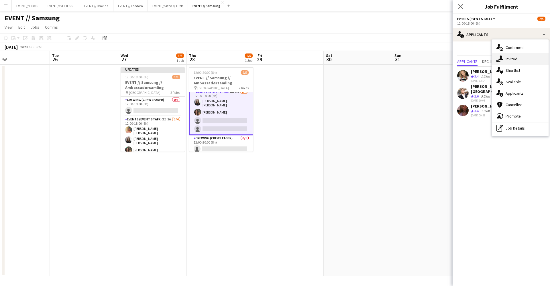
click at [497, 58] on icon "single-neutral-actions-share-1" at bounding box center [499, 59] width 7 height 7
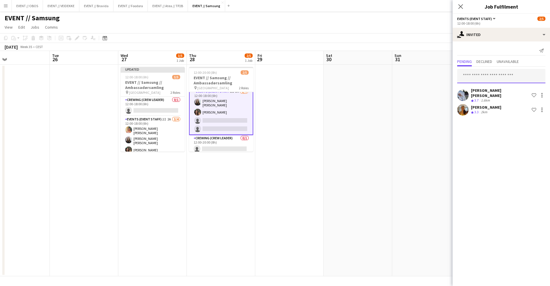
click at [484, 74] on input "text" at bounding box center [501, 76] width 88 height 14
type input "*"
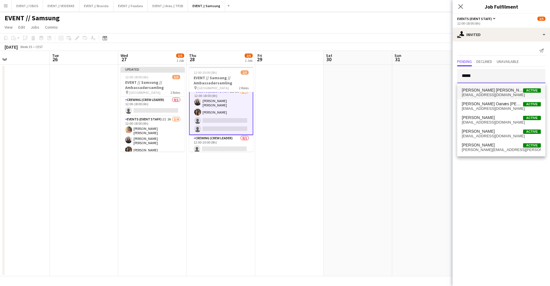
type input "*****"
click at [486, 94] on span "[EMAIL_ADDRESS][DOMAIN_NAME]" at bounding box center [501, 95] width 79 height 5
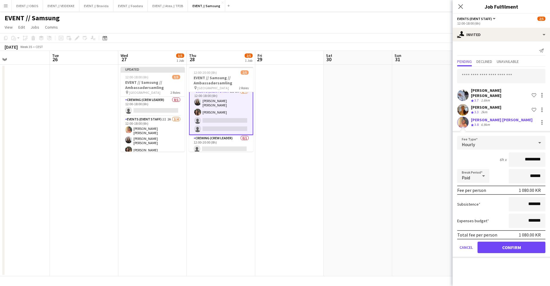
drag, startPoint x: 497, startPoint y: 230, endPoint x: 497, endPoint y: 235, distance: 5.4
click at [497, 231] on div "Total fee per person 1 080.00 KR" at bounding box center [501, 235] width 88 height 9
click at [497, 242] on button "Confirm" at bounding box center [511, 247] width 68 height 11
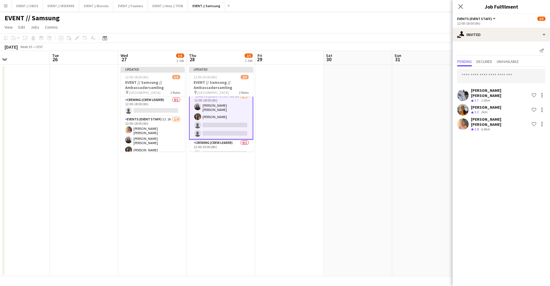
scroll to position [0, 153]
click at [403, 118] on app-calendar-viewport "Sat 23 Sun 24 Mon 25 Tue 26 Wed 27 3/5 1 Job Thu 28 2/5 1 Job Fri 29 Sat 30 Sun…" at bounding box center [275, 164] width 550 height 226
click at [438, 66] on app-date-cell at bounding box center [428, 171] width 68 height 212
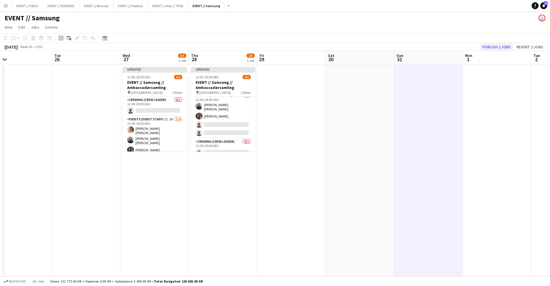
click at [490, 47] on button "Publish 2 jobs" at bounding box center [496, 46] width 33 height 7
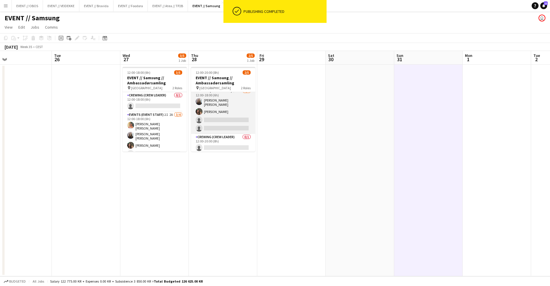
click at [211, 119] on app-card-role "Events (Event Staff) 3I 3A [DATE] 12:00-18:00 (6h) [PERSON_NAME] [PERSON_NAME] …" at bounding box center [223, 111] width 64 height 46
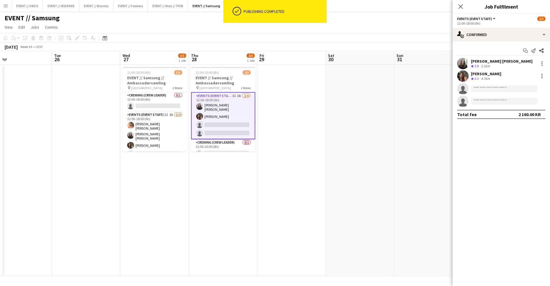
scroll to position [0, 154]
click at [336, 105] on app-date-cell at bounding box center [359, 171] width 68 height 212
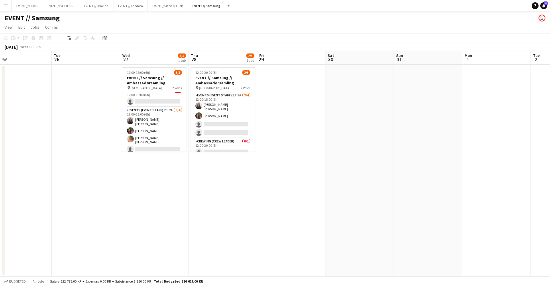
scroll to position [4, 0]
click at [203, 149] on app-card-role "Crewing (Crew Leader) 0/1 12:00-20:00 (8h) single-neutral-actions" at bounding box center [223, 147] width 64 height 19
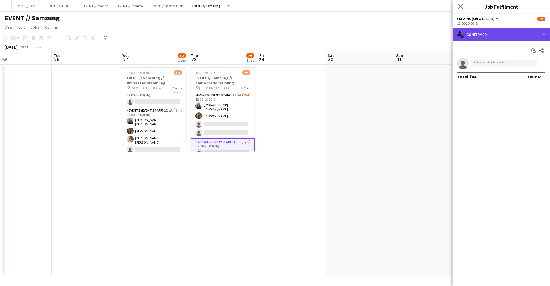
click at [469, 39] on div "single-neutral-actions-check-2 Confirmed" at bounding box center [500, 35] width 97 height 14
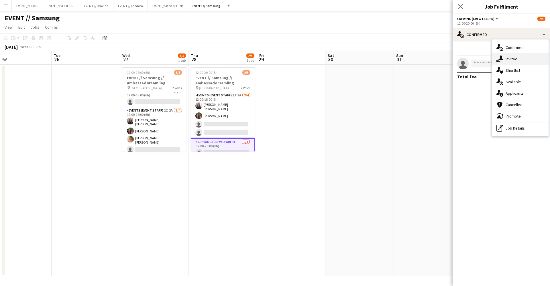
click at [500, 54] on div "single-neutral-actions-share-1 Invited" at bounding box center [520, 58] width 57 height 11
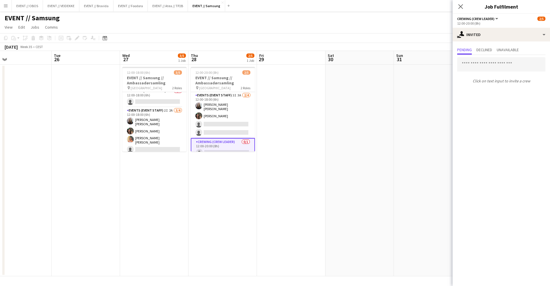
click at [459, 116] on mat-expansion-panel "user-plus Invited Pending Declined Unavailable Click on text input to invite a …" at bounding box center [500, 164] width 97 height 245
click at [409, 157] on app-date-cell at bounding box center [428, 171] width 68 height 212
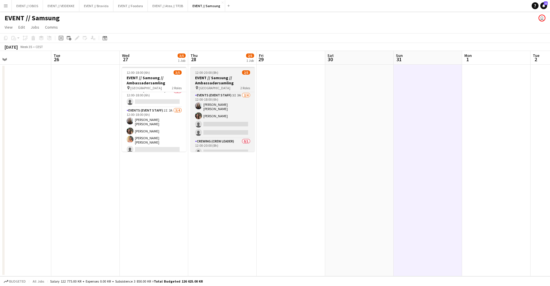
click at [205, 83] on h3 "EVENT // Samsung // Ambassadørsamling" at bounding box center [222, 80] width 64 height 10
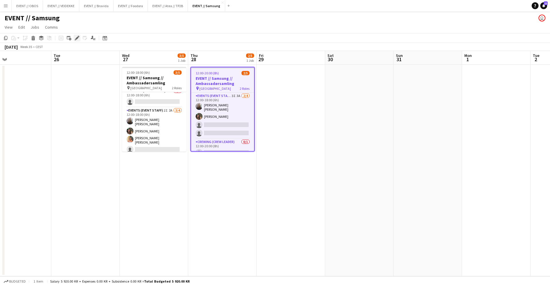
click at [77, 39] on icon at bounding box center [76, 38] width 3 height 3
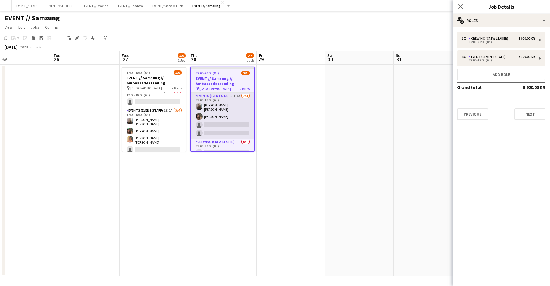
click at [204, 105] on app-card-role "Events (Event Staff) 3I 3A [DATE] 12:00-18:00 (6h) [PERSON_NAME] [PERSON_NAME] …" at bounding box center [222, 116] width 63 height 46
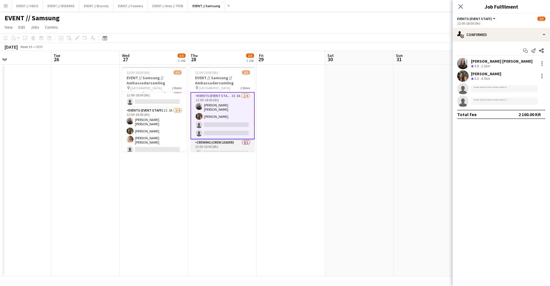
click at [213, 143] on app-card-role "Crewing (Crew Leader) 0/1 12:00-20:00 (8h) single-neutral-actions" at bounding box center [222, 148] width 64 height 19
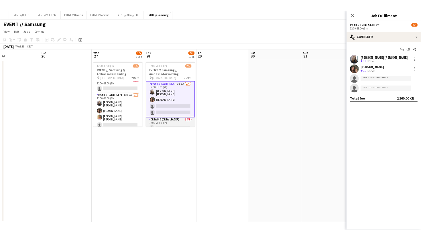
scroll to position [0, 154]
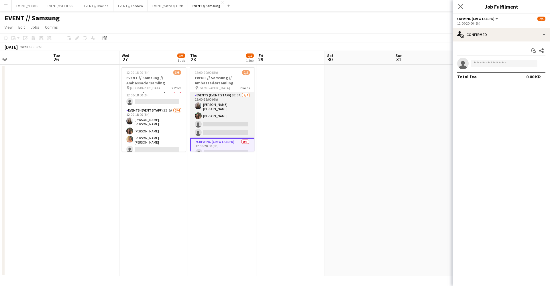
click at [212, 126] on app-card-role "Events (Event Staff) 3I 3A [DATE] 12:00-18:00 (6h) [PERSON_NAME] [PERSON_NAME] …" at bounding box center [222, 115] width 64 height 46
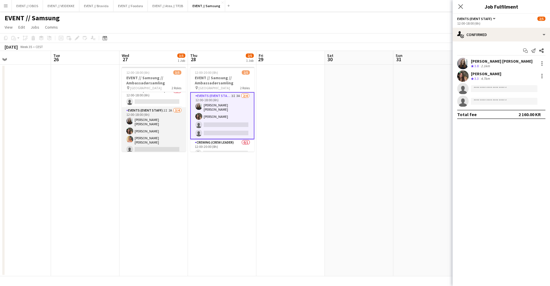
click at [177, 122] on app-card-role "Events (Event Staff) 2I 2A [DATE] 12:00-18:00 (6h) [PERSON_NAME] [PERSON_NAME] …" at bounding box center [154, 131] width 64 height 48
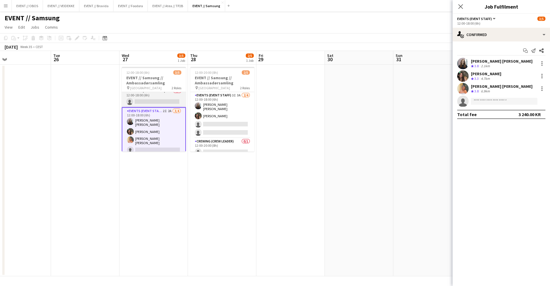
click at [173, 100] on app-card-role "Crewing (Crew Leader) 0/1 12:00-18:00 (6h) single-neutral-actions" at bounding box center [154, 97] width 64 height 19
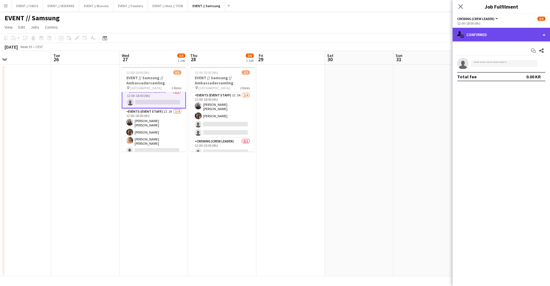
click at [470, 38] on div "single-neutral-actions-check-2 Confirmed" at bounding box center [500, 35] width 97 height 14
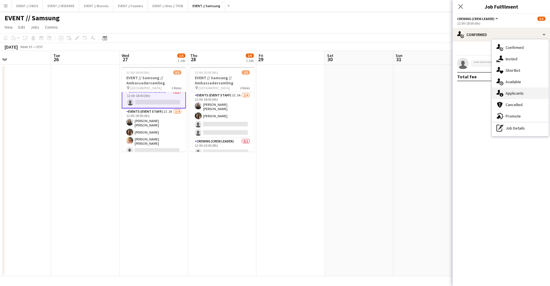
click at [501, 96] on icon at bounding box center [501, 95] width 4 height 4
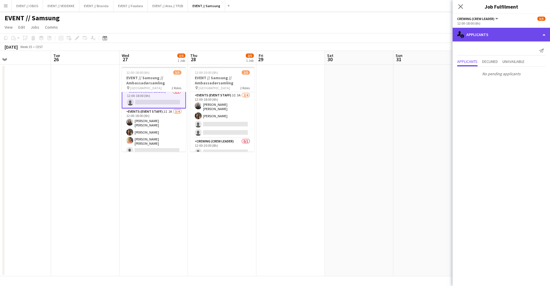
click at [487, 39] on div "single-neutral-actions-information Applicants" at bounding box center [500, 35] width 97 height 14
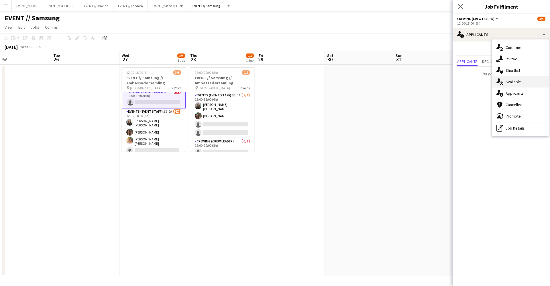
click at [504, 78] on div "single-neutral-actions-upload Available" at bounding box center [520, 81] width 57 height 11
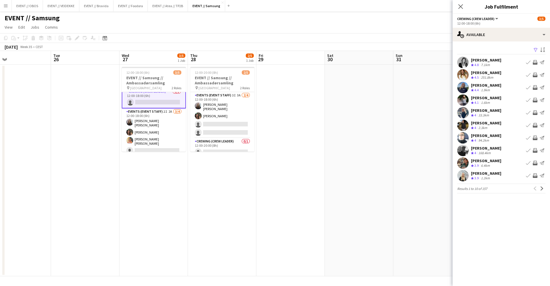
click at [430, 139] on app-date-cell at bounding box center [427, 171] width 68 height 212
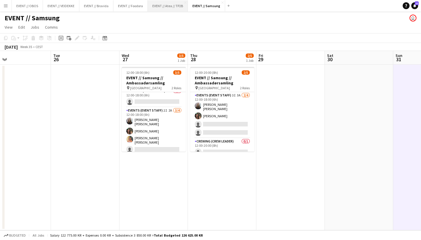
click at [171, 8] on button "EVENT // Atea // TP2B Close" at bounding box center [168, 5] width 40 height 11
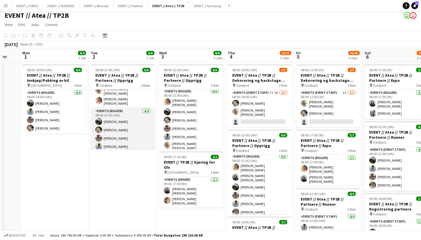
scroll to position [13, 0]
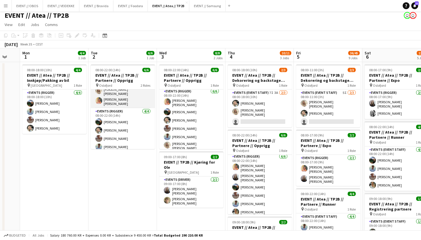
click at [110, 101] on app-card-role "Events (Rigger) [DATE] 08:00-16:00 (8h) [PERSON_NAME] [PERSON_NAME] [PERSON_NAM…" at bounding box center [123, 92] width 64 height 31
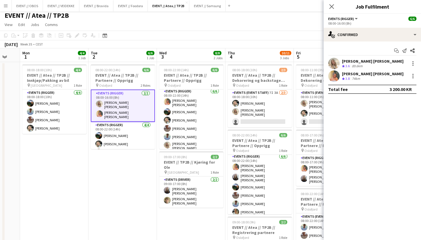
scroll to position [0, 0]
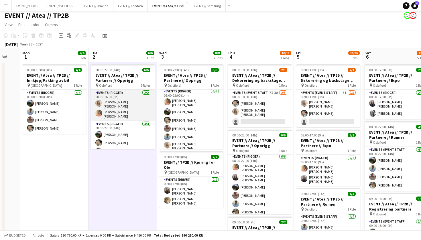
click at [115, 107] on app-card-role "Events (Rigger) [DATE] 08:00-16:00 (8h) [PERSON_NAME] [PERSON_NAME] [PERSON_NAM…" at bounding box center [123, 105] width 64 height 31
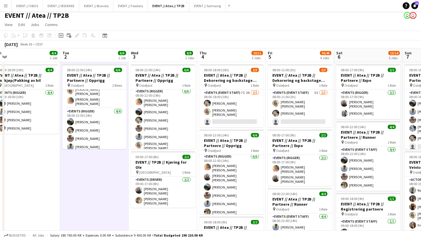
scroll to position [0, 149]
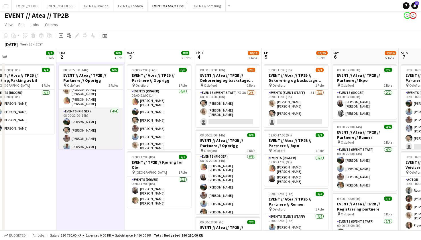
click at [113, 128] on app-card-role "Events (Rigger) [DATE] 08:00-22:00 (14h) [PERSON_NAME] Smelhus [PERSON_NAME] [P…" at bounding box center [91, 130] width 64 height 44
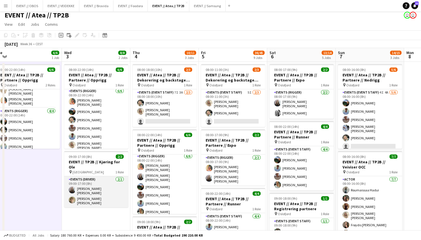
scroll to position [0, 214]
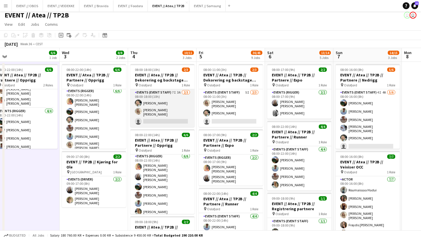
click at [155, 111] on app-card-role "Events (Event Staff) 7I 3A [DATE] 08:00-18:00 (10h) [PERSON_NAME] [PERSON_NAME]…" at bounding box center [162, 108] width 64 height 38
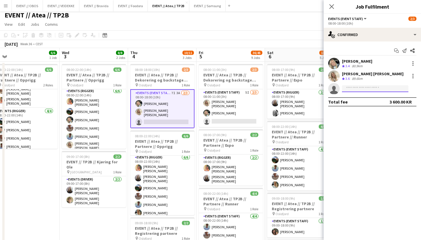
click at [353, 87] on input at bounding box center [375, 88] width 66 height 7
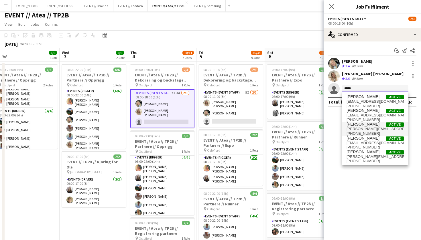
type input "*****"
click at [364, 133] on span "[PHONE_NUMBER]" at bounding box center [374, 133] width 57 height 5
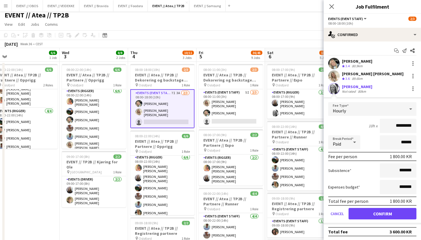
scroll to position [0, 0]
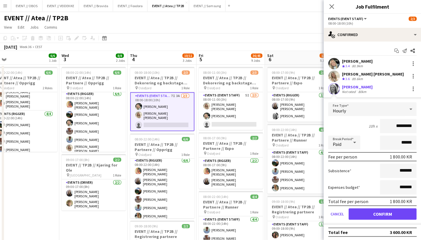
click at [361, 213] on button "Confirm" at bounding box center [382, 213] width 68 height 11
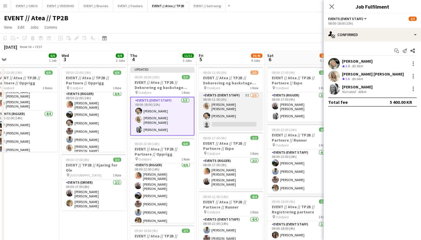
click at [228, 100] on app-card-role "Events (Event Staff) 5I [DATE] 08:00-11:00 (3h) [PERSON_NAME] [PERSON_NAME] [PE…" at bounding box center [231, 111] width 64 height 38
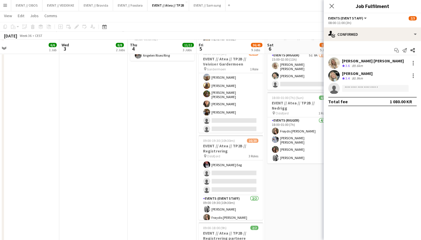
scroll to position [140, 0]
click at [222, 205] on app-card-role "Events (Event Staff) [DATE] 09:00-19:30 (10h30m) [PERSON_NAME] Grefberg Frøydis…" at bounding box center [231, 210] width 64 height 28
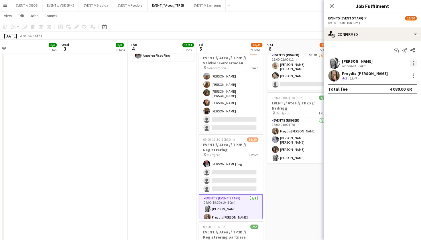
click at [412, 61] on div at bounding box center [412, 61] width 1 height 1
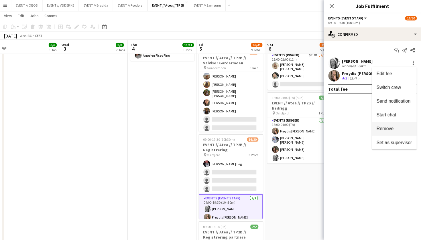
click at [380, 129] on span "Remove" at bounding box center [384, 129] width 17 height 5
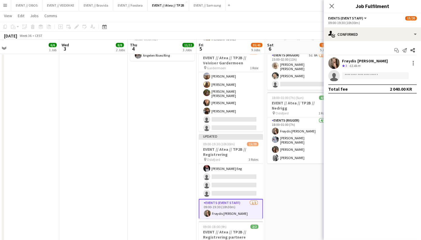
click at [286, 172] on app-date-cell "08:00-17:00 (9h) 2/2 EVENT // Atea // TP2B // Partnere // Expo pin Oslofjord 1 …" at bounding box center [299, 141] width 68 height 584
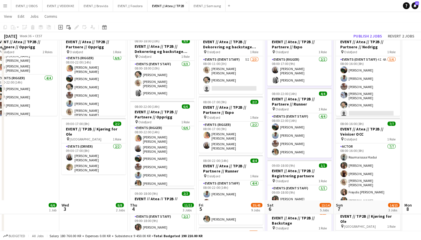
scroll to position [0, 0]
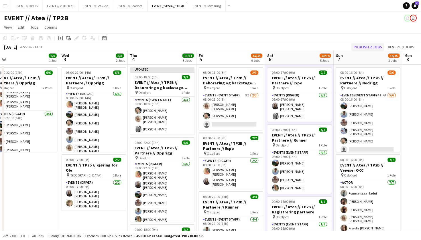
click at [356, 43] on button "Publish 2 jobs" at bounding box center [367, 46] width 33 height 7
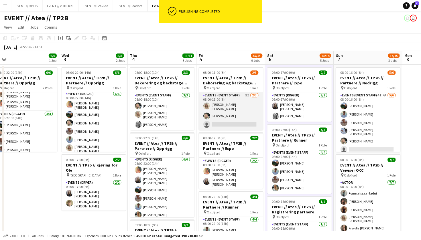
click at [247, 110] on app-card-role "Events (Event Staff) 5I [DATE] 08:00-11:00 (3h) [PERSON_NAME] [PERSON_NAME] [PE…" at bounding box center [231, 111] width 64 height 38
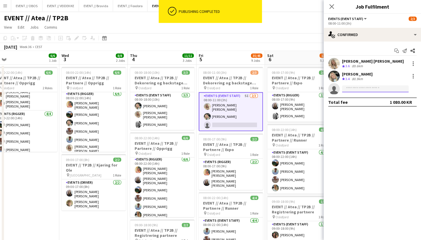
click at [351, 86] on input at bounding box center [375, 88] width 66 height 7
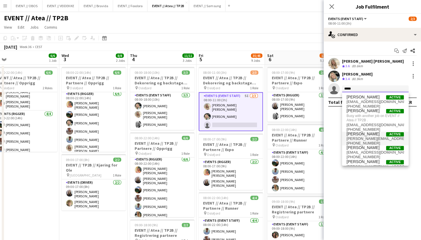
type input "*****"
click at [361, 135] on span "[PERSON_NAME]" at bounding box center [362, 133] width 33 height 5
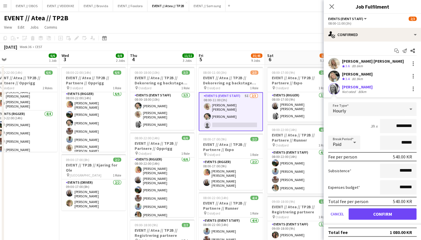
click at [367, 217] on button "Confirm" at bounding box center [382, 213] width 68 height 11
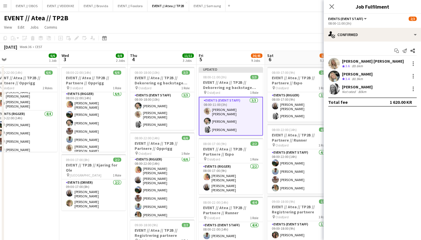
click at [267, 36] on app-toolbar "Copy Paste Paste Command V Paste with crew Command Shift V Paste linked Job [GE…" at bounding box center [210, 38] width 421 height 10
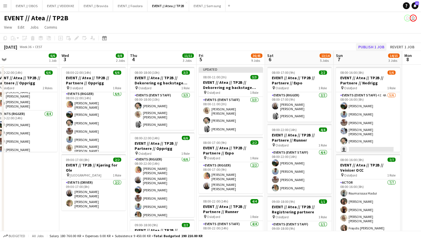
click at [364, 45] on button "Publish 1 job" at bounding box center [371, 46] width 31 height 7
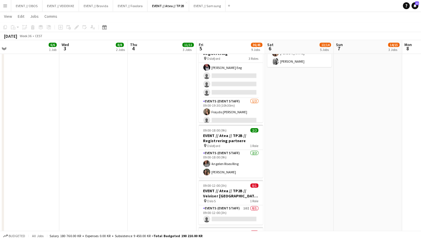
scroll to position [312, 0]
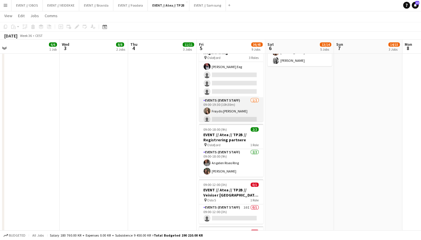
click at [220, 101] on app-card-role "Events (Event Staff) [DATE] 09:00-19:30 (10h30m) [PERSON_NAME] single-neutral-a…" at bounding box center [231, 112] width 64 height 28
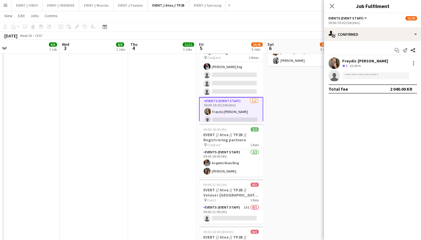
click at [270, 95] on app-date-cell "08:00-17:00 (9h) 2/2 EVENT // Atea // TP2B // Partnere // Expo pin Oslofjord 1 …" at bounding box center [299, 44] width 68 height 584
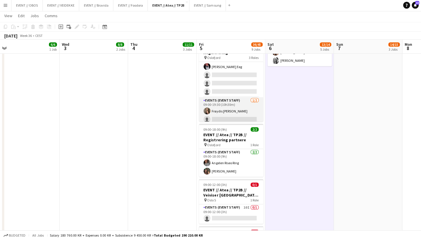
click at [244, 103] on app-card-role "Events (Event Staff) [DATE] 09:00-19:30 (10h30m) [PERSON_NAME] single-neutral-a…" at bounding box center [231, 112] width 64 height 28
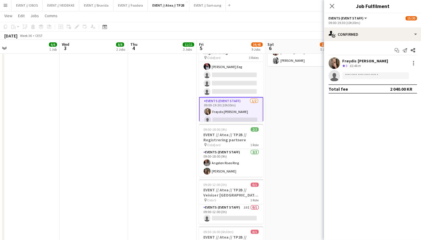
click at [181, 82] on app-date-cell "08:00-18:00 (10h) 3/3 EVENT // Atea // TP2B // Dekorering og backstage oppsett …" at bounding box center [162, 44] width 68 height 584
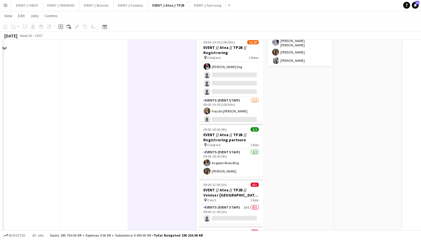
scroll to position [277, 0]
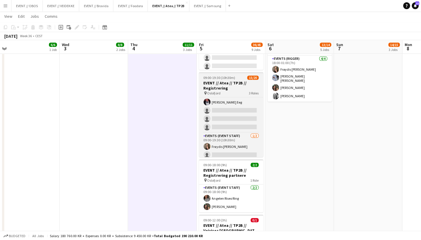
click at [215, 80] on h3 "EVENT // Atea // TP2B // Registrering" at bounding box center [231, 85] width 64 height 10
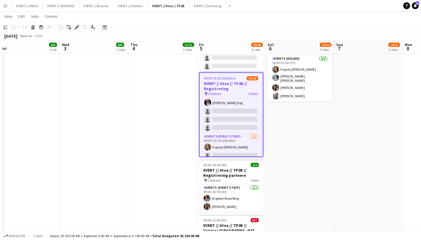
click at [75, 29] on icon "Edit" at bounding box center [77, 27] width 5 height 5
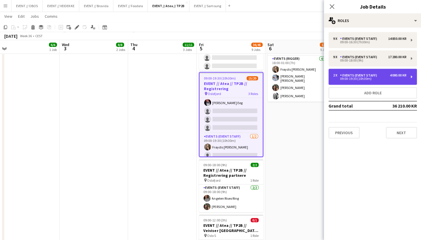
click at [367, 79] on div "09:00-19:30 (10h30m)" at bounding box center [369, 78] width 73 height 3
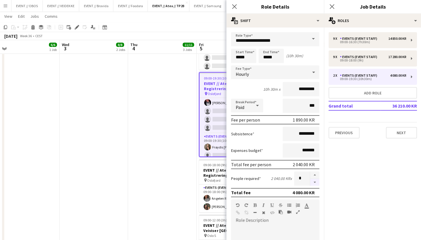
click at [314, 180] on button "button" at bounding box center [314, 182] width 9 height 7
type input "*"
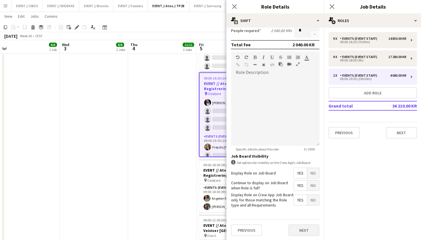
scroll to position [147, 0]
click at [307, 231] on button "Next" at bounding box center [303, 229] width 31 height 11
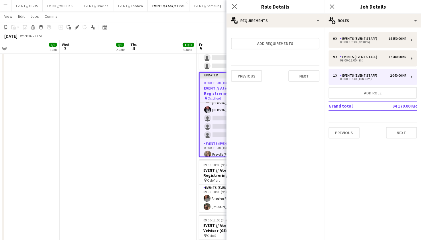
click at [306, 67] on div "Previous Next" at bounding box center [275, 75] width 88 height 21
click at [306, 70] on button "Next" at bounding box center [303, 75] width 31 height 11
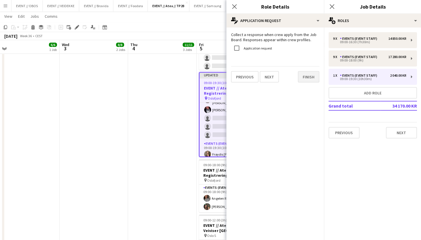
click at [306, 71] on button "Finish" at bounding box center [308, 76] width 21 height 11
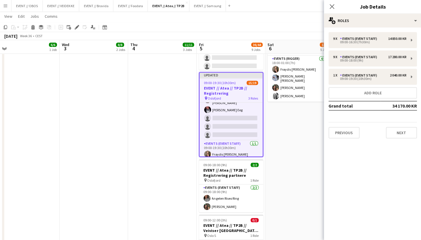
click at [309, 119] on app-date-cell "08:00-17:00 (9h) 2/2 EVENT // Atea // TP2B // Partnere // Expo pin Oslofjord 1 …" at bounding box center [299, 79] width 68 height 584
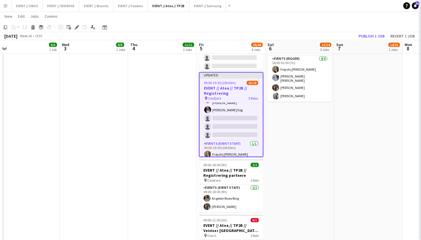
scroll to position [136, 0]
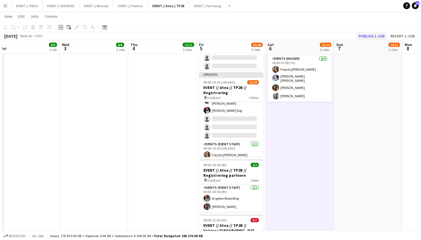
click at [369, 32] on button "Publish 1 job" at bounding box center [371, 35] width 31 height 7
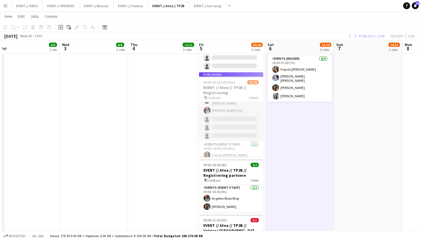
scroll to position [132, 0]
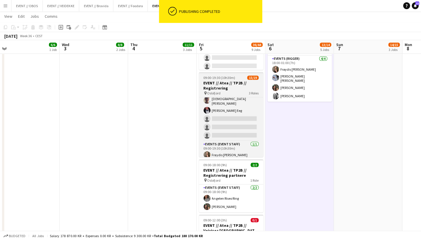
click at [206, 81] on h3 "EVENT // Atea // TP2B // Registrering" at bounding box center [231, 85] width 64 height 10
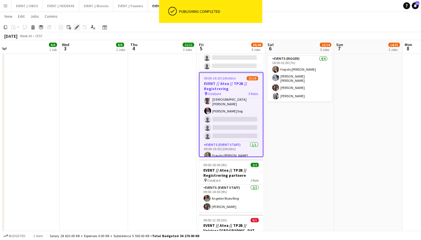
click at [76, 27] on icon at bounding box center [76, 27] width 3 height 3
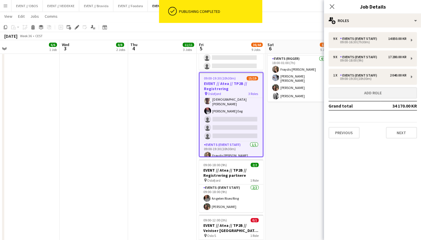
click at [337, 94] on button "Add role" at bounding box center [372, 92] width 88 height 11
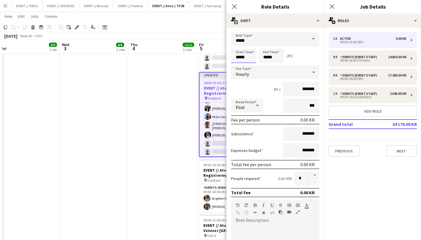
click at [251, 57] on input "*****" at bounding box center [243, 56] width 25 height 14
click at [235, 43] on div at bounding box center [237, 46] width 11 height 6
type input "*****"
click at [235, 43] on div at bounding box center [237, 46] width 11 height 6
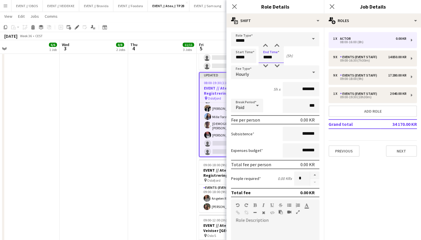
click at [262, 52] on input "*****" at bounding box center [270, 56] width 25 height 14
click at [263, 44] on div at bounding box center [264, 46] width 11 height 6
click at [276, 43] on div at bounding box center [276, 46] width 11 height 6
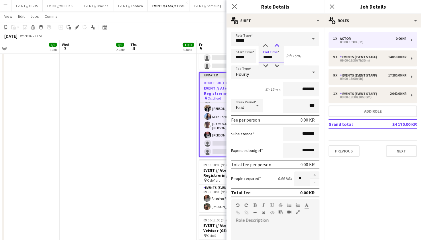
type input "*****"
click at [276, 43] on div at bounding box center [276, 46] width 11 height 6
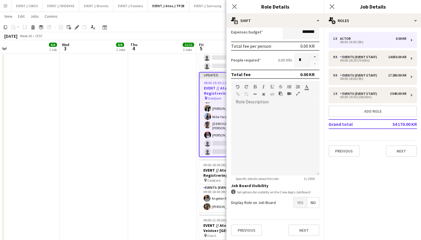
scroll to position [118, 0]
click at [301, 201] on span "Yes" at bounding box center [299, 202] width 13 height 10
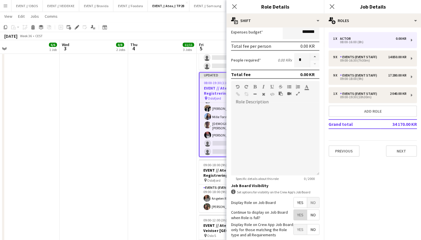
click at [300, 215] on span "Yes" at bounding box center [299, 215] width 13 height 10
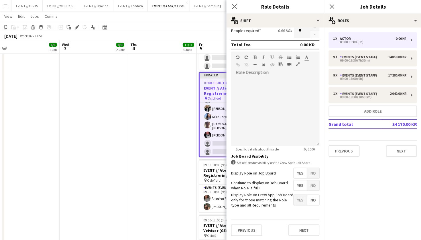
click at [305, 238] on div "Previous Next" at bounding box center [275, 229] width 88 height 21
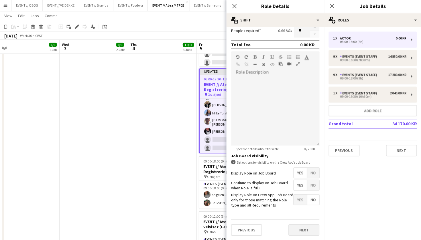
click at [304, 230] on button "Next" at bounding box center [303, 229] width 31 height 11
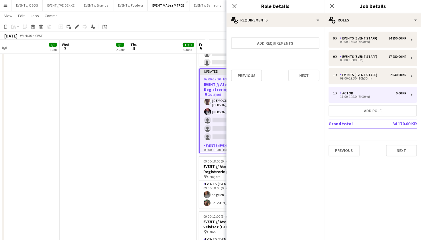
scroll to position [0, 0]
click at [303, 78] on button "Next" at bounding box center [303, 75] width 31 height 11
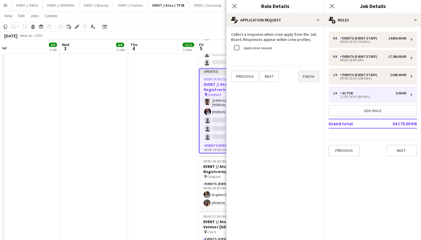
click at [306, 76] on button "Finish" at bounding box center [308, 76] width 21 height 11
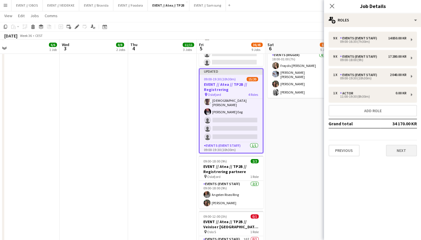
click at [394, 149] on button "Next" at bounding box center [400, 150] width 31 height 11
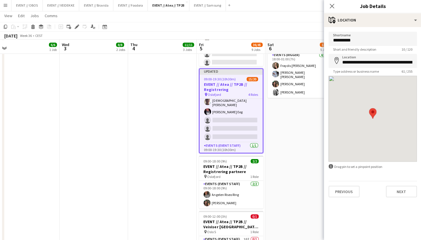
click at [307, 135] on app-date-cell "08:00-17:00 (9h) 2/2 EVENT // Atea // TP2B // Partnere // Expo pin Oslofjord 1 …" at bounding box center [299, 76] width 68 height 584
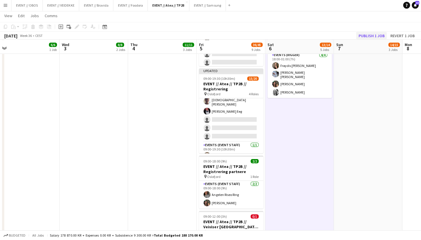
click at [368, 34] on button "Publish 1 job" at bounding box center [371, 35] width 31 height 7
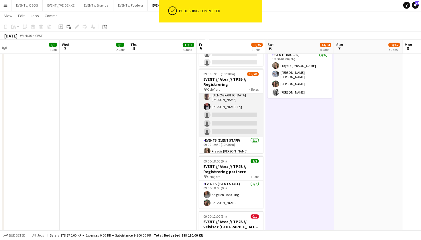
click at [214, 123] on app-card-role "Events (Event Staff) [DATE] 09:00-18:00 (9h) [PERSON_NAME] [PERSON_NAME] [PERSO…" at bounding box center [231, 94] width 64 height 88
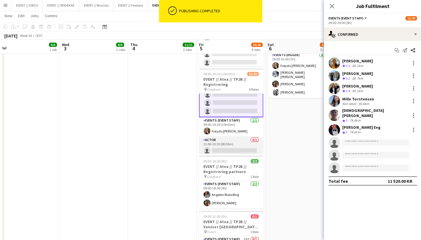
click at [218, 137] on app-card-role "Actor 0/1 11:00-19:30 (8h30m) single-neutral-actions" at bounding box center [231, 146] width 64 height 19
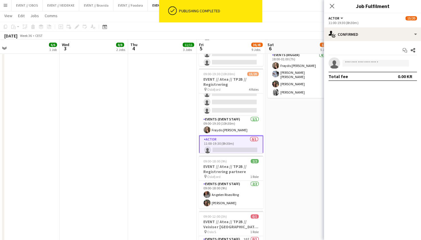
scroll to position [152, 0]
click at [366, 59] on app-invite-slot "single-neutral-actions" at bounding box center [372, 63] width 97 height 11
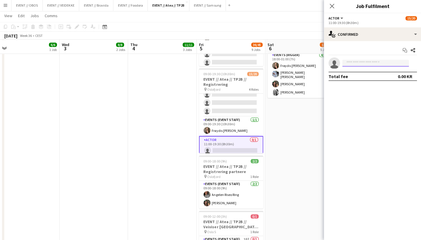
click at [366, 60] on input at bounding box center [375, 63] width 66 height 7
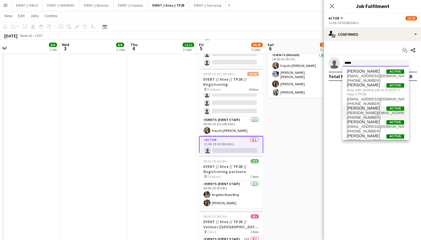
type input "*****"
click at [348, 111] on span "[PERSON_NAME][EMAIL_ADDRESS][DOMAIN_NAME]" at bounding box center [374, 113] width 57 height 5
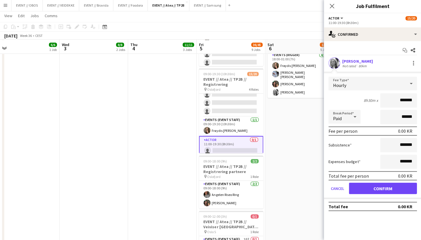
click at [367, 190] on button "Confirm" at bounding box center [382, 188] width 68 height 11
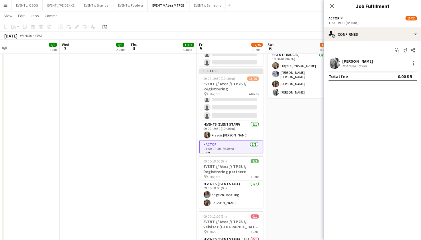
click at [300, 167] on app-date-cell "08:00-17:00 (9h) 2/2 EVENT // Atea // TP2B // Partnere // Expo pin Oslofjord 1 …" at bounding box center [299, 76] width 68 height 584
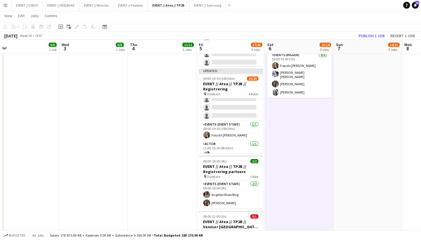
click at [361, 39] on div "[DATE] Week 36 • CEST Publish 1 job Revert 1 job" at bounding box center [210, 36] width 421 height 8
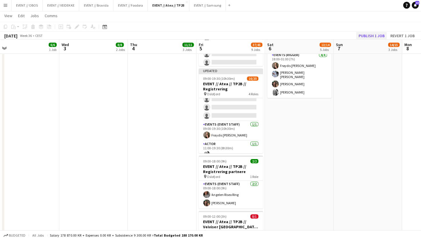
click at [365, 37] on button "Publish 1 job" at bounding box center [371, 35] width 31 height 7
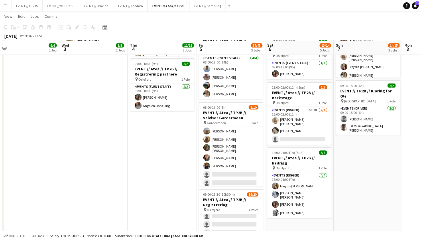
scroll to position [160, 0]
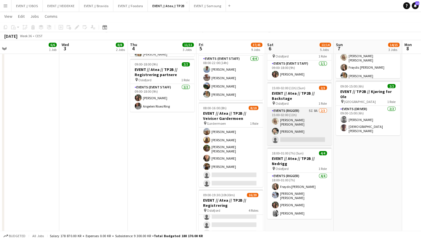
click at [307, 111] on app-card-role "Events (Rigger) 5I 8A [DATE] 15:00-02:00 (11h) [PERSON_NAME] [PERSON_NAME] [PER…" at bounding box center [299, 126] width 64 height 38
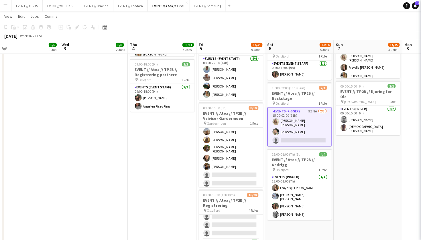
scroll to position [0, 215]
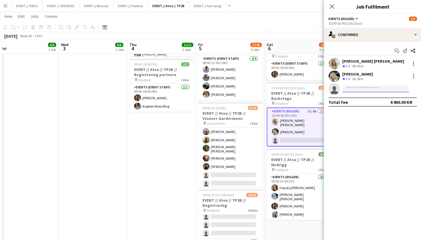
click at [350, 86] on input at bounding box center [375, 88] width 66 height 7
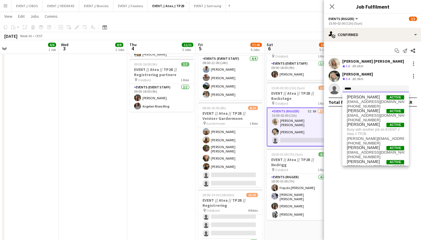
type input "*****"
click at [297, 222] on app-date-cell "08:00-17:00 (9h) 2/2 EVENT // Atea // TP2B // Partnere // Expo pin Oslofjord 1 …" at bounding box center [298, 196] width 68 height 584
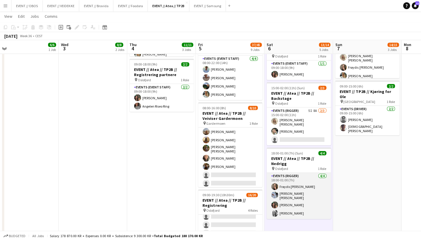
click at [291, 188] on app-card-role "Events (Rigger) [DATE] 18:00-01:00 (7h) Frøydis [PERSON_NAME] [PERSON_NAME] [PE…" at bounding box center [299, 196] width 64 height 46
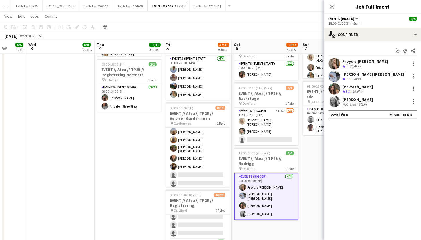
scroll to position [0, 250]
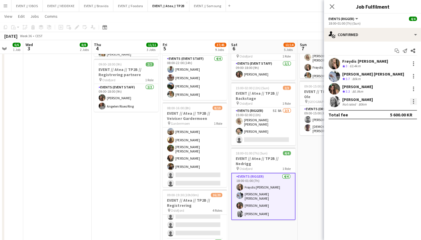
click at [410, 102] on div at bounding box center [412, 101] width 7 height 7
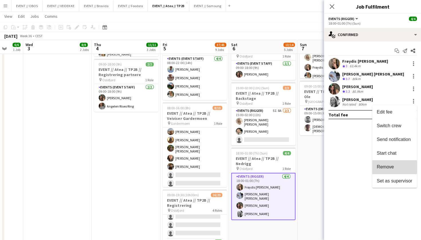
click at [390, 167] on span "Remove" at bounding box center [384, 166] width 17 height 5
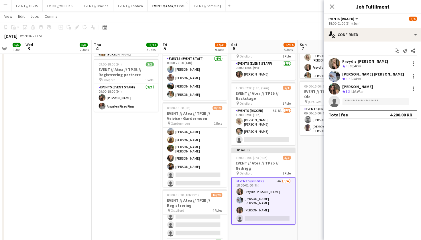
click at [316, 149] on app-date-cell "08:00-16:00 (8h) 5/6 EVENT // Atea // TP2B // Partnere // Nedrigg pin Oslofjord…" at bounding box center [331, 196] width 68 height 584
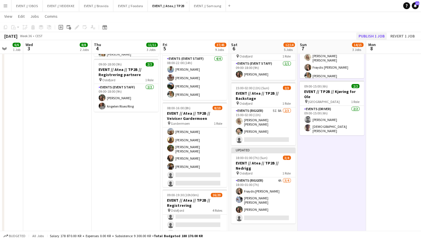
click at [376, 38] on button "Publish 1 job" at bounding box center [371, 35] width 31 height 7
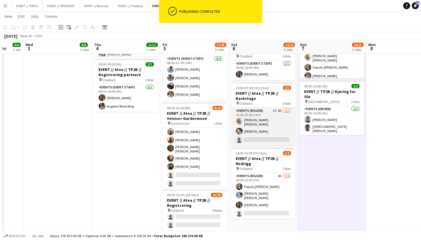
click at [252, 133] on app-card-role "Events (Rigger) 5I 8A [DATE] 15:00-02:00 (11h) [PERSON_NAME] [PERSON_NAME] [PER…" at bounding box center [263, 126] width 64 height 38
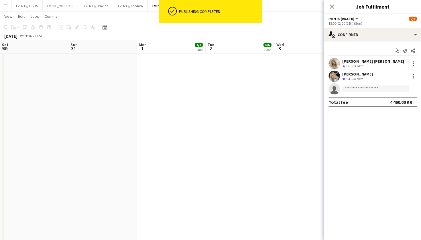
scroll to position [151, 0]
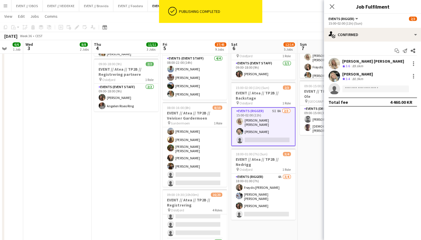
click at [367, 99] on div "Total fee 4 460.00 KR" at bounding box center [372, 101] width 88 height 9
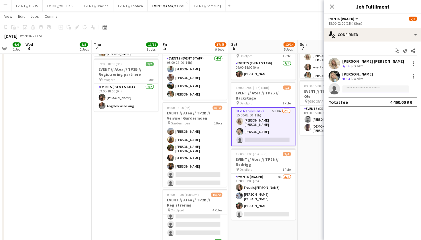
click at [369, 90] on input at bounding box center [375, 88] width 66 height 7
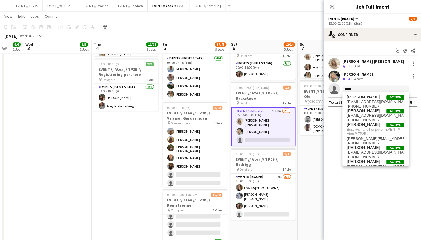
type input "*****"
click at [327, 142] on mat-expansion-panel "check Confirmed Start chat Send notification Share Vanessa Riise Naas Crew rati…" at bounding box center [372, 141] width 97 height 199
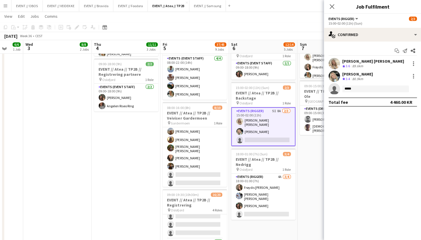
click at [290, 25] on app-toolbar "Copy Paste Paste Command V Paste with crew Command Shift V Paste linked Job [GE…" at bounding box center [210, 27] width 421 height 10
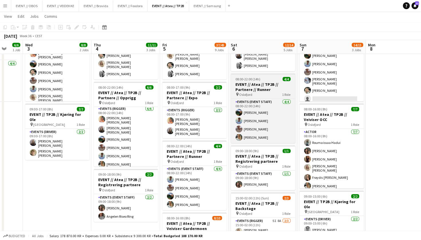
scroll to position [46, 0]
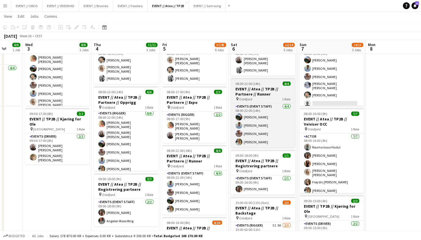
click at [263, 68] on app-card-role "Events (Rigger) 2/2 08:00-17:00 (9h) Helene Sofie Braaten Maria Grefberg" at bounding box center [263, 60] width 64 height 29
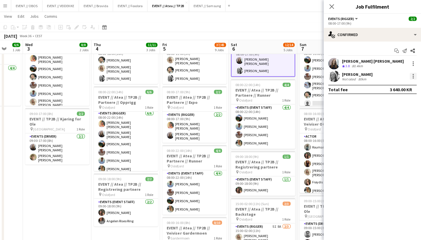
click at [413, 77] on div at bounding box center [412, 76] width 7 height 7
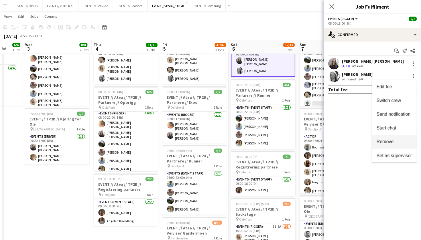
click at [383, 144] on button "Remove" at bounding box center [394, 142] width 45 height 14
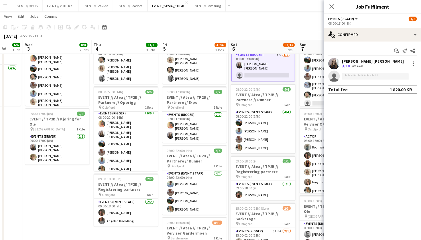
click at [277, 23] on app-toolbar "Copy Paste Paste Command V Paste with crew Command Shift V Paste linked Job [GE…" at bounding box center [210, 27] width 421 height 10
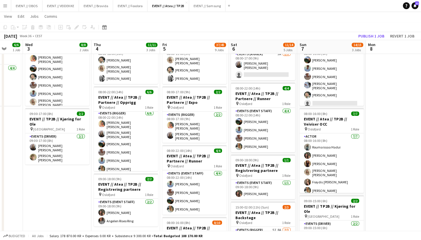
click at [373, 31] on app-toolbar "Copy Paste Paste Command V Paste with crew Command Shift V Paste linked Job [GE…" at bounding box center [210, 27] width 421 height 10
click at [372, 34] on button "Publish 1 job" at bounding box center [371, 35] width 31 height 7
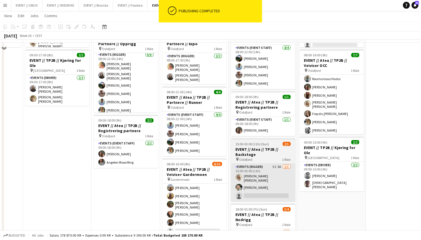
scroll to position [112, 0]
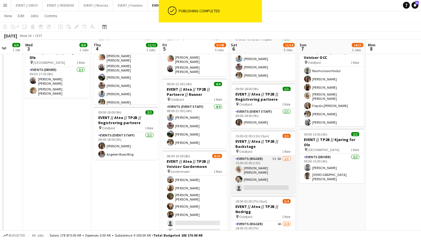
click at [261, 177] on app-card-role "Events (Rigger) 5I 8A [DATE] 15:00-02:00 (11h) [PERSON_NAME] [PERSON_NAME] [PER…" at bounding box center [263, 175] width 64 height 38
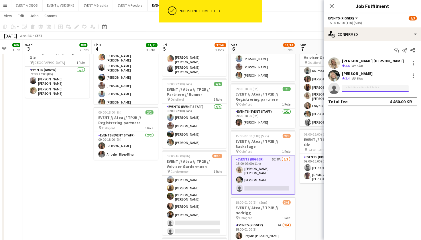
click at [353, 90] on input at bounding box center [375, 88] width 66 height 7
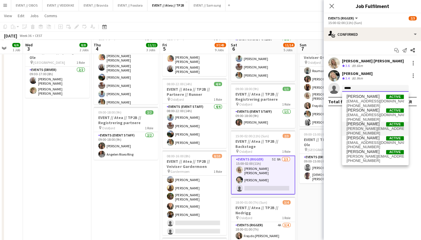
type input "*****"
click at [356, 132] on span "[PHONE_NUMBER]" at bounding box center [374, 133] width 57 height 5
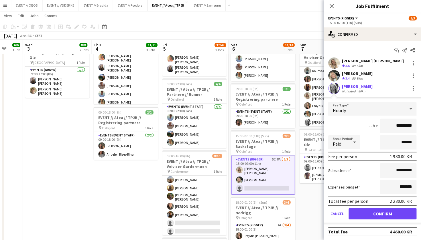
click at [370, 211] on button "Confirm" at bounding box center [382, 213] width 68 height 11
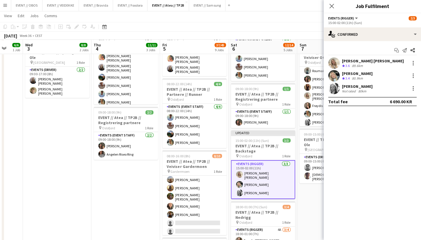
click at [305, 197] on app-date-cell "08:00-16:00 (8h) 5/6 EVENT // Atea // TP2B // Partnere // Nedrigg pin Oslofjord…" at bounding box center [331, 244] width 68 height 584
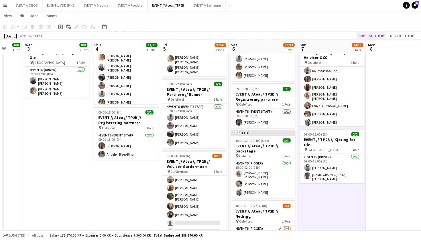
click at [364, 33] on button "Publish 1 job" at bounding box center [371, 35] width 31 height 7
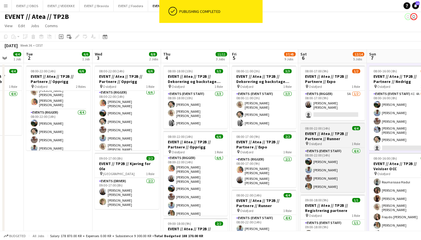
scroll to position [0, 157]
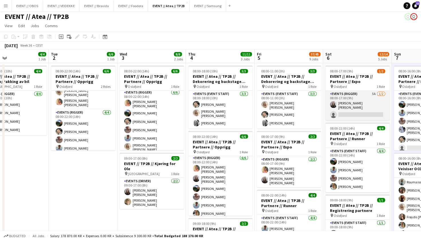
click at [349, 108] on app-card-role "Events (Rigger) 5A 1/2 08:00-17:00 (9h) Helene Sofie Braaten single-neutral-act…" at bounding box center [357, 105] width 64 height 29
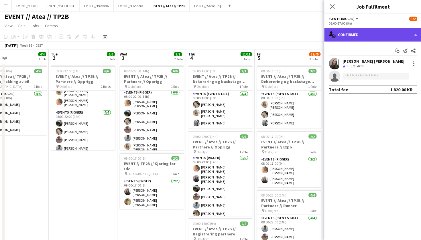
click at [355, 33] on div "single-neutral-actions-check-2 Confirmed" at bounding box center [372, 35] width 97 height 14
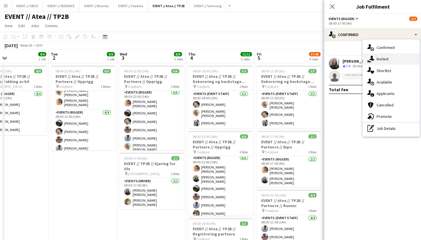
click at [373, 61] on icon "single-neutral-actions-share-1" at bounding box center [370, 59] width 7 height 7
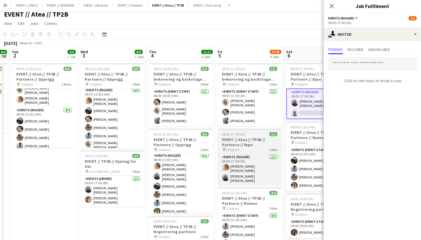
scroll to position [0, 196]
click at [258, 162] on app-card-role "Events (Rigger) 2/2 08:00-17:00 (9h) Hannah Ludivia Rotbæk Meling Helene Sofie …" at bounding box center [249, 169] width 64 height 31
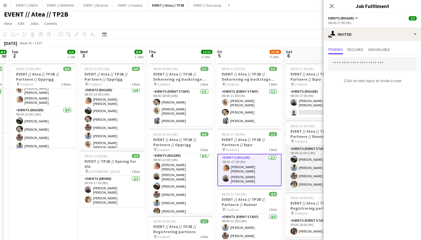
scroll to position [0, 222]
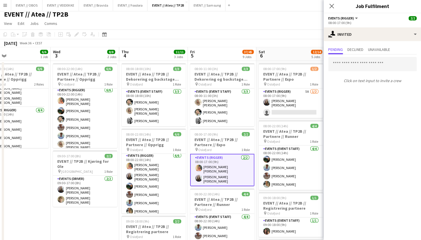
click at [232, 166] on app-card-role "Events (Rigger) 2/2 08:00-17:00 (9h) Hannah Ludivia Rotbæk Meling Helene Sofie …" at bounding box center [222, 170] width 64 height 32
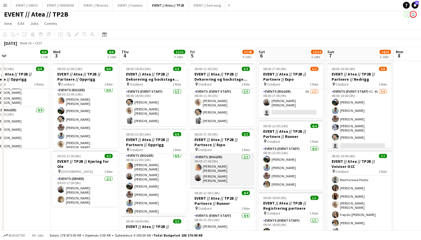
click at [221, 169] on app-card-role "Events (Rigger) 2/2 08:00-17:00 (9h) Hannah Ludivia Rotbæk Meling Helene Sofie …" at bounding box center [222, 169] width 64 height 31
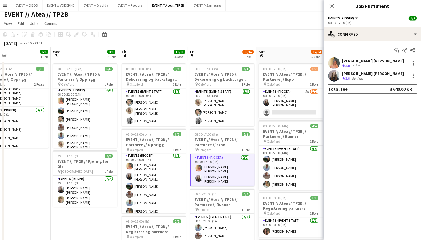
click at [330, 67] on app-user-avatar at bounding box center [333, 63] width 11 height 11
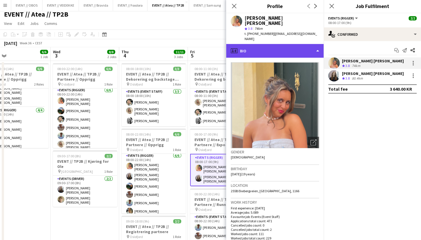
click at [305, 44] on div "profile Bio" at bounding box center [274, 51] width 97 height 14
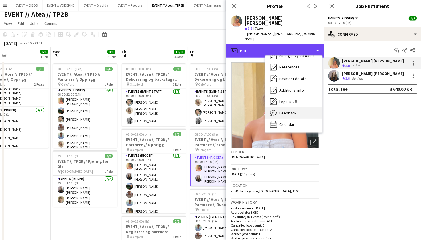
scroll to position [54, 0]
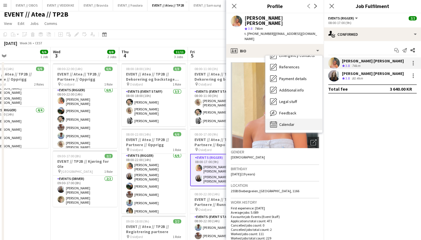
click at [300, 119] on div "Calendar Calendar" at bounding box center [293, 124] width 57 height 11
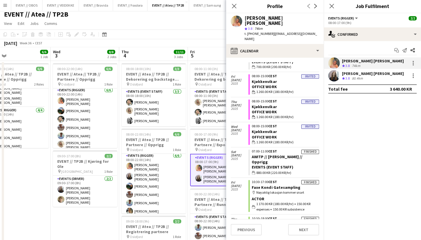
scroll to position [1130, 0]
click at [194, 40] on div "September 2025 Week 36 • CEST" at bounding box center [210, 44] width 421 height 8
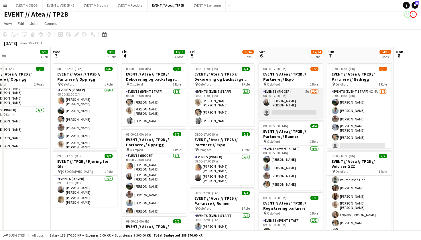
click at [275, 106] on app-card-role "Events (Rigger) 5A 1/2 08:00-17:00 (9h) Helene Sofie Braaten single-neutral-act…" at bounding box center [291, 103] width 64 height 29
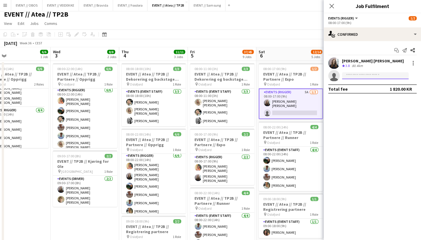
click at [352, 78] on input at bounding box center [375, 76] width 66 height 7
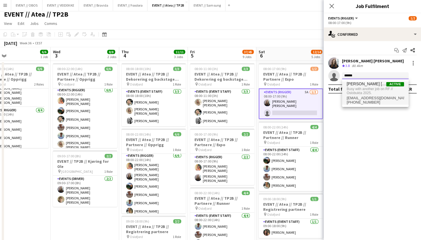
type input "******"
drag, startPoint x: 352, startPoint y: 85, endPoint x: 354, endPoint y: 101, distance: 15.6
click at [354, 101] on span "+4794492925" at bounding box center [374, 103] width 57 height 5
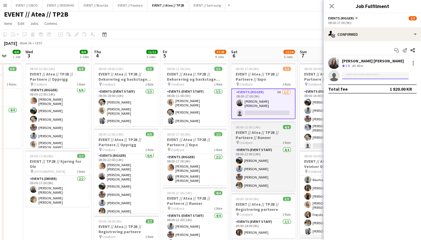
scroll to position [0, 250]
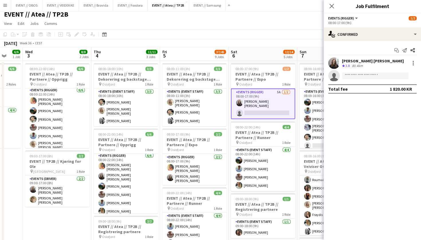
click at [247, 32] on app-toolbar "Copy Paste Paste Command V Paste with crew Command Shift V Paste linked Job [GE…" at bounding box center [210, 35] width 421 height 10
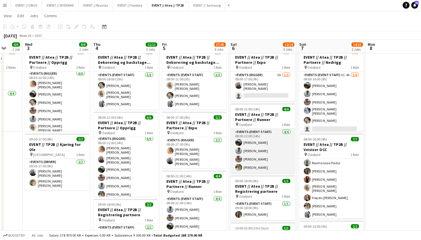
scroll to position [19, 0]
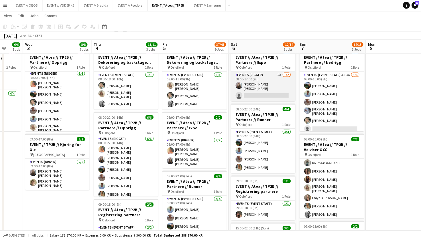
click at [252, 81] on app-card-role "Events (Rigger) 5A 1/2 08:00-17:00 (9h) Helene Sofie Braaten single-neutral-act…" at bounding box center [263, 86] width 64 height 29
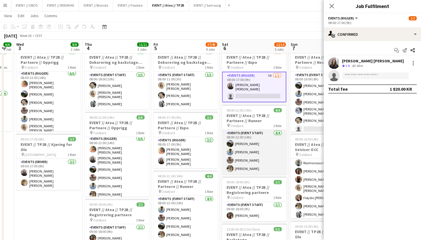
scroll to position [0, 260]
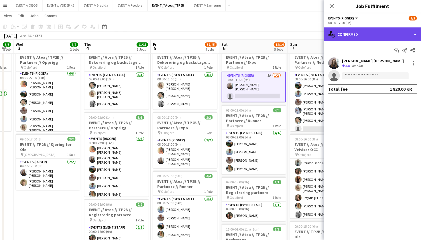
click at [333, 34] on icon "single-neutral-actions-check-2" at bounding box center [331, 34] width 7 height 7
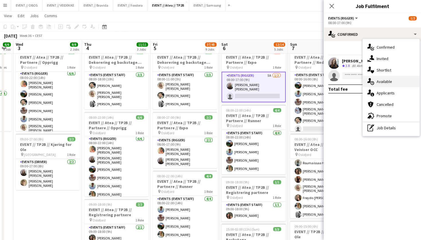
click at [367, 79] on icon "single-neutral-actions-upload" at bounding box center [370, 81] width 7 height 7
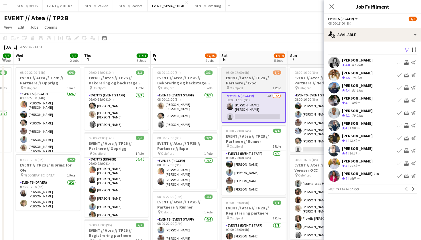
scroll to position [0, 0]
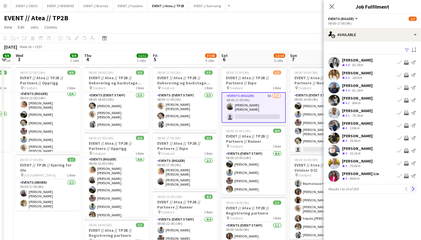
click at [412, 189] on app-icon "Next" at bounding box center [413, 189] width 4 height 4
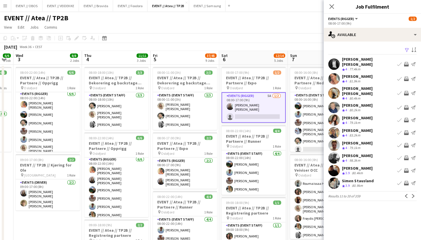
click at [412, 192] on button "Next" at bounding box center [412, 195] width 7 height 7
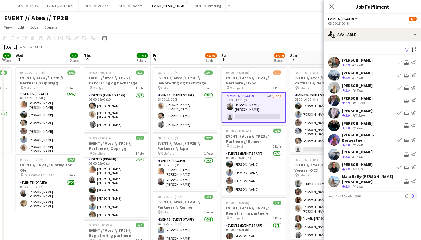
click at [411, 192] on button "Next" at bounding box center [412, 195] width 7 height 7
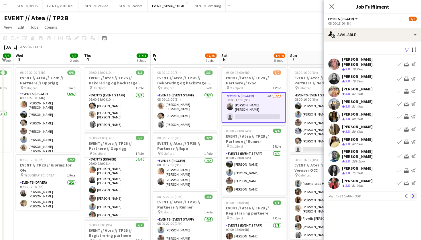
click at [414, 194] on app-icon "Next" at bounding box center [413, 196] width 4 height 4
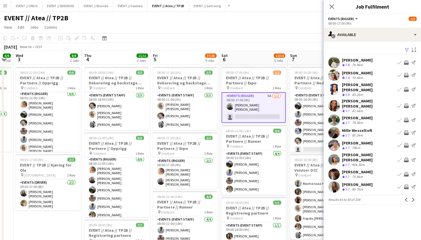
click at [414, 198] on app-icon "Next" at bounding box center [413, 200] width 4 height 4
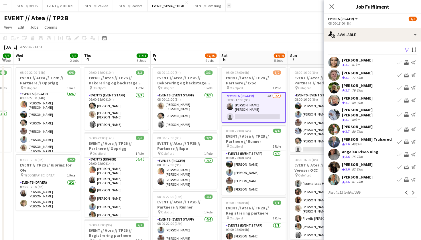
click at [229, 4] on button "Add" at bounding box center [229, 5] width 5 height 5
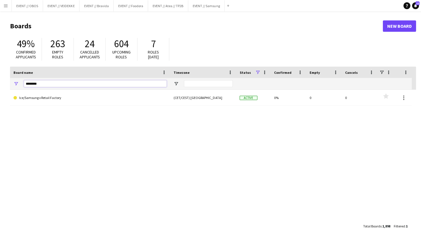
click at [75, 80] on input "********" at bounding box center [95, 83] width 143 height 7
click at [70, 85] on input "********" at bounding box center [95, 83] width 143 height 7
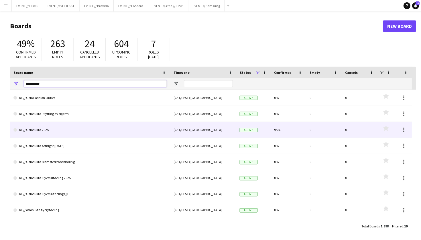
type input "**********"
click at [67, 127] on link "RF // Oslobukta 2025" at bounding box center [89, 130] width 153 height 16
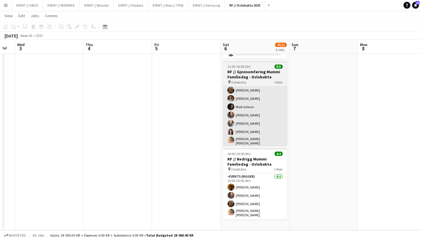
scroll to position [155, 0]
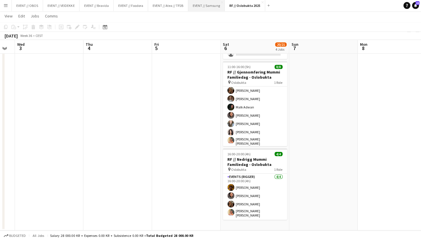
click at [200, 6] on button "EVENT // Samsung Close" at bounding box center [206, 5] width 36 height 11
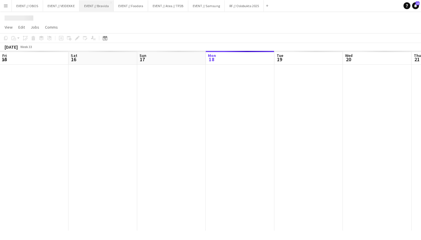
scroll to position [0, 137]
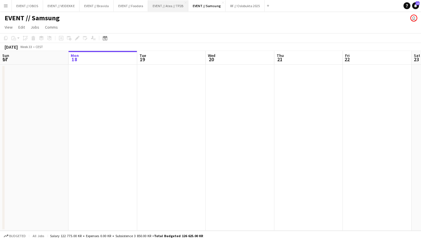
click at [172, 7] on button "EVENT // Atea // TP2B Close" at bounding box center [168, 5] width 40 height 11
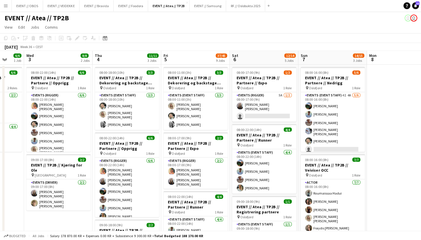
scroll to position [0, 181]
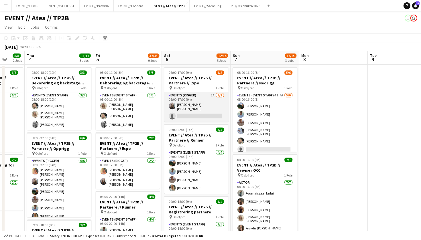
click at [213, 92] on app-card-role "Events (Rigger) 5A 1/2 08:00-17:00 (9h) Helene Sofie Braaten single-neutral-act…" at bounding box center [196, 106] width 64 height 29
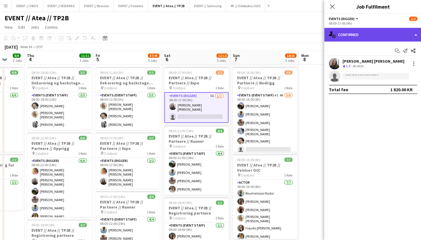
click at [340, 31] on div "single-neutral-actions-check-2 Confirmed" at bounding box center [372, 35] width 97 height 14
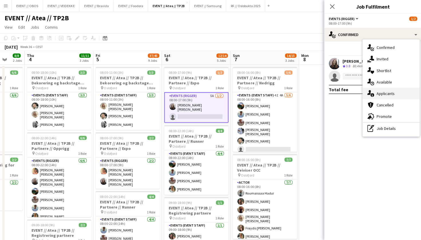
click at [386, 94] on div "single-neutral-actions-information Applicants" at bounding box center [390, 93] width 57 height 11
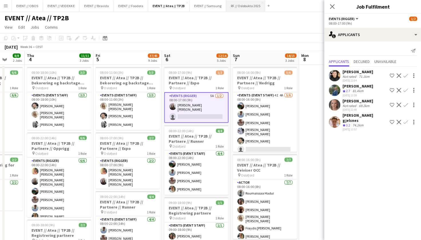
click at [239, 6] on button "RF // Oslobukta 2025 Close" at bounding box center [245, 5] width 39 height 11
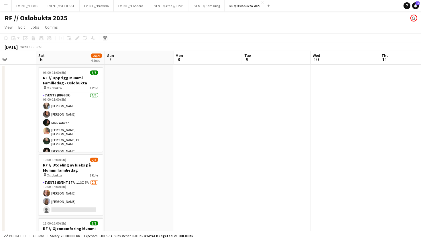
scroll to position [0, 161]
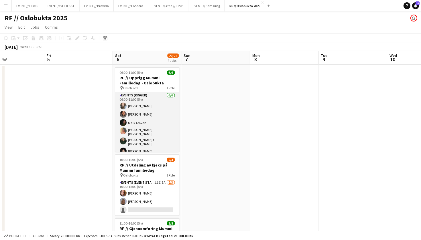
click at [160, 117] on app-card-role "Events (Rigger) 6/6 06:00-11:00 (5h) Selma Kesen Alaa Barrar Malk Adwan Hannah …" at bounding box center [147, 124] width 64 height 64
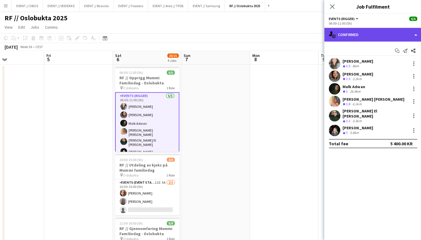
click at [354, 36] on div "single-neutral-actions-check-2 Confirmed" at bounding box center [372, 35] width 97 height 14
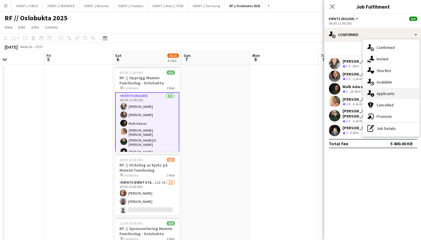
click at [379, 96] on div "single-neutral-actions-information Applicants" at bounding box center [390, 93] width 57 height 11
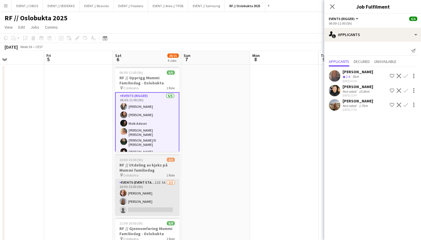
click at [150, 199] on app-card-role "Events (Event Staff) 13I 5A 2/3 10:00-15:00 (5h) Maya Isaksen Maria Egeland sin…" at bounding box center [147, 197] width 64 height 36
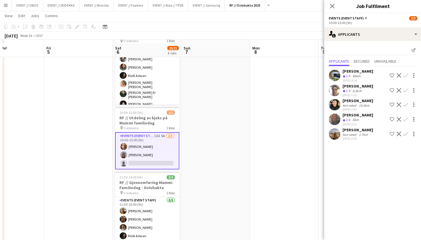
scroll to position [49, 0]
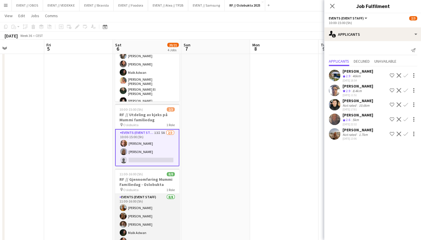
click at [149, 210] on app-card-role "Events (Event Staff) 8/8 11:00-16:00 (5h) Sofia Sgarioto Selin Norvik Kowthar A…" at bounding box center [147, 233] width 64 height 79
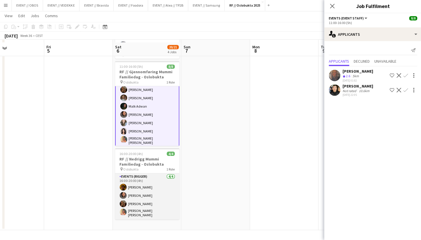
scroll to position [156, 0]
click at [140, 181] on app-card-role "Events (Rigger) 4/4 16:00-20:00 (4h) Yosef Adam Alaa Barrar Selin Norvik Hannah…" at bounding box center [147, 197] width 64 height 46
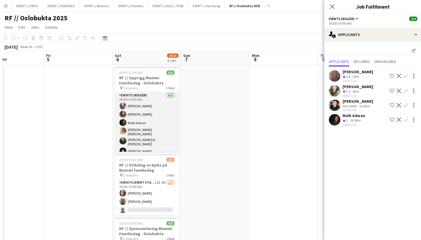
scroll to position [-1, 0]
click at [135, 124] on app-card-role "Events (Rigger) 6/6 06:00-11:00 (5h) Selma Kesen Alaa Barrar Malk Adwan Hannah …" at bounding box center [147, 124] width 64 height 64
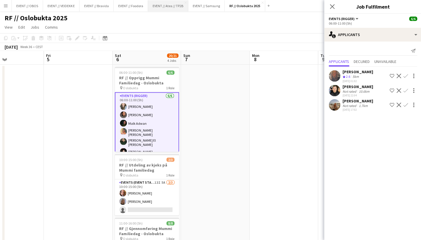
click at [170, 9] on button "EVENT // Atea // TP2B Close" at bounding box center [168, 5] width 40 height 11
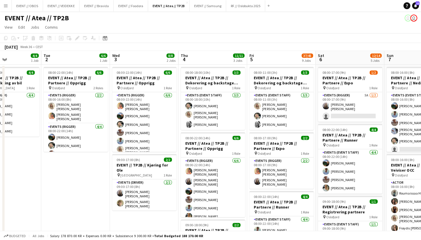
scroll to position [0, 151]
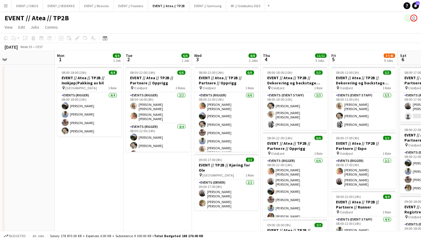
click at [366, 0] on app-navbar "Menu Boards Boards Boards All jobs Status Workforce Workforce My Workforce Recr…" at bounding box center [210, 5] width 421 height 11
click at [139, 123] on app-card-role "Events (Rigger) [DATE] 08:00-22:00 (14h) [PERSON_NAME] Smelhus [PERSON_NAME] [P…" at bounding box center [157, 145] width 64 height 44
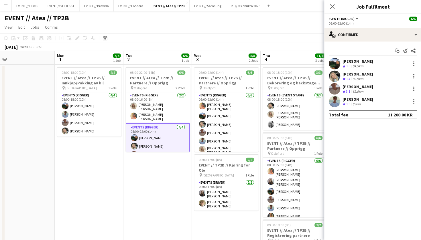
scroll to position [10, 0]
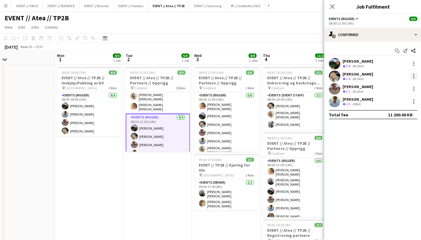
click at [410, 75] on div at bounding box center [412, 76] width 7 height 7
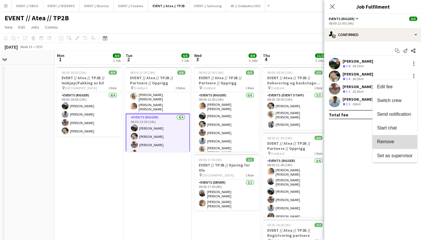
click at [377, 141] on span "Remove" at bounding box center [384, 141] width 17 height 5
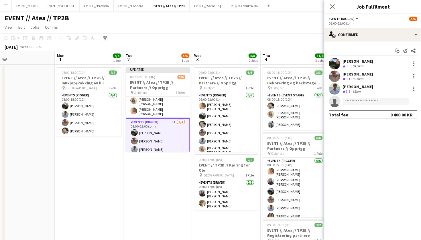
click at [277, 35] on app-toolbar "Copy Paste Paste Command V Paste with crew Command Shift V Paste linked Job [GE…" at bounding box center [210, 38] width 421 height 10
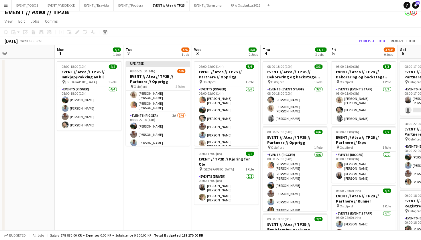
scroll to position [8, 0]
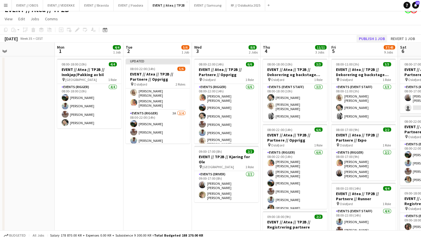
click at [365, 38] on button "Publish 1 job" at bounding box center [371, 39] width 31 height 7
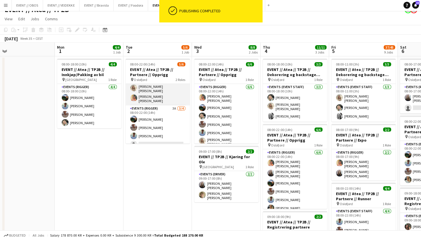
click at [154, 100] on app-card-role "Events (Rigger) [DATE] 08:00-16:00 (8h) [PERSON_NAME] [PERSON_NAME] [PERSON_NAM…" at bounding box center [157, 90] width 64 height 31
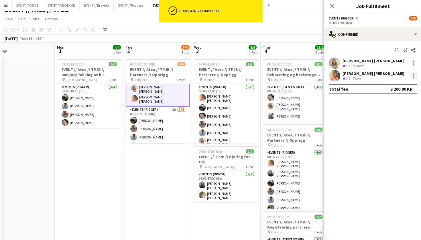
click at [413, 76] on div at bounding box center [412, 76] width 1 height 1
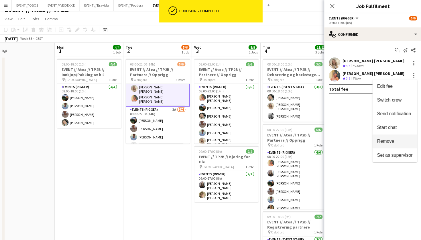
click at [379, 138] on button "Remove" at bounding box center [394, 142] width 45 height 14
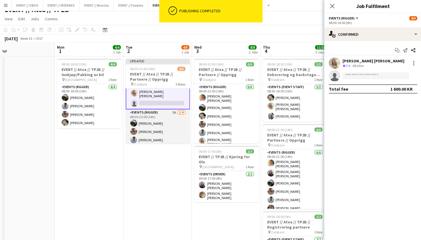
click at [153, 135] on app-card-role "Events (Rigger) 3A 3/4 08:00-22:00 (14h) Christian Smelhus Charlie Thomassen Fr…" at bounding box center [157, 132] width 64 height 44
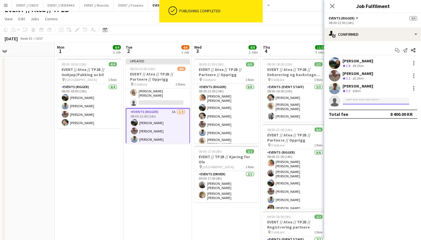
click at [346, 99] on input at bounding box center [375, 101] width 66 height 7
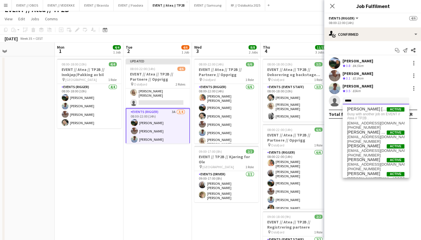
type input "*****"
click at [285, 22] on app-page-menu "View Day view expanded Day view collapsed Month view Date picker Jump to [DATE]…" at bounding box center [210, 20] width 421 height 11
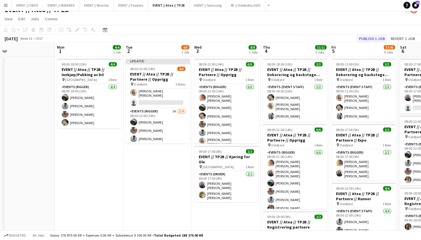
click at [368, 42] on button "Publish 1 job" at bounding box center [371, 39] width 31 height 7
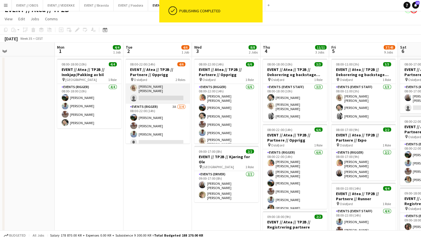
click at [165, 97] on app-card-role "Events (Rigger) 1/2 08:00-16:00 (8h) Vanessa Riise Naas single-neutral-actions" at bounding box center [157, 89] width 64 height 29
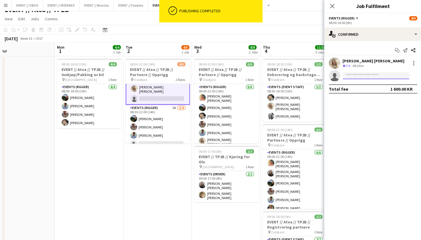
click at [372, 74] on input at bounding box center [375, 76] width 66 height 7
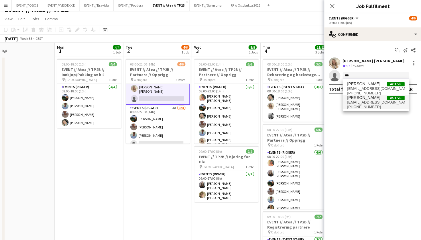
type input "***"
click at [369, 97] on span "[PERSON_NAME]" at bounding box center [362, 98] width 33 height 5
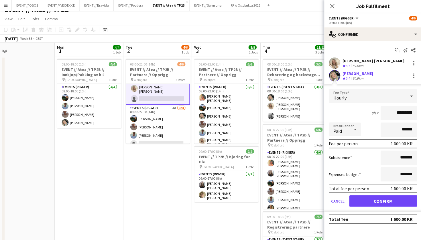
click at [375, 201] on button "Confirm" at bounding box center [382, 201] width 68 height 11
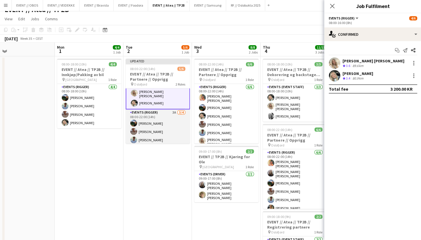
click at [147, 119] on app-card-role "Events (Rigger) 3A 3/4 08:00-22:00 (14h) Christian Smelhus Charlie Thomassen Fr…" at bounding box center [157, 132] width 64 height 44
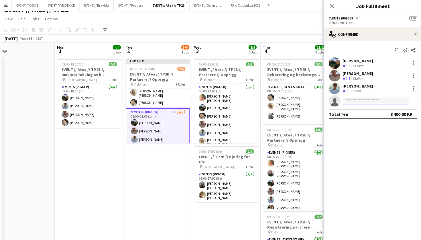
click at [372, 99] on input at bounding box center [375, 101] width 66 height 7
type input "******"
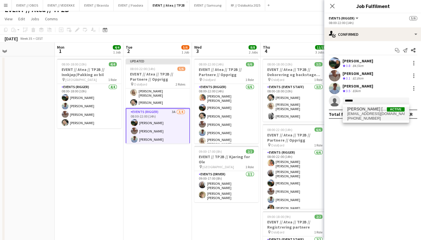
drag, startPoint x: 372, startPoint y: 99, endPoint x: 381, endPoint y: 113, distance: 15.6
click at [381, 113] on span "[EMAIL_ADDRESS][DOMAIN_NAME]" at bounding box center [374, 114] width 57 height 5
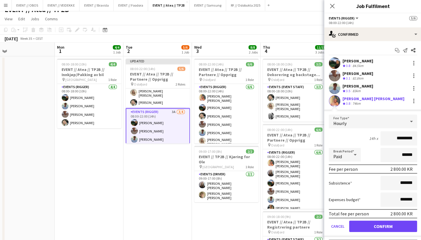
click at [381, 228] on button "Confirm" at bounding box center [382, 226] width 68 height 11
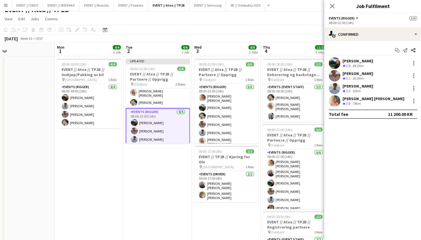
click at [283, 48] on app-board-header-date "Thu 4 11/11 3 Jobs" at bounding box center [294, 50] width 68 height 14
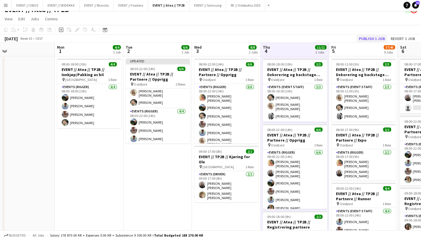
click at [373, 38] on button "Publish 1 job" at bounding box center [371, 39] width 31 height 7
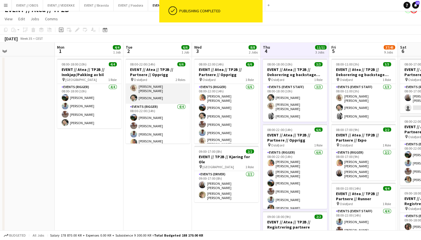
click at [168, 100] on app-card-role "Events (Rigger) 2/2 08:00-16:00 (8h) Vanessa Riise Naas Oda Hansson" at bounding box center [157, 89] width 64 height 29
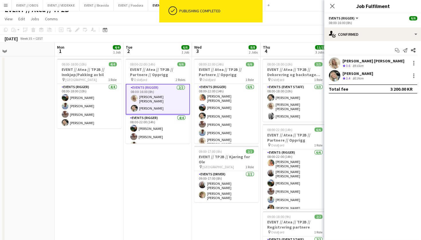
scroll to position [0, 0]
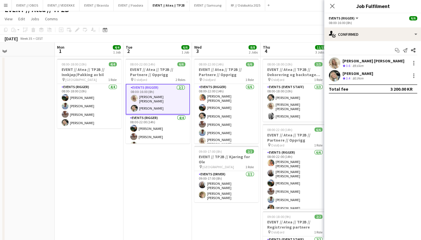
click at [160, 70] on h3 "EVENT // Atea // TP2B // Partnere // Opprigg" at bounding box center [157, 73] width 64 height 10
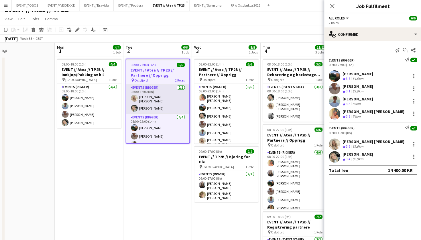
click at [159, 91] on app-card-role "Events (Rigger) 2/2 08:00-16:00 (8h) Vanessa Riise Naas Oda Hansson" at bounding box center [157, 99] width 63 height 29
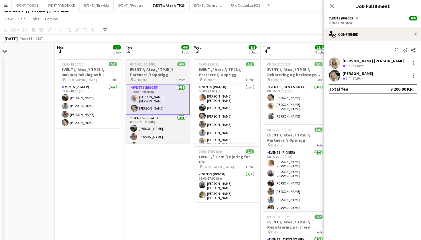
click at [151, 64] on span "08:00-22:00 (14h)" at bounding box center [142, 65] width 25 height 4
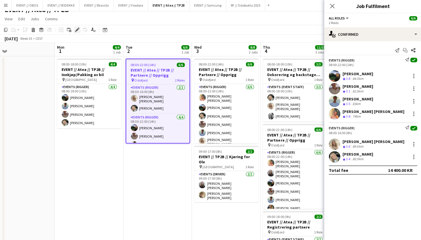
click at [78, 31] on icon "Edit" at bounding box center [77, 30] width 5 height 5
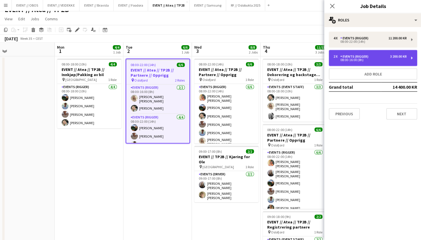
click at [356, 55] on div "Events (Rigger)" at bounding box center [355, 57] width 30 height 4
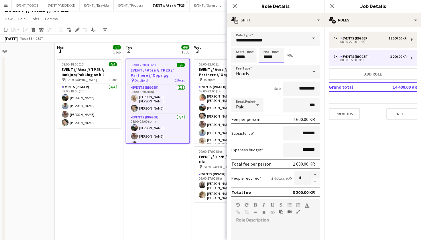
click at [262, 55] on input "*****" at bounding box center [270, 56] width 25 height 14
click at [263, 46] on div at bounding box center [264, 46] width 11 height 6
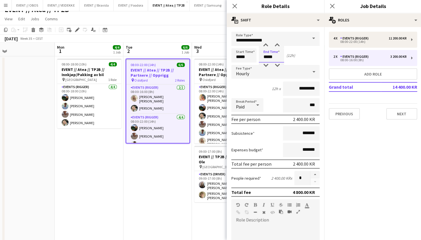
scroll to position [3, 0]
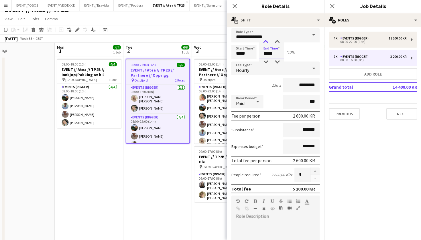
type input "*****"
click at [265, 42] on div at bounding box center [264, 43] width 11 height 6
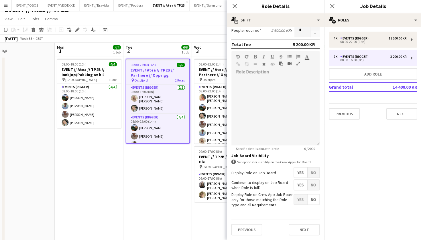
click at [306, 236] on div "Previous Next" at bounding box center [275, 229] width 88 height 21
click at [306, 227] on button "Next" at bounding box center [303, 229] width 31 height 11
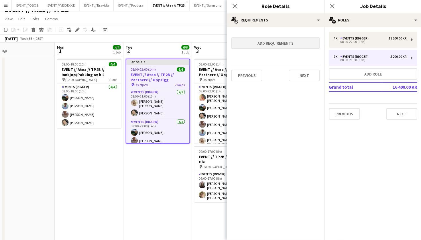
scroll to position [0, 0]
click at [297, 72] on button "Next" at bounding box center [303, 75] width 31 height 11
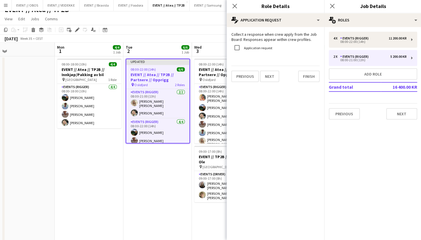
click at [304, 66] on div "Previous Next Finish" at bounding box center [275, 74] width 88 height 16
click at [304, 72] on button "Finish" at bounding box center [308, 76] width 21 height 11
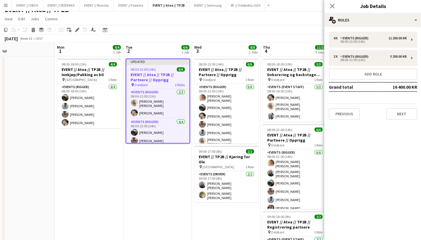
click at [265, 32] on app-toolbar "Copy Paste Paste Command V Paste with crew Command Shift V Paste linked Job [GE…" at bounding box center [210, 30] width 421 height 10
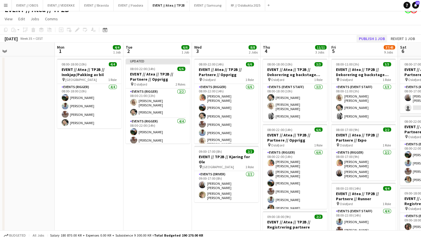
click at [366, 37] on button "Publish 1 job" at bounding box center [371, 39] width 31 height 7
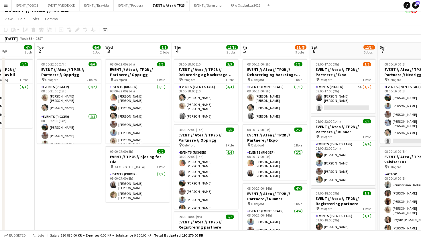
scroll to position [0, 246]
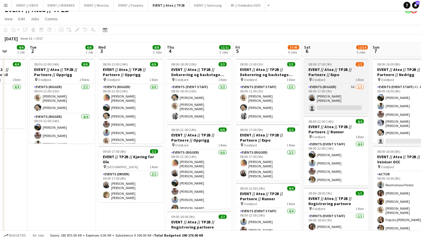
click at [317, 74] on h3 "EVENT // Atea // TP2B // Partnere // Expo" at bounding box center [336, 73] width 64 height 10
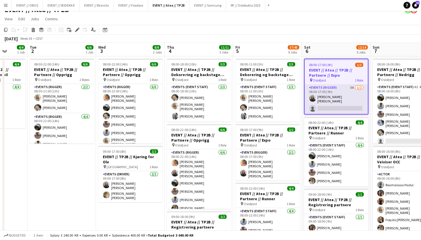
click at [323, 100] on app-card-role "Events (Rigger) 5A 1/2 08:00-17:00 (9h) Helene Sofie Braaten single-neutral-act…" at bounding box center [335, 99] width 63 height 29
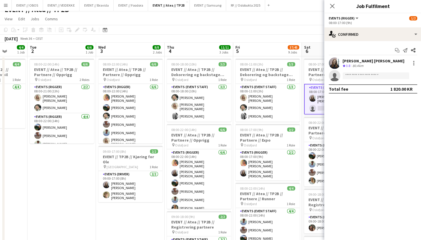
click at [336, 25] on div "08:00-17:00 (9h)" at bounding box center [372, 23] width 88 height 4
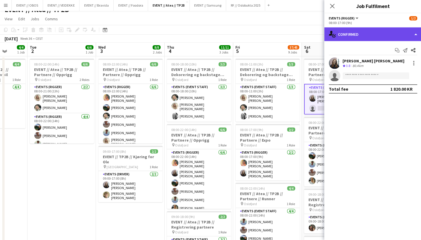
click at [342, 36] on div "single-neutral-actions-check-2 Confirmed" at bounding box center [372, 35] width 97 height 14
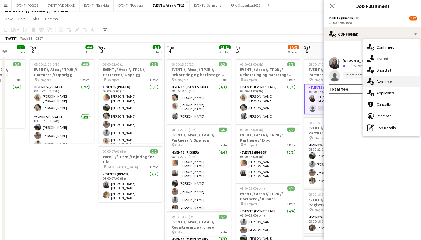
click at [380, 86] on div "single-neutral-actions-upload Available" at bounding box center [390, 81] width 57 height 11
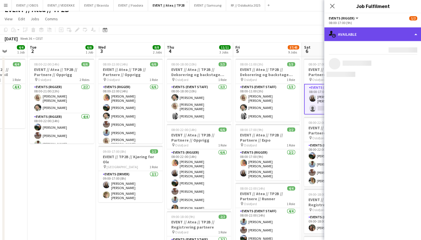
click at [358, 34] on div "single-neutral-actions-upload Available" at bounding box center [372, 35] width 97 height 14
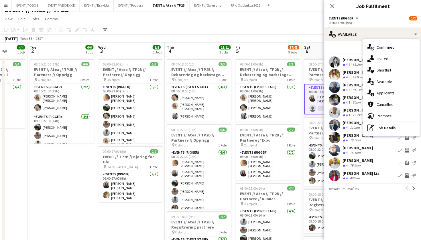
click at [335, 50] on div "Filter Sort asc" at bounding box center [372, 50] width 88 height 8
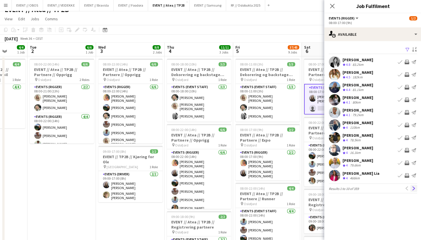
click at [411, 188] on app-icon "Next" at bounding box center [413, 189] width 4 height 4
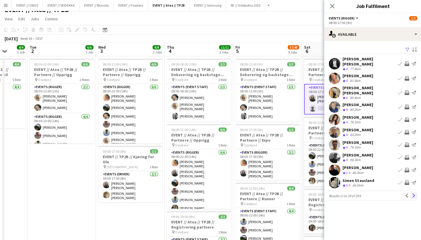
click at [413, 194] on app-icon "Next" at bounding box center [413, 196] width 4 height 4
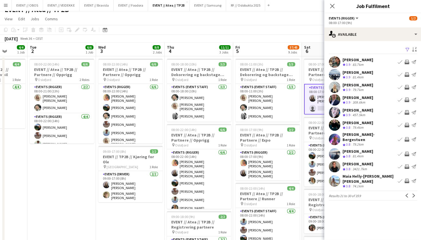
click at [413, 194] on app-icon "Next" at bounding box center [413, 196] width 4 height 4
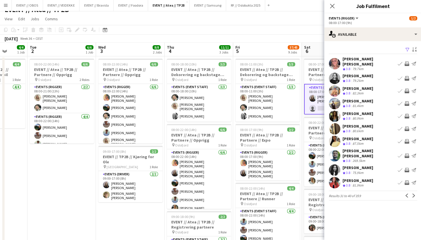
click at [411, 191] on app-pager "Results 31 to 40 of 359 Previous Next" at bounding box center [372, 196] width 88 height 10
click at [412, 194] on app-icon "Next" at bounding box center [413, 196] width 4 height 4
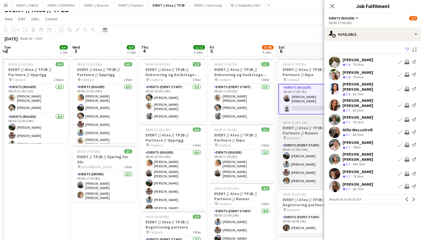
scroll to position [0, 272]
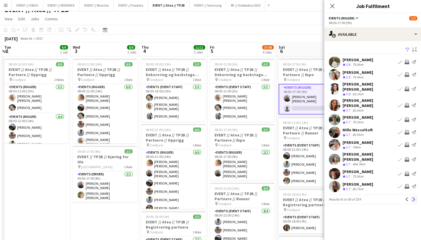
click at [411, 196] on button "Next" at bounding box center [412, 199] width 7 height 7
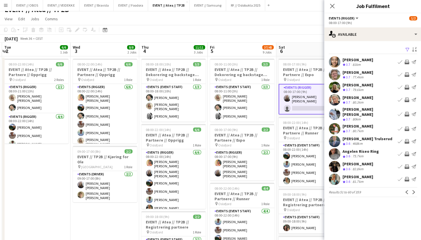
click at [411, 190] on button "Next" at bounding box center [412, 192] width 7 height 7
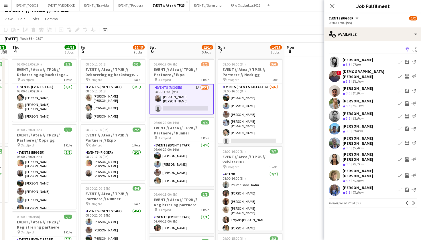
scroll to position [0, 122]
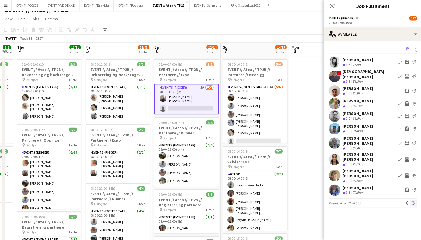
click at [412, 201] on app-icon "Next" at bounding box center [413, 203] width 4 height 4
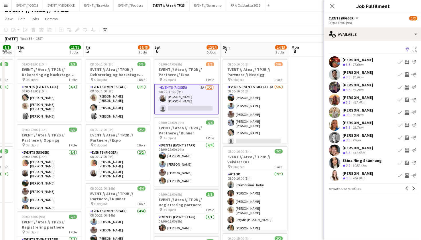
click at [412, 190] on app-icon "Next" at bounding box center [413, 189] width 4 height 4
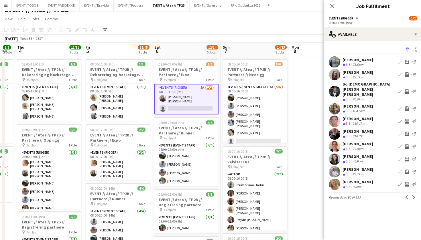
click at [412, 196] on app-icon "Next" at bounding box center [413, 198] width 4 height 4
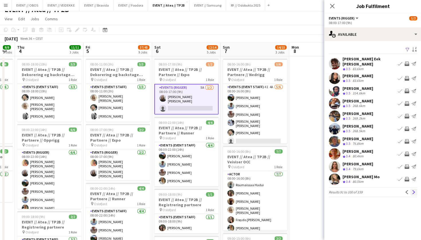
click at [412, 191] on button "Next" at bounding box center [412, 192] width 7 height 7
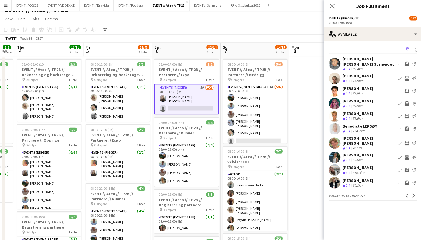
click at [412, 194] on app-icon "Next" at bounding box center [413, 196] width 4 height 4
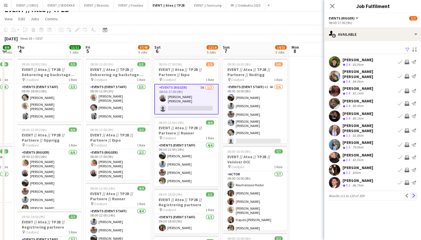
click at [413, 192] on button "Next" at bounding box center [412, 195] width 7 height 7
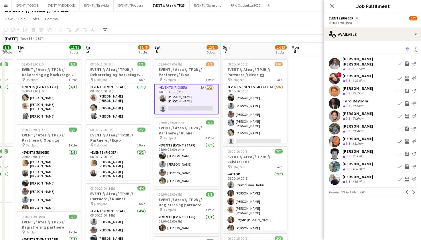
click at [413, 191] on button "Next" at bounding box center [412, 192] width 7 height 7
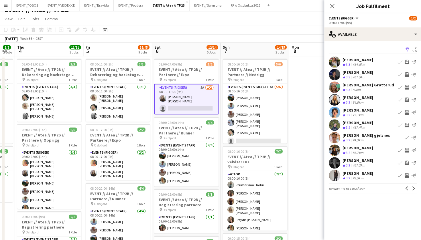
click at [333, 173] on app-user-avatar at bounding box center [333, 175] width 11 height 11
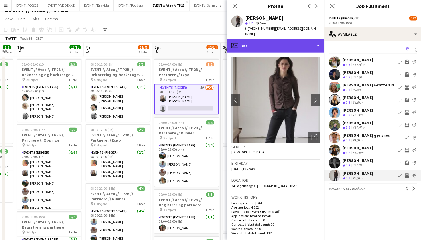
click at [288, 45] on div "profile Bio" at bounding box center [274, 46] width 97 height 14
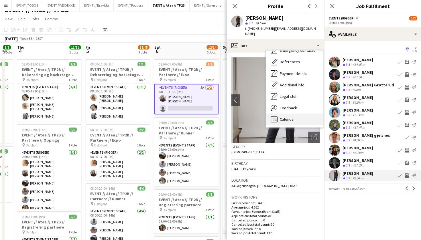
scroll to position [54, 0]
click at [291, 107] on div "Feedback Feedback" at bounding box center [293, 108] width 57 height 11
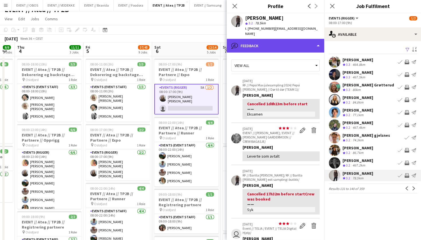
click at [284, 39] on div "bubble-pencil Feedback" at bounding box center [274, 46] width 97 height 14
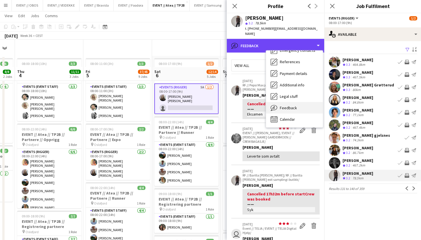
scroll to position [35, 0]
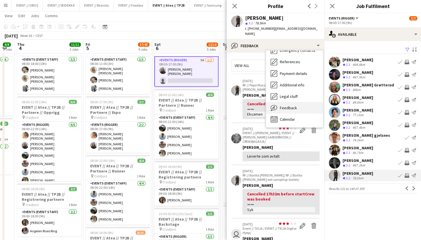
click at [296, 103] on div "Feedback Feedback" at bounding box center [293, 108] width 57 height 11
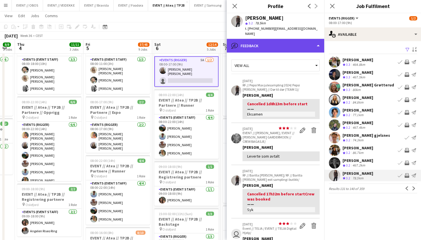
click at [277, 45] on div "bubble-pencil Feedback" at bounding box center [274, 46] width 97 height 14
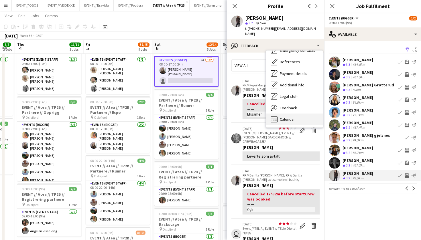
click at [289, 117] on span "Calendar" at bounding box center [286, 119] width 15 height 5
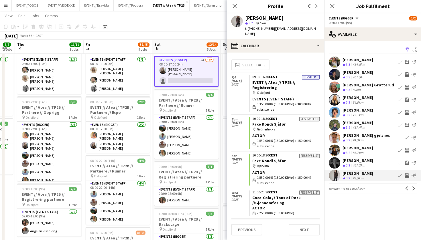
scroll to position [0, 0]
click at [413, 190] on app-icon "Next" at bounding box center [413, 189] width 4 height 4
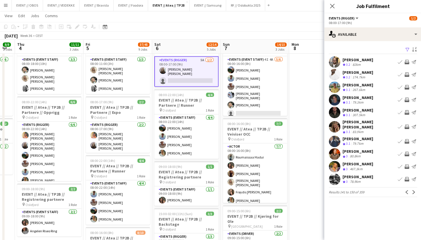
click at [333, 127] on app-user-avatar at bounding box center [333, 126] width 11 height 11
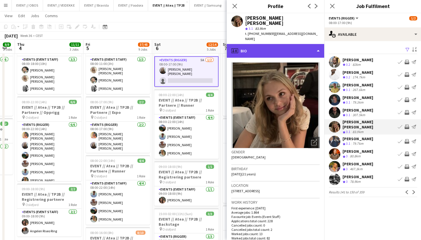
click at [288, 44] on div "profile Bio" at bounding box center [274, 51] width 97 height 14
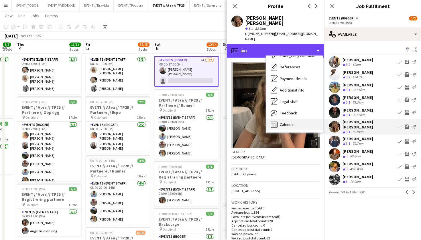
scroll to position [54, 0]
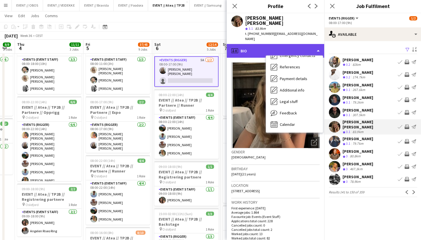
click at [289, 44] on div "profile Bio" at bounding box center [274, 51] width 97 height 14
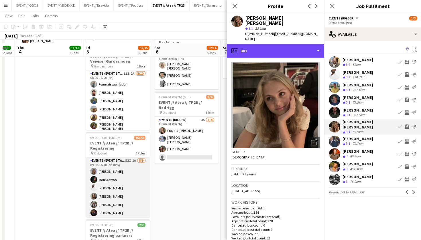
scroll to position [220, 0]
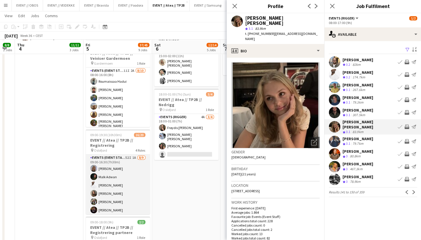
click at [138, 190] on app-card-role "Events (Event Staff) 52I 1A [DATE] 09:00-16:30 (7h30m) [PERSON_NAME] [PERSON_NA…" at bounding box center [118, 199] width 64 height 88
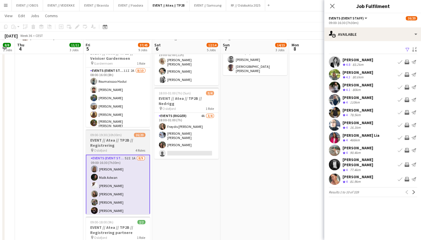
click at [104, 138] on h3 "EVENT // Atea // TP2B // Registrering" at bounding box center [118, 143] width 64 height 10
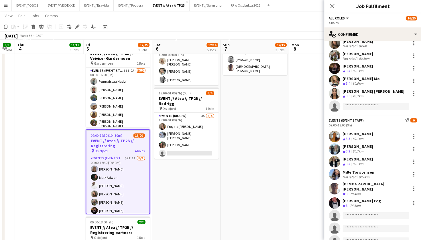
scroll to position [83, 0]
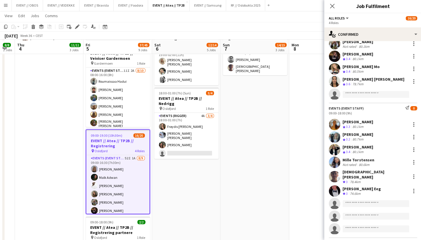
click at [332, 123] on app-user-avatar at bounding box center [333, 124] width 11 height 11
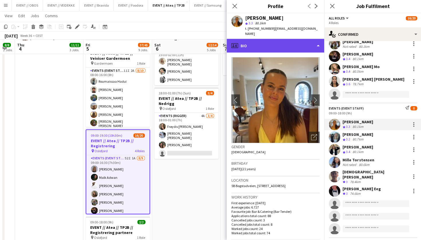
click at [281, 46] on div "profile Bio" at bounding box center [274, 46] width 97 height 14
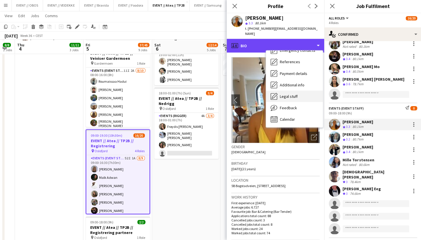
scroll to position [54, 0]
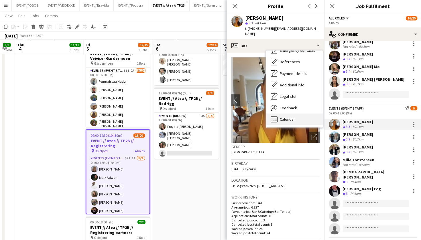
click at [293, 117] on span "Calendar" at bounding box center [286, 119] width 15 height 5
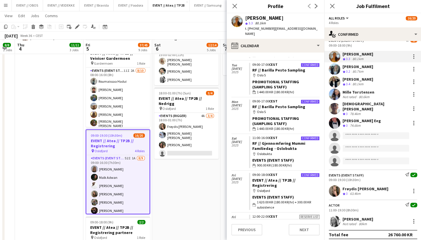
scroll to position [150, 0]
click at [332, 186] on app-user-avatar at bounding box center [333, 191] width 11 height 11
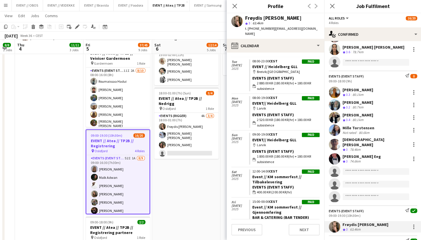
scroll to position [115, 0]
click at [338, 123] on div at bounding box center [333, 118] width 11 height 11
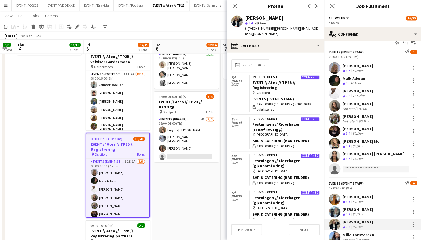
scroll to position [5, 0]
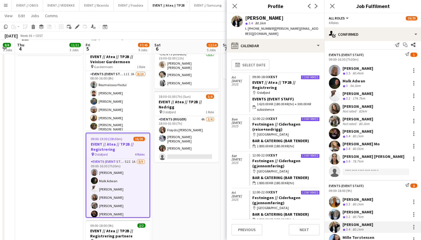
click at [335, 70] on app-user-avatar at bounding box center [333, 70] width 11 height 11
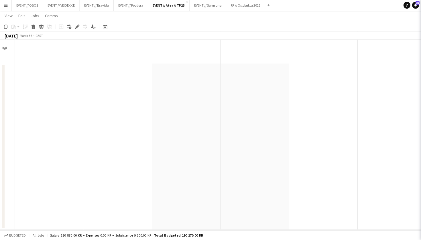
scroll to position [0, 0]
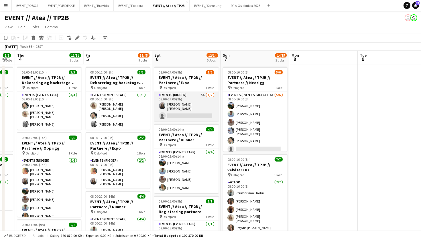
click at [170, 103] on app-card-role "Events (Rigger) 5A 1/2 08:00-17:00 (9h) Helene Sofie Braaten single-neutral-act…" at bounding box center [186, 106] width 64 height 29
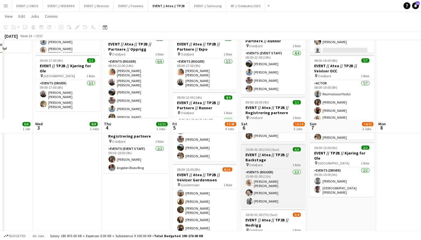
scroll to position [269, 0]
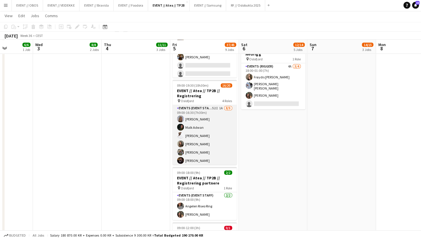
click at [212, 129] on app-card-role "Events (Event Staff) 52I 1A [DATE] 09:00-16:30 (7h30m) [PERSON_NAME] [PERSON_NA…" at bounding box center [204, 150] width 64 height 88
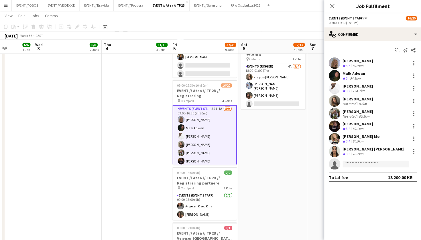
click at [337, 65] on app-user-avatar at bounding box center [333, 63] width 11 height 11
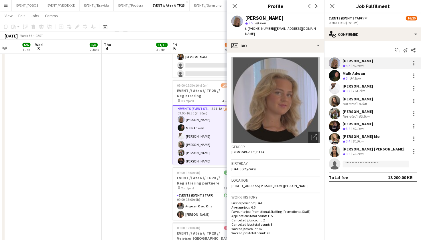
click at [295, 53] on app-crew-profile-bio "Open photos pop-in Gender Female Birthday 17-02-2003 (22 years) Location 1 Dron…" at bounding box center [274, 146] width 97 height 187
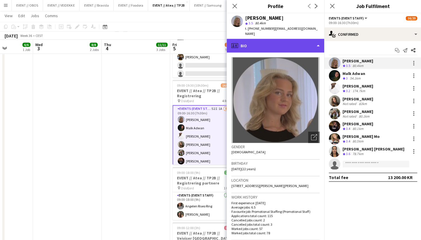
click at [299, 41] on div "profile Bio" at bounding box center [274, 46] width 97 height 14
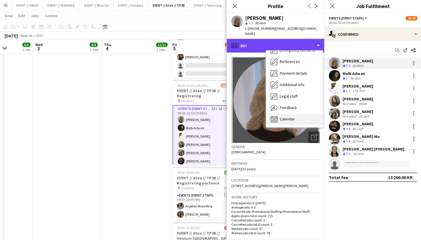
scroll to position [54, 0]
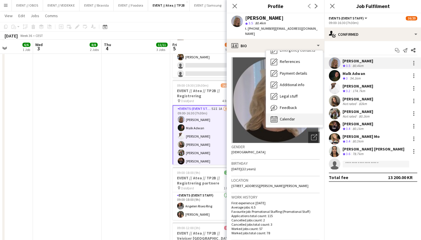
click at [299, 115] on div "Calendar Calendar" at bounding box center [293, 119] width 57 height 11
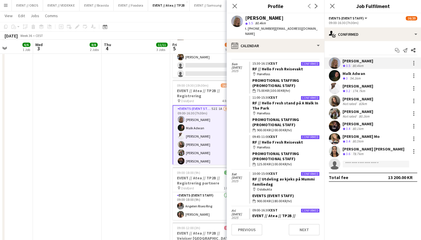
scroll to position [1657, 0]
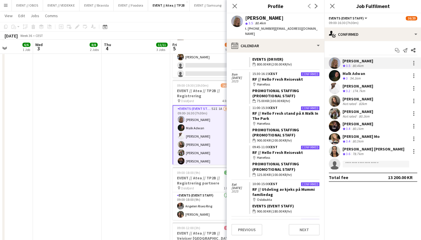
click at [332, 121] on app-user-avatar at bounding box center [333, 126] width 11 height 11
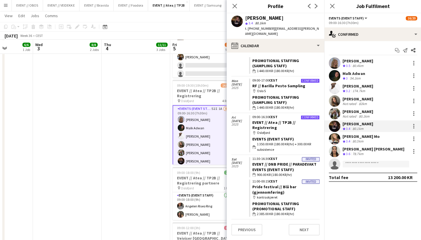
scroll to position [34, 0]
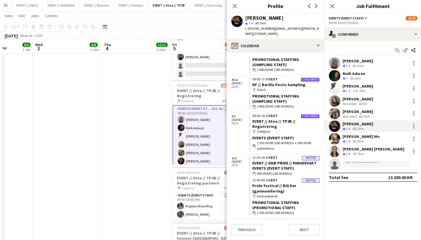
click at [328, 110] on div at bounding box center [333, 113] width 11 height 11
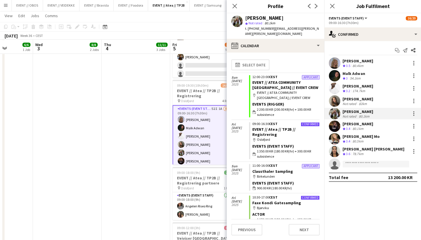
click at [332, 128] on app-user-avatar at bounding box center [333, 126] width 11 height 11
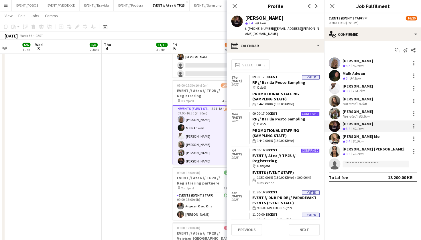
click at [333, 134] on app-user-avatar at bounding box center [333, 138] width 11 height 11
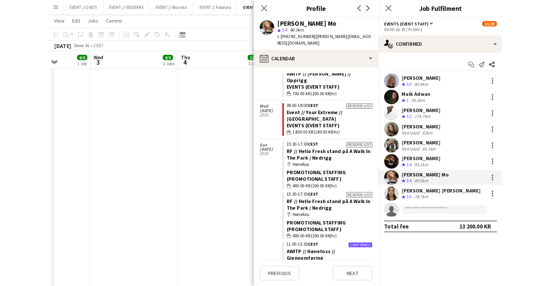
scroll to position [269, 0]
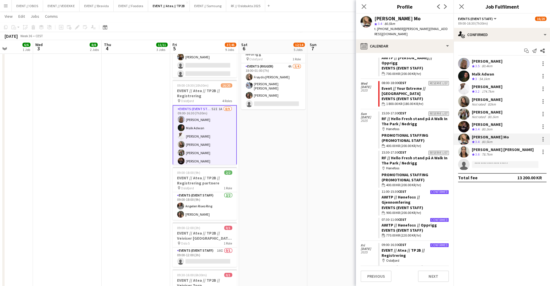
click at [421, 137] on app-user-avatar at bounding box center [462, 138] width 11 height 11
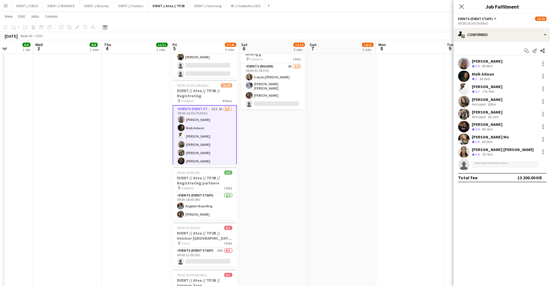
click at [421, 137] on app-user-avatar at bounding box center [462, 138] width 11 height 11
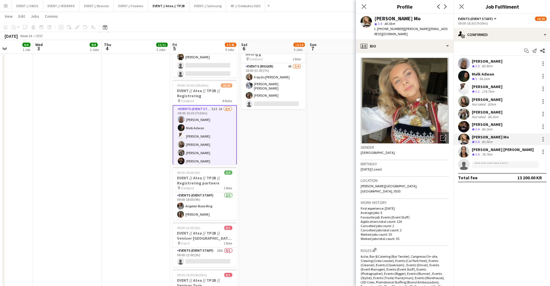
scroll to position [269, 0]
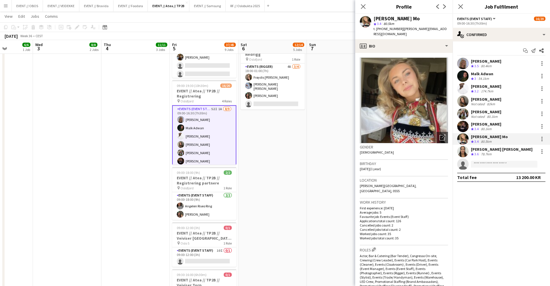
click at [421, 151] on app-user-avatar at bounding box center [462, 151] width 11 height 11
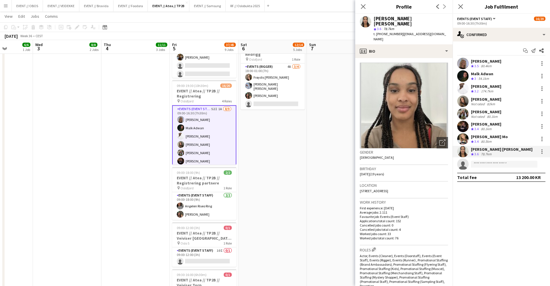
click at [381, 32] on div "Kristine Dahl Iyamu star 3.6 78.7km t. +4746613157 | kristineiyamu@gmail.com" at bounding box center [403, 29] width 97 height 31
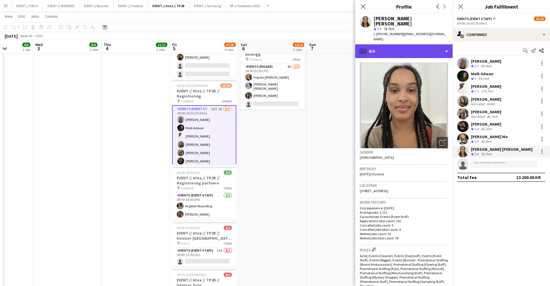
click at [381, 44] on div "profile Bio" at bounding box center [403, 51] width 97 height 14
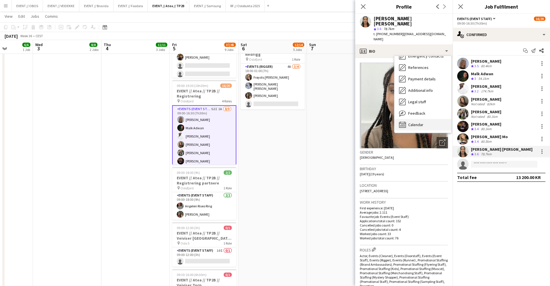
scroll to position [54, 0]
click at [412, 119] on div "Calendar Calendar" at bounding box center [422, 124] width 57 height 11
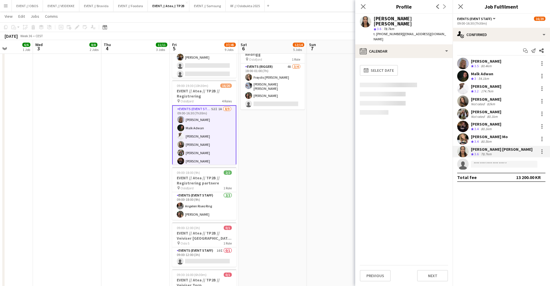
scroll to position [0, 0]
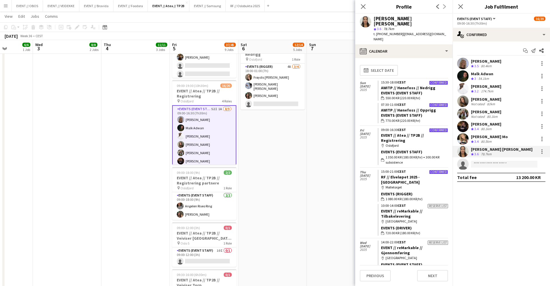
click at [421, 125] on app-user-avatar at bounding box center [462, 126] width 11 height 11
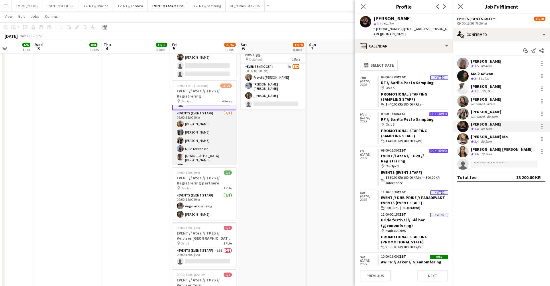
scroll to position [89, 0]
click at [213, 131] on app-card-role "Events (Event Staff) [DATE] 09:00-18:00 (9h) [PERSON_NAME] [PERSON_NAME] [PERSO…" at bounding box center [204, 149] width 64 height 88
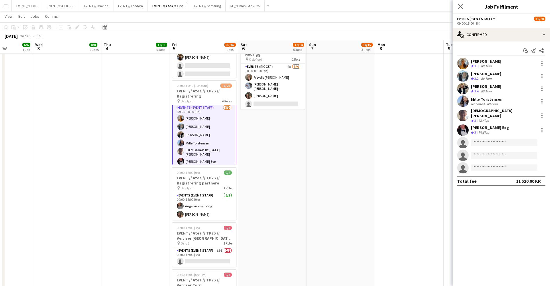
click at [421, 101] on app-user-avatar at bounding box center [462, 101] width 11 height 11
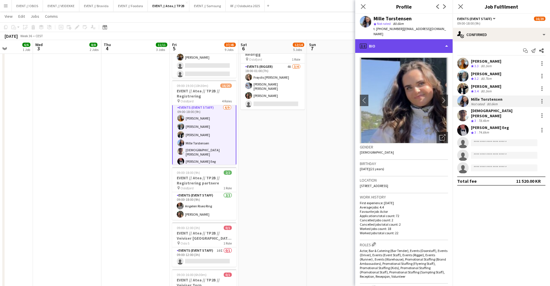
click at [394, 44] on div "profile Bio" at bounding box center [403, 46] width 97 height 14
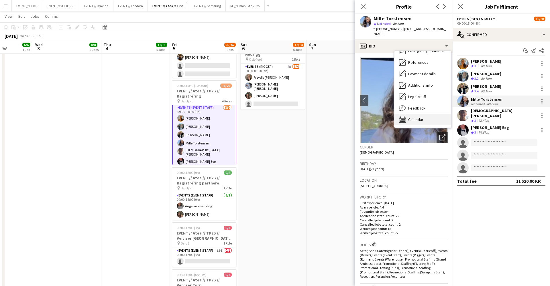
scroll to position [55, 0]
click at [411, 117] on span "Calendar" at bounding box center [415, 119] width 15 height 5
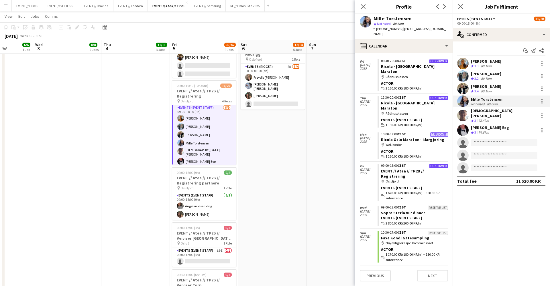
scroll to position [342, 0]
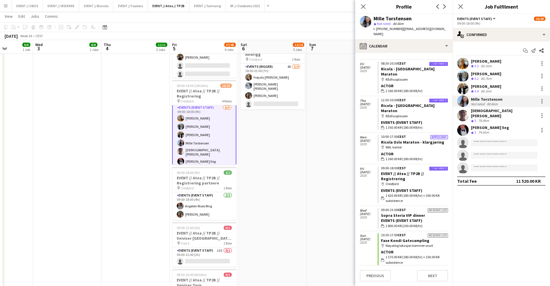
click at [323, 168] on app-date-cell "08:00-16:00 (8h) 5/6 EVENT // Atea // TP2B // Partnere // Nedrigg pin Oslofjord…" at bounding box center [341, 87] width 68 height 584
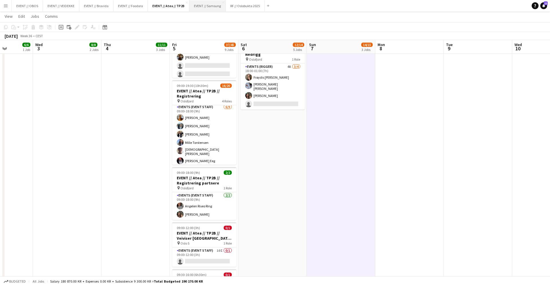
click at [206, 9] on button "EVENT // Samsung Close" at bounding box center [207, 5] width 36 height 11
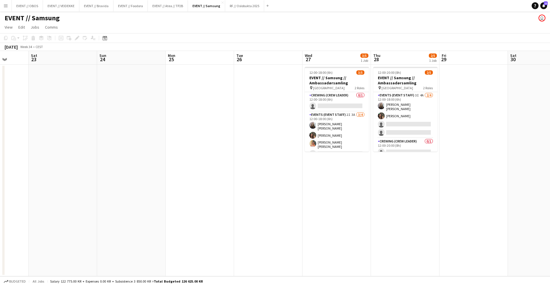
scroll to position [0, 255]
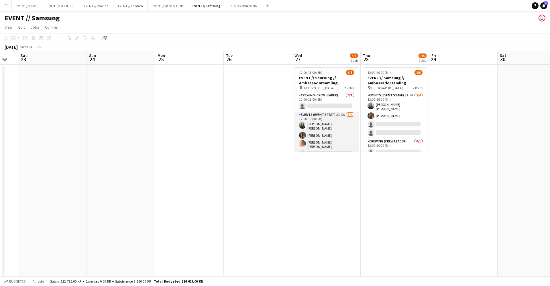
click at [310, 131] on app-card-role "Events (Event Staff) 2I 3A 3/4 12:00-18:00 (6h) Helene Sofie Braaten Rafaela Go…" at bounding box center [326, 136] width 64 height 48
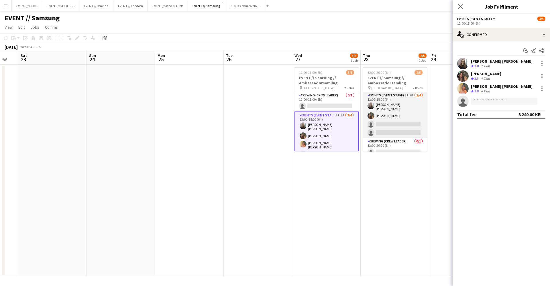
click at [371, 122] on app-card-role "Events (Event Staff) 3I 4A 2/4 12:00-18:00 (6h) Helene Sofie Braaten Rafaela Go…" at bounding box center [395, 115] width 64 height 46
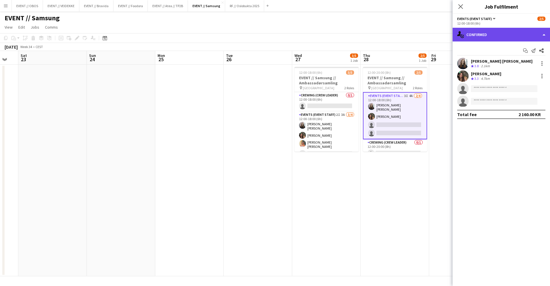
click at [421, 31] on div "single-neutral-actions-check-2 Confirmed" at bounding box center [500, 35] width 97 height 14
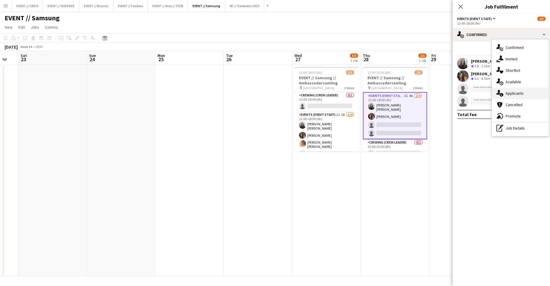
click at [421, 94] on div "single-neutral-actions-information Applicants" at bounding box center [520, 93] width 57 height 11
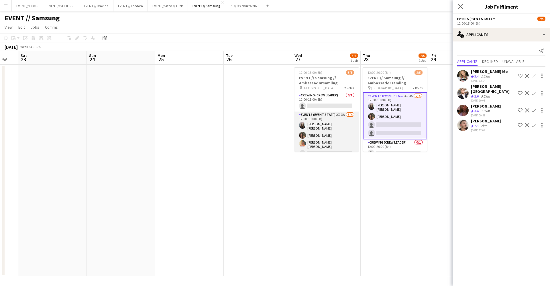
click at [334, 139] on app-card-role "Events (Event Staff) 2I 3A 3/4 12:00-18:00 (6h) Helene Sofie Braaten Rafaela Go…" at bounding box center [326, 136] width 64 height 48
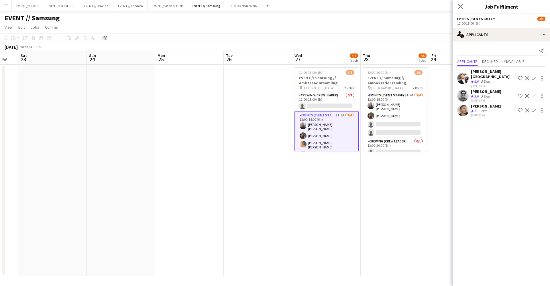
click at [421, 104] on div "Sebasstian Christensen Crew rating 2.3 2km 18-08-2025 12:03 Shortlist crew Decl…" at bounding box center [500, 111] width 97 height 14
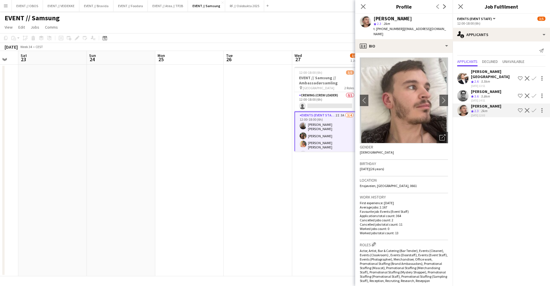
click at [410, 53] on app-crew-profile-bio "chevron-left chevron-right Open photos pop-in Gender Male Birthday 16-02-1999 (…" at bounding box center [403, 169] width 97 height 233
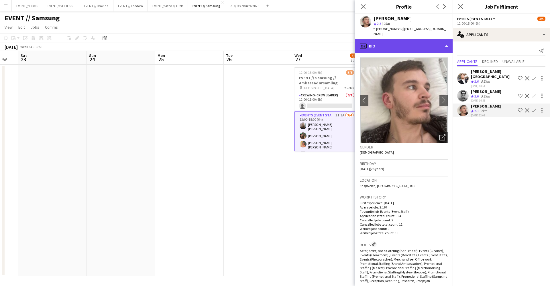
click at [412, 44] on div "profile Bio" at bounding box center [403, 46] width 97 height 14
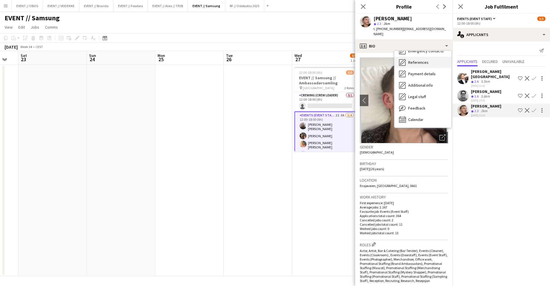
scroll to position [54, 0]
click at [421, 107] on div "Feedback Feedback" at bounding box center [422, 108] width 57 height 11
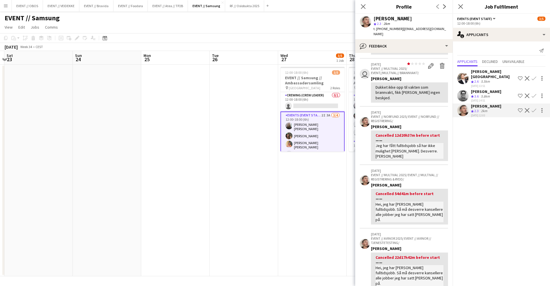
scroll to position [94, 0]
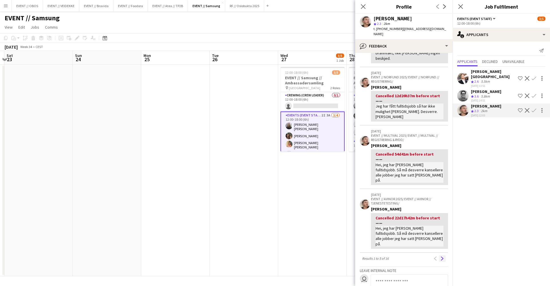
click at [421, 240] on app-icon "Next" at bounding box center [442, 259] width 4 height 4
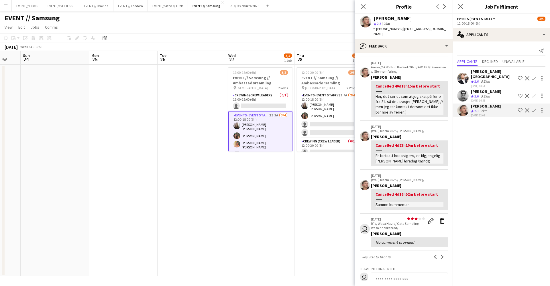
scroll to position [0, 190]
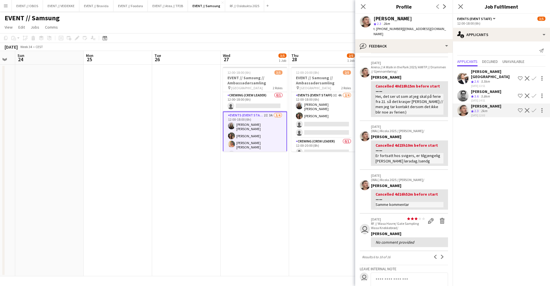
click at [306, 162] on app-date-cell "12:00-20:00 (8h) 2/5 EVENT // Samsung // Ambassadørsamling pin Oslo 2 Roles Eve…" at bounding box center [323, 171] width 68 height 212
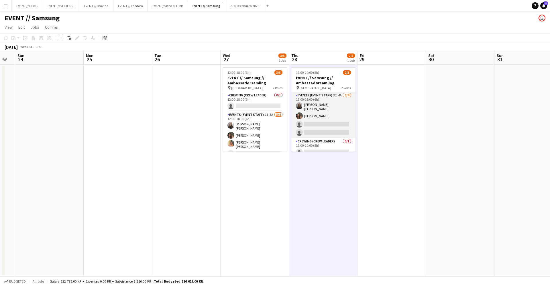
click at [308, 126] on app-card-role "Events (Event Staff) 3I 4A 2/4 12:00-18:00 (6h) Helene Sofie Braaten Rafaela Go…" at bounding box center [323, 115] width 64 height 46
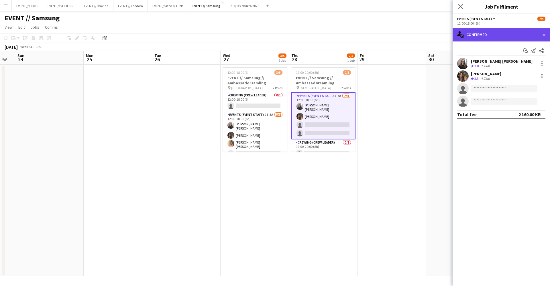
click at [421, 34] on div "single-neutral-actions-check-2 Confirmed" at bounding box center [500, 35] width 97 height 14
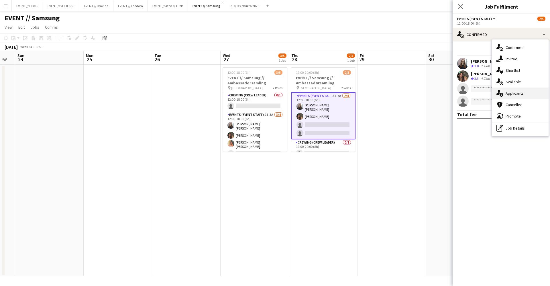
click at [421, 90] on div "single-neutral-actions-information Applicants" at bounding box center [520, 93] width 57 height 11
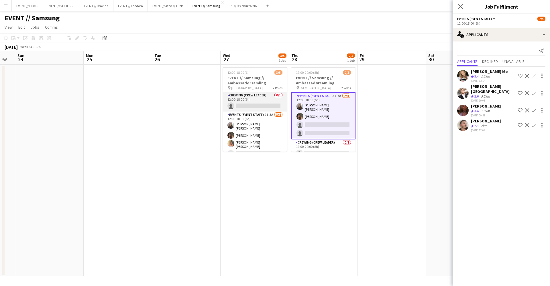
click at [241, 106] on app-card-role "Crewing (Crew Leader) 0/1 12:00-18:00 (6h) single-neutral-actions" at bounding box center [255, 101] width 64 height 19
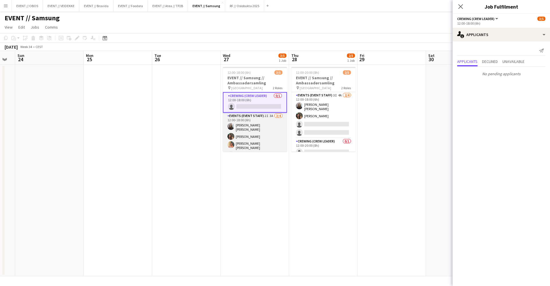
click at [245, 127] on app-card-role "Events (Event Staff) 2I 3A 3/4 12:00-18:00 (6h) Helene Sofie Braaten Rafaela Go…" at bounding box center [255, 137] width 64 height 48
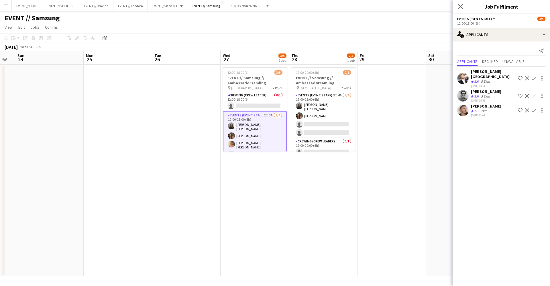
click at [332, 194] on app-date-cell "12:00-20:00 (8h) 2/5 EVENT // Samsung // Ambassadørsamling pin Oslo 2 Roles Eve…" at bounding box center [323, 171] width 68 height 212
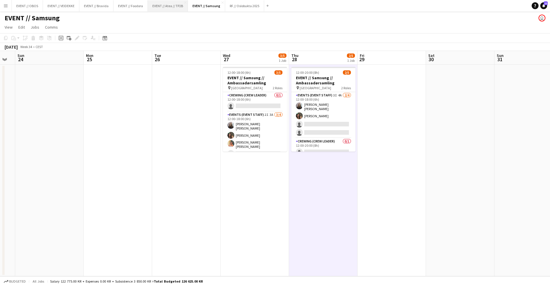
click at [166, 8] on button "EVENT // Atea // TP2B Close" at bounding box center [168, 5] width 40 height 11
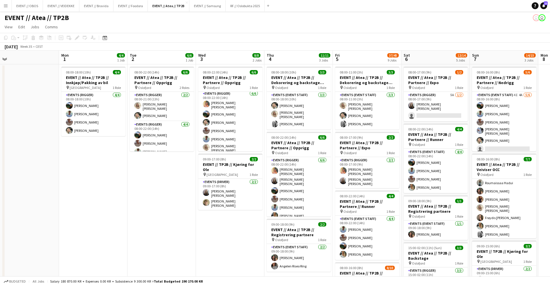
scroll to position [0, 217]
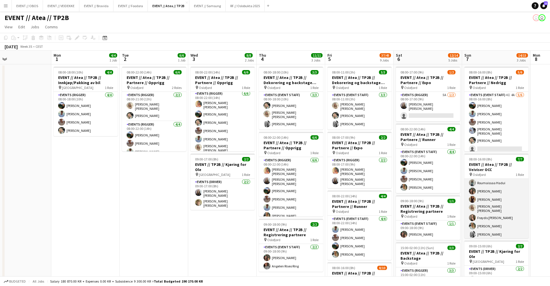
click at [421, 211] on app-card-role "Actor 7/7 08:00-16:00 (8h) Roumaissaa Hadui Rafaela Goga Khadija Hadui Vanessa …" at bounding box center [496, 204] width 64 height 71
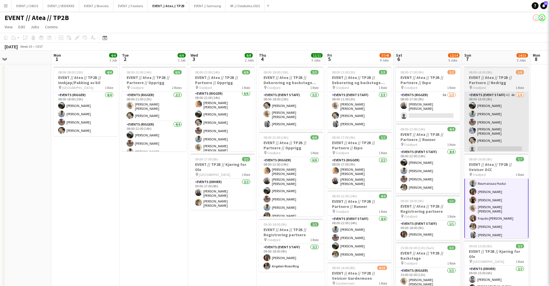
scroll to position [0, 223]
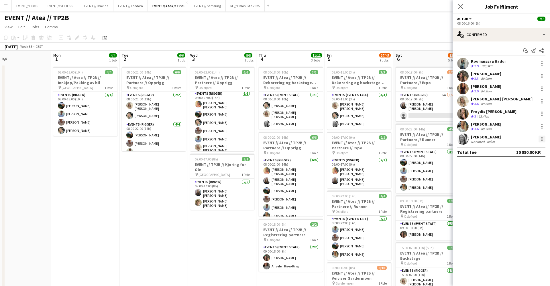
click at [421, 138] on div at bounding box center [541, 139] width 7 height 7
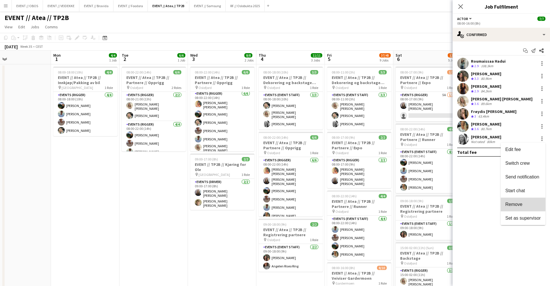
click at [421, 202] on span "Remove" at bounding box center [523, 204] width 36 height 5
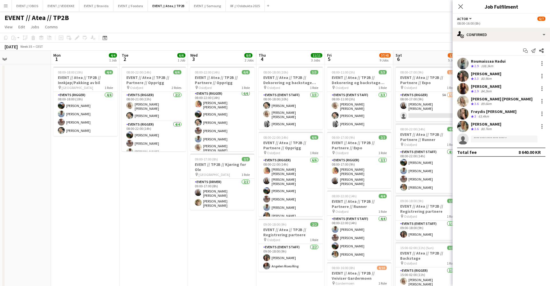
click at [417, 52] on app-board-header-date "Sat 6 12/14 5 Jobs" at bounding box center [427, 58] width 68 height 14
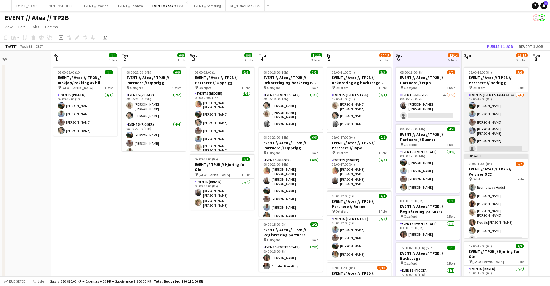
click at [421, 132] on app-card-role "Events (Event Staff) 4I 4A 5/6 08:00-16:00 (8h) Christian Smelhus Fredrik Bronk…" at bounding box center [496, 123] width 64 height 63
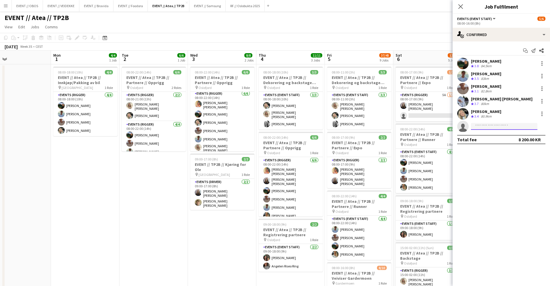
click at [421, 127] on input at bounding box center [504, 126] width 66 height 7
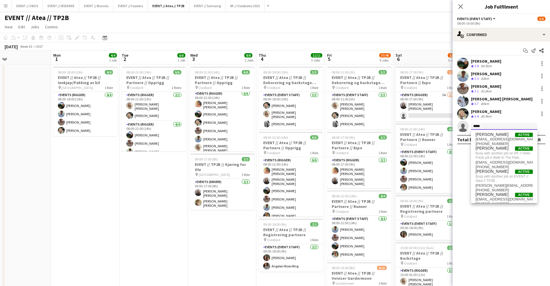
type input "*****"
click at [413, 31] on app-page-menu "View Day view expanded Day view collapsed Month view Date picker Jump to [DATE]…" at bounding box center [275, 27] width 550 height 11
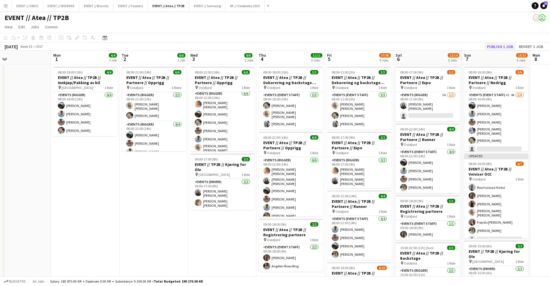
click at [421, 48] on button "Publish 1 job" at bounding box center [500, 46] width 31 height 7
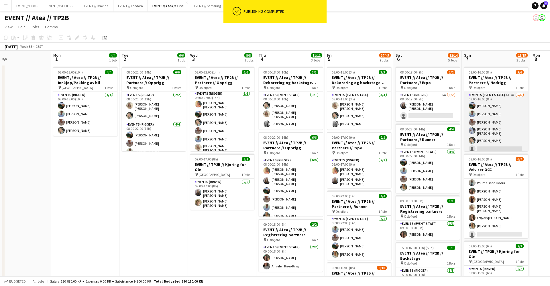
click at [421, 119] on app-card-role "Events (Event Staff) 4I 4A 5/6 08:00-16:00 (8h) Christian Smelhus Fredrik Bronk…" at bounding box center [496, 123] width 64 height 63
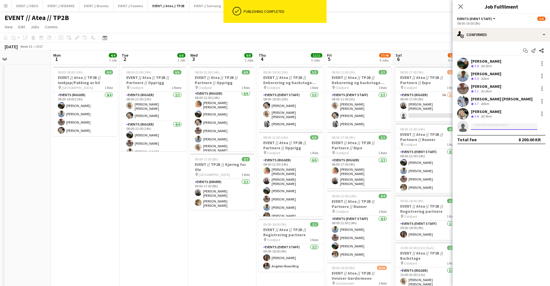
click at [421, 125] on input at bounding box center [504, 126] width 66 height 7
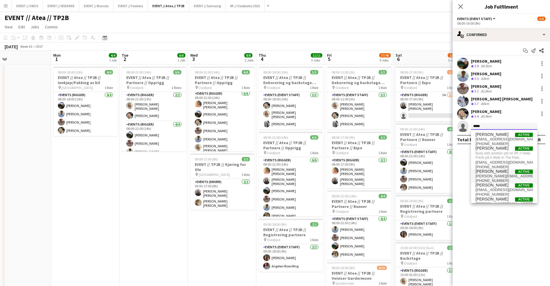
type input "*****"
click at [421, 171] on span "[PERSON_NAME]" at bounding box center [491, 171] width 33 height 5
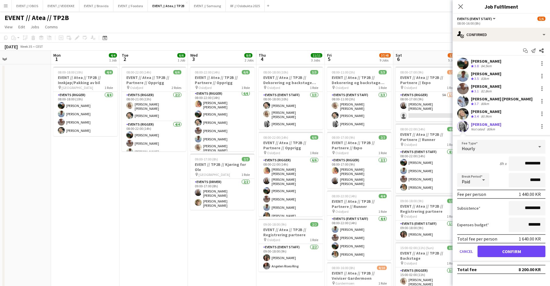
click at [421, 240] on button "Confirm" at bounding box center [511, 251] width 68 height 11
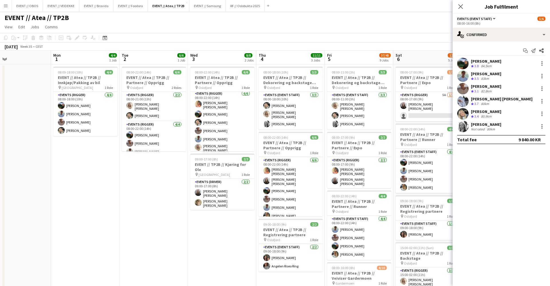
click at [397, 40] on app-toolbar "Copy Paste Paste Command V Paste with crew Command Shift V Paste linked Job [GE…" at bounding box center [275, 38] width 550 height 10
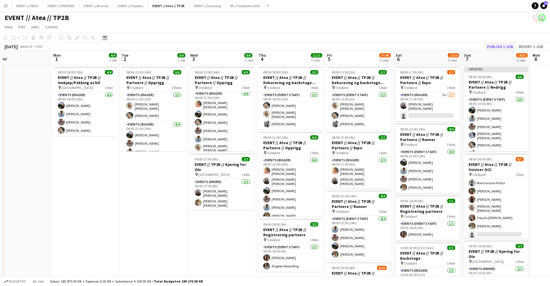
click at [421, 44] on button "Publish 1 job" at bounding box center [500, 46] width 31 height 7
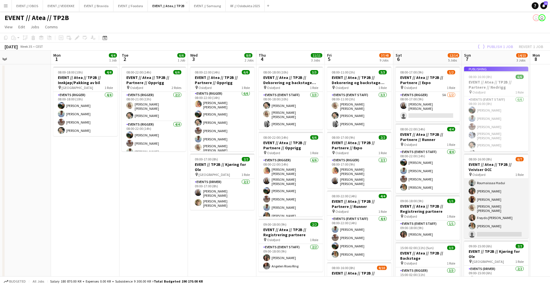
click at [421, 221] on app-card-role "Actor 1I 2A 6/7 08:00-16:00 (8h) Roumaissaa Hadui Rafaela Goga Khadija Hadui Va…" at bounding box center [496, 204] width 64 height 71
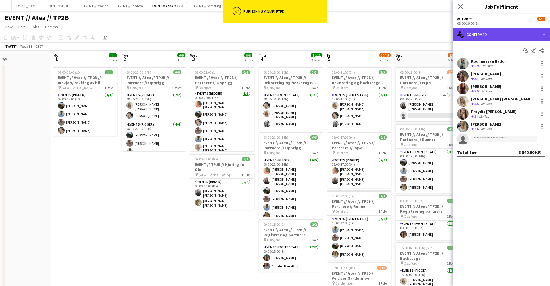
click at [421, 31] on div "single-neutral-actions-check-2 Confirmed" at bounding box center [500, 35] width 97 height 14
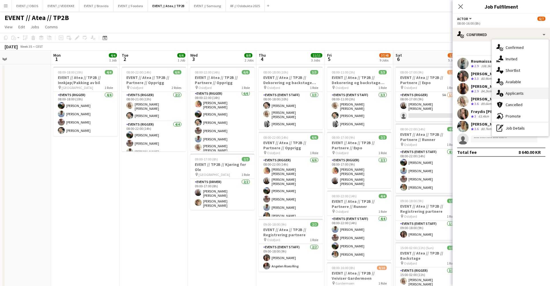
click at [421, 95] on div "single-neutral-actions-information Applicants" at bounding box center [520, 93] width 57 height 11
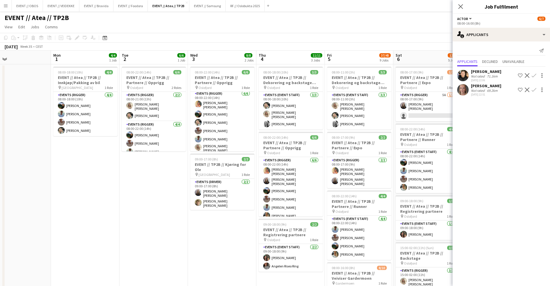
click at [421, 77] on div "Not rated" at bounding box center [478, 76] width 15 height 4
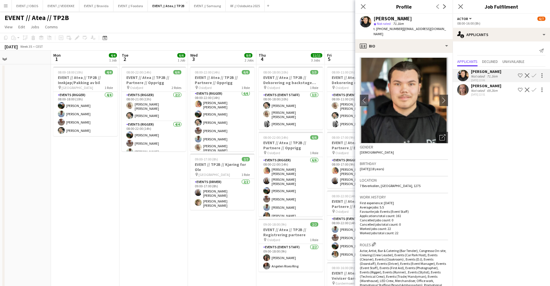
click at [421, 87] on div "[PERSON_NAME]" at bounding box center [486, 85] width 30 height 5
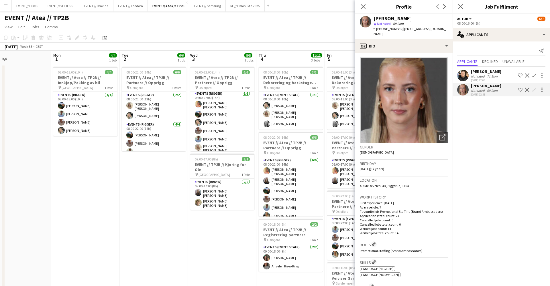
click at [416, 53] on app-crew-profile-bio "Open photos pop-in Gender Female Birthday 07-06-2008 (17 years) Location 4D Mei…" at bounding box center [403, 169] width 97 height 233
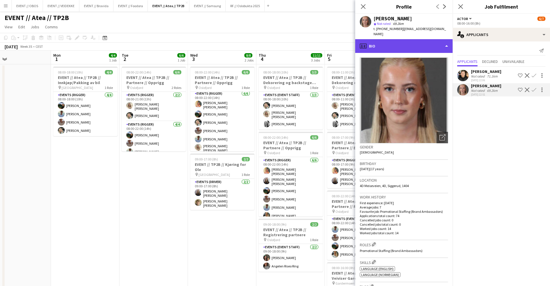
click at [418, 42] on div "profile Bio" at bounding box center [403, 46] width 97 height 14
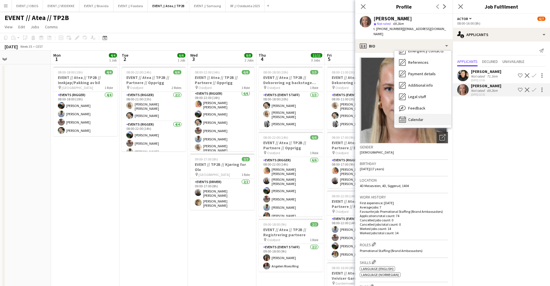
scroll to position [54, 0]
click at [421, 114] on div "Calendar Calendar" at bounding box center [422, 119] width 57 height 11
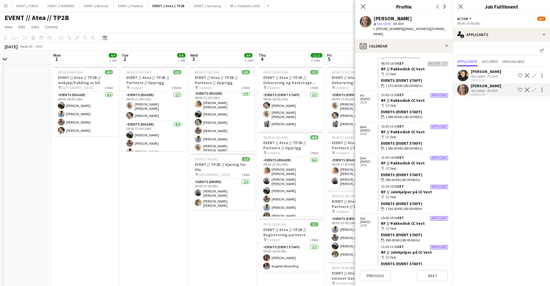
scroll to position [291, 0]
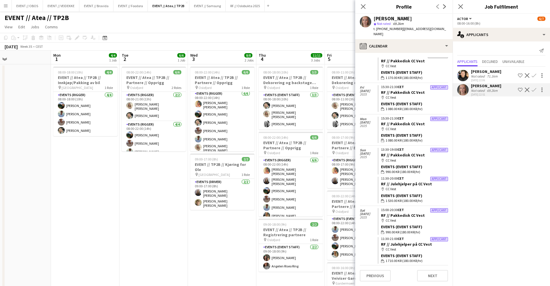
click at [421, 70] on div "Ishak Kayabasi Not rated 71.1km 16-07-2025 22:06 Shortlist crew Decline Confirm" at bounding box center [500, 75] width 97 height 13
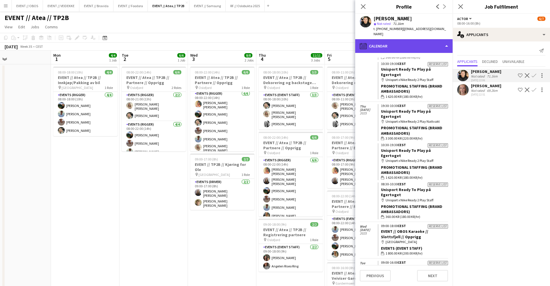
scroll to position [2465, 0]
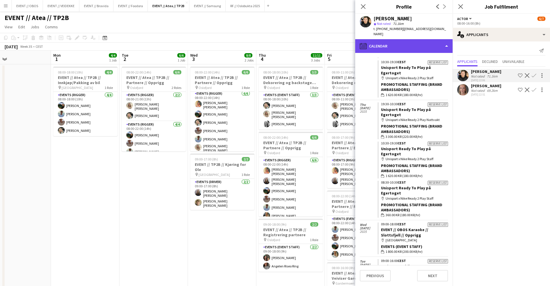
click at [374, 39] on div "calendar-full Calendar" at bounding box center [403, 46] width 97 height 14
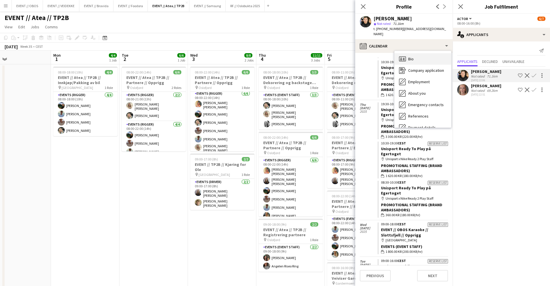
click at [411, 56] on span "Bio" at bounding box center [410, 58] width 5 height 5
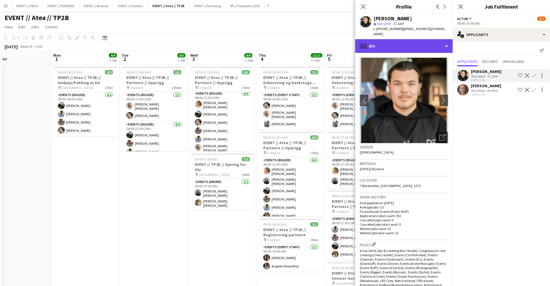
click at [396, 47] on div "profile Bio" at bounding box center [403, 46] width 97 height 14
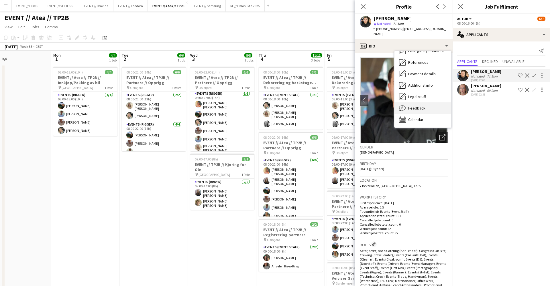
scroll to position [0, 0]
click at [415, 128] on div "Feedback Feedback" at bounding box center [422, 133] width 57 height 11
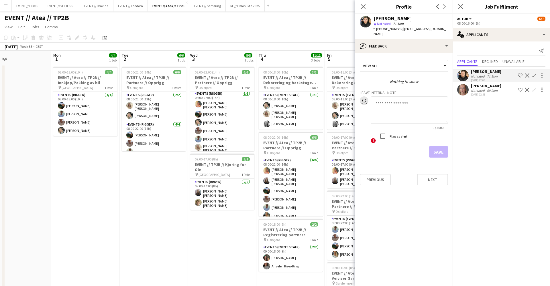
click at [390, 32] on div "Ishak Kayabasi star Not rated 71.1km t. +4740192557 | i.kayabasi@outlook.com" at bounding box center [403, 26] width 97 height 25
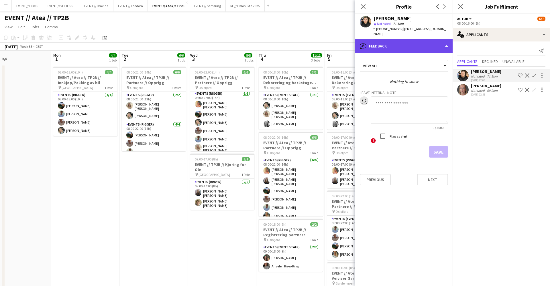
click at [396, 41] on div "bubble-pencil Feedback" at bounding box center [403, 46] width 97 height 14
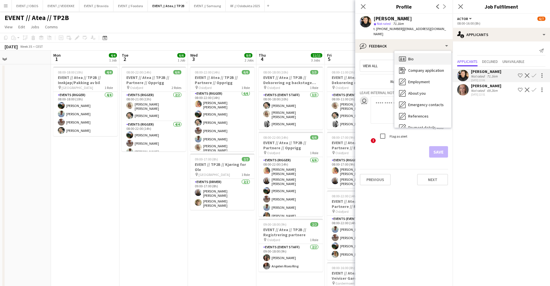
click at [421, 53] on div "Bio Bio" at bounding box center [422, 58] width 57 height 11
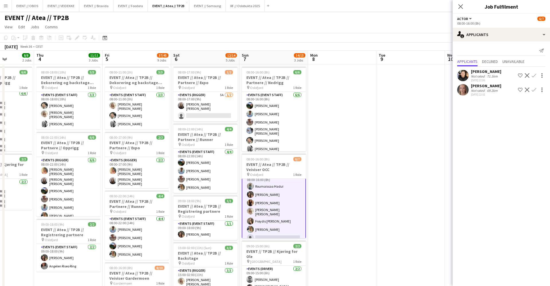
scroll to position [5, 0]
click at [280, 205] on app-card-role "Actor 1I 2A 6/7 08:00-16:00 (8h) Roumaissaa Hadui Rafaela Goga Khadija Hadui Va…" at bounding box center [274, 210] width 64 height 72
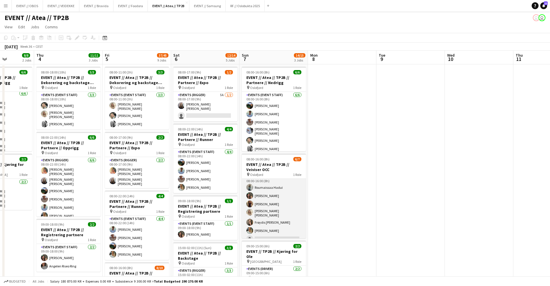
click at [280, 205] on app-card-role "Actor 1I 2A 6/7 08:00-16:00 (8h) Roumaissaa Hadui Rafaela Goga Khadija Hadui Va…" at bounding box center [274, 209] width 64 height 71
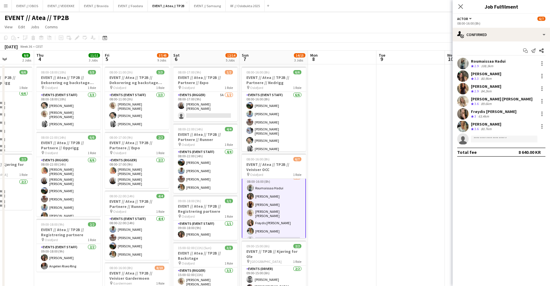
click at [421, 60] on div at bounding box center [462, 63] width 11 height 11
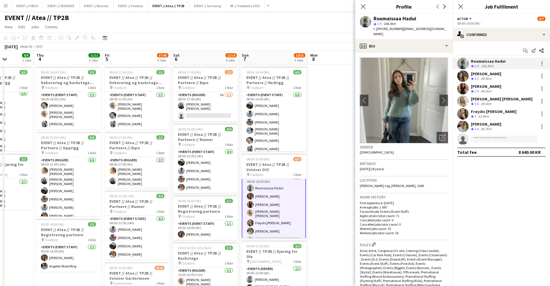
click at [421, 74] on app-user-avatar at bounding box center [462, 75] width 11 height 11
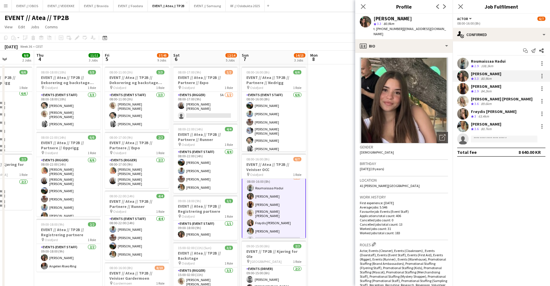
click at [421, 85] on div at bounding box center [462, 88] width 11 height 11
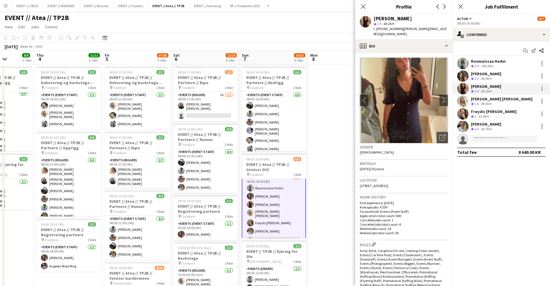
click at [421, 102] on div "Vanessa Riise Naas Crew rating 3.6 89.6km" at bounding box center [500, 101] width 97 height 11
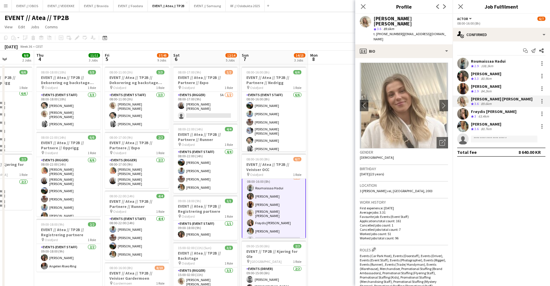
click at [421, 115] on app-user-avatar at bounding box center [462, 113] width 11 height 11
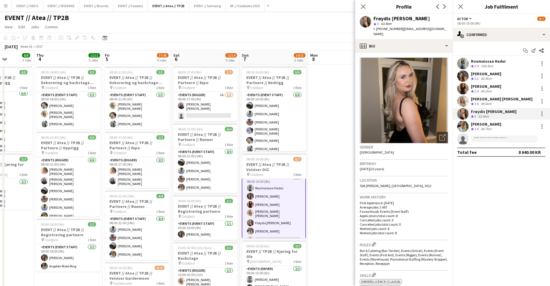
click at [421, 127] on app-user-avatar at bounding box center [462, 126] width 11 height 11
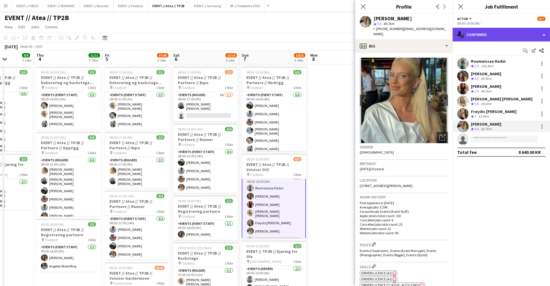
click at [421, 29] on div "single-neutral-actions-check-2 Confirmed" at bounding box center [500, 35] width 97 height 14
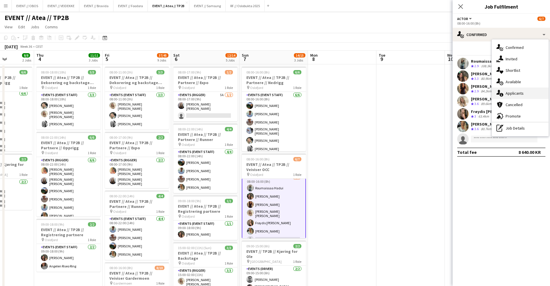
click at [421, 95] on div "single-neutral-actions-information Applicants" at bounding box center [520, 93] width 57 height 11
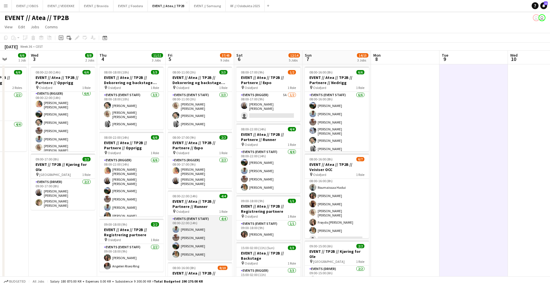
scroll to position [0, 146]
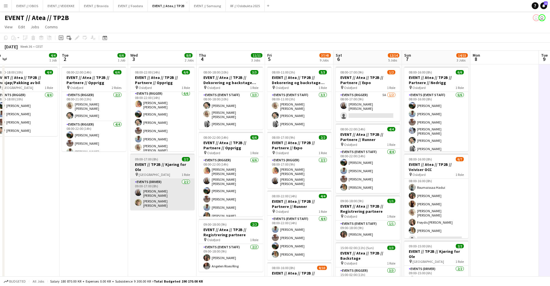
click at [162, 198] on app-card-role "Events (Driver) 2/2 09:00-17:00 (8h) Helene Sofie Braaten Bastian Solem" at bounding box center [162, 194] width 64 height 31
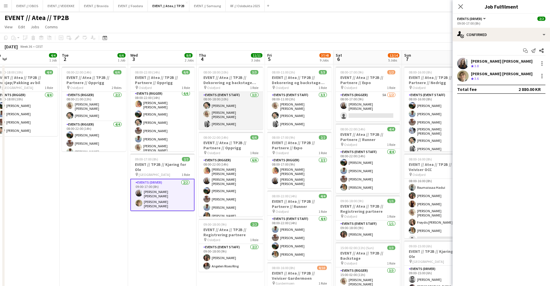
click at [215, 92] on app-card-role "Events (Event Staff) 3/3 08:00-18:00 (10h) Oda Hansson Vanessa Riise Naas Maria…" at bounding box center [231, 111] width 64 height 38
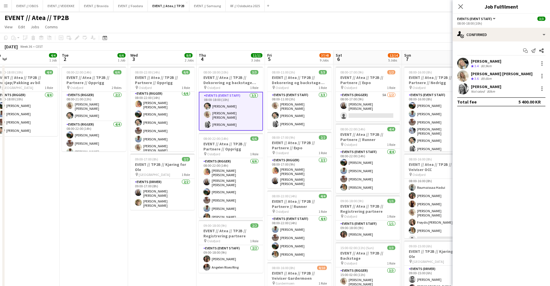
click at [236, 95] on app-card-role "Events (Event Staff) 3/3 08:00-18:00 (10h) Oda Hansson Vanessa Riise Naas Maria…" at bounding box center [231, 111] width 64 height 39
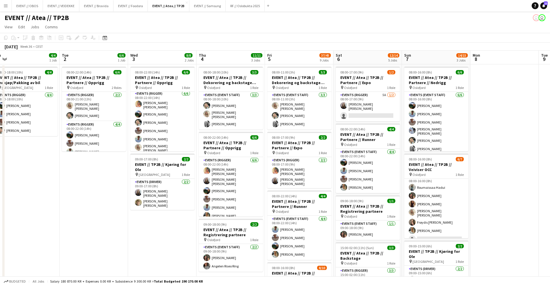
click at [234, 80] on h3 "EVENT // Atea // TP2B // Dekorering og backstage oppsett" at bounding box center [231, 80] width 64 height 10
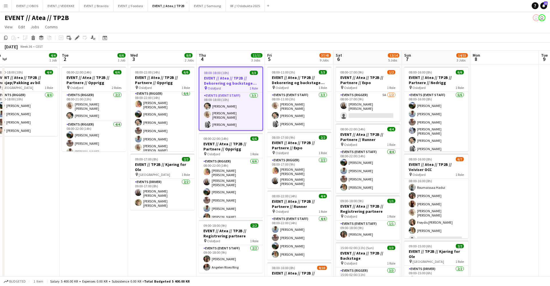
scroll to position [0, 146]
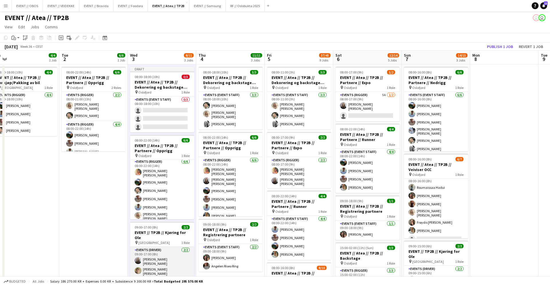
scroll to position [2, 0]
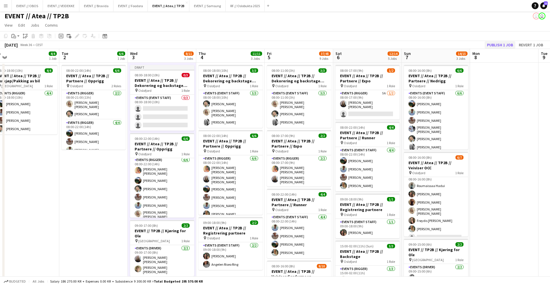
click at [421, 44] on button "Publish 1 job" at bounding box center [500, 44] width 31 height 7
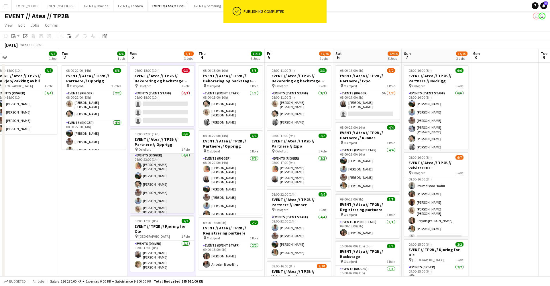
click at [174, 180] on app-card-role "Events (Rigger) 6/6 08:00-22:00 (14h) Hannah Ludivia Rotbæk Meling Christian Sm…" at bounding box center [162, 184] width 64 height 64
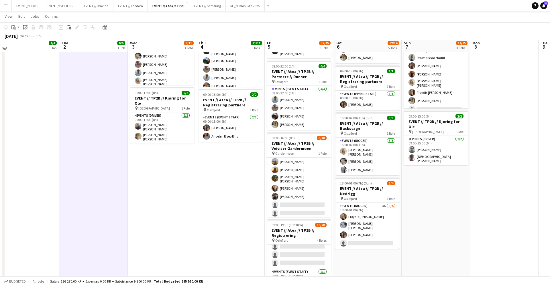
scroll to position [128, 0]
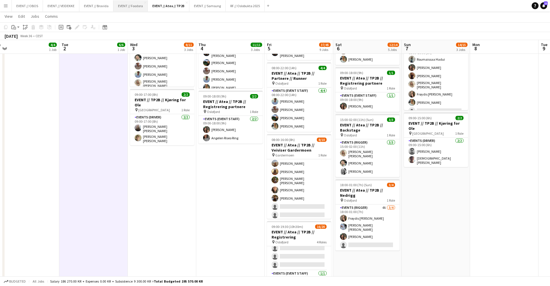
click at [147, 2] on button "EVENT // Foodora Close" at bounding box center [130, 5] width 34 height 11
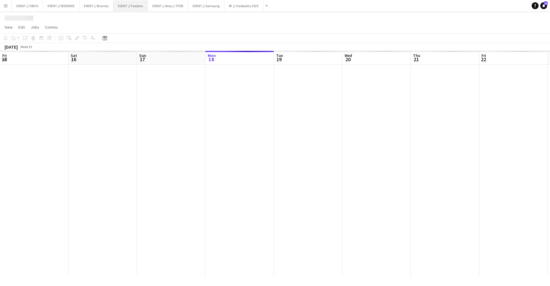
scroll to position [0, 137]
